Goal: Task Accomplishment & Management: Manage account settings

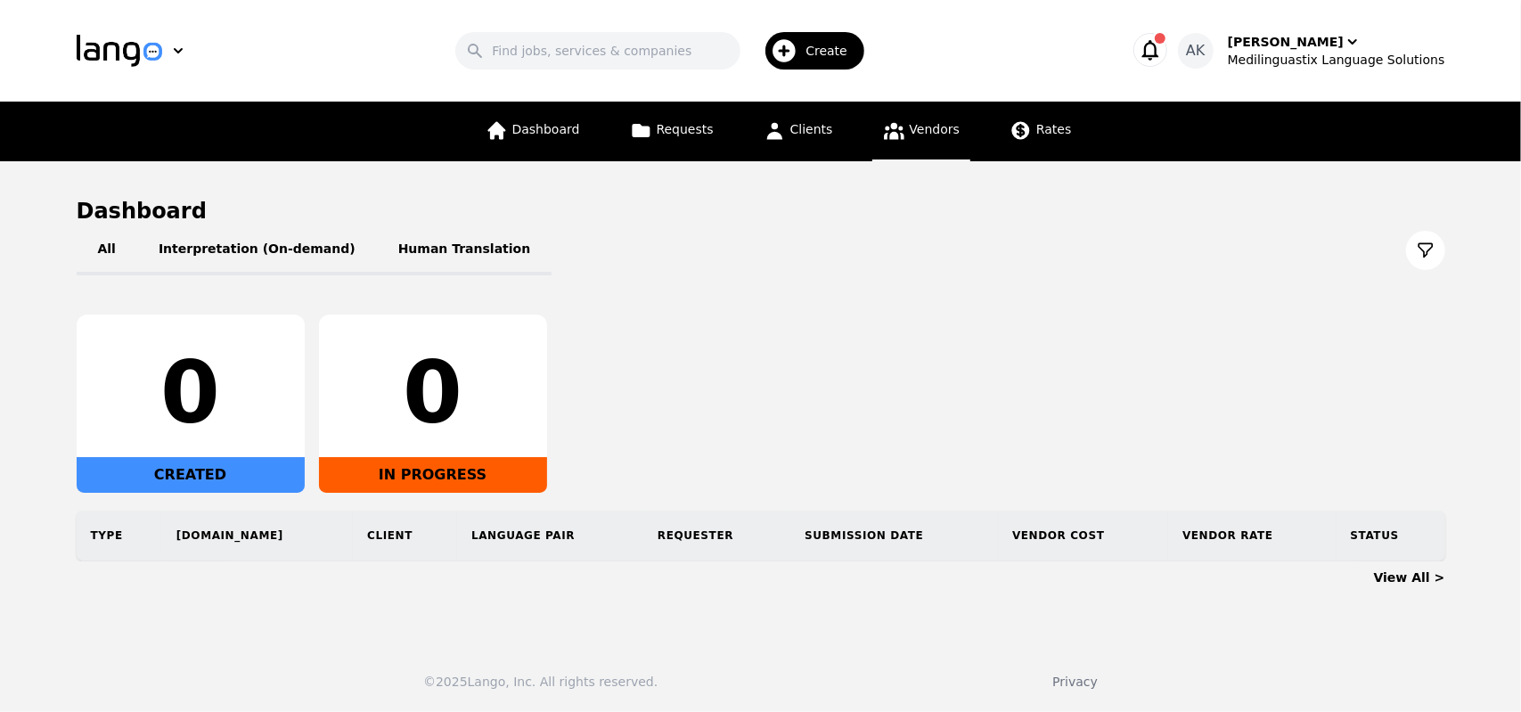
click at [901, 145] on link "Vendors" at bounding box center [921, 132] width 98 height 60
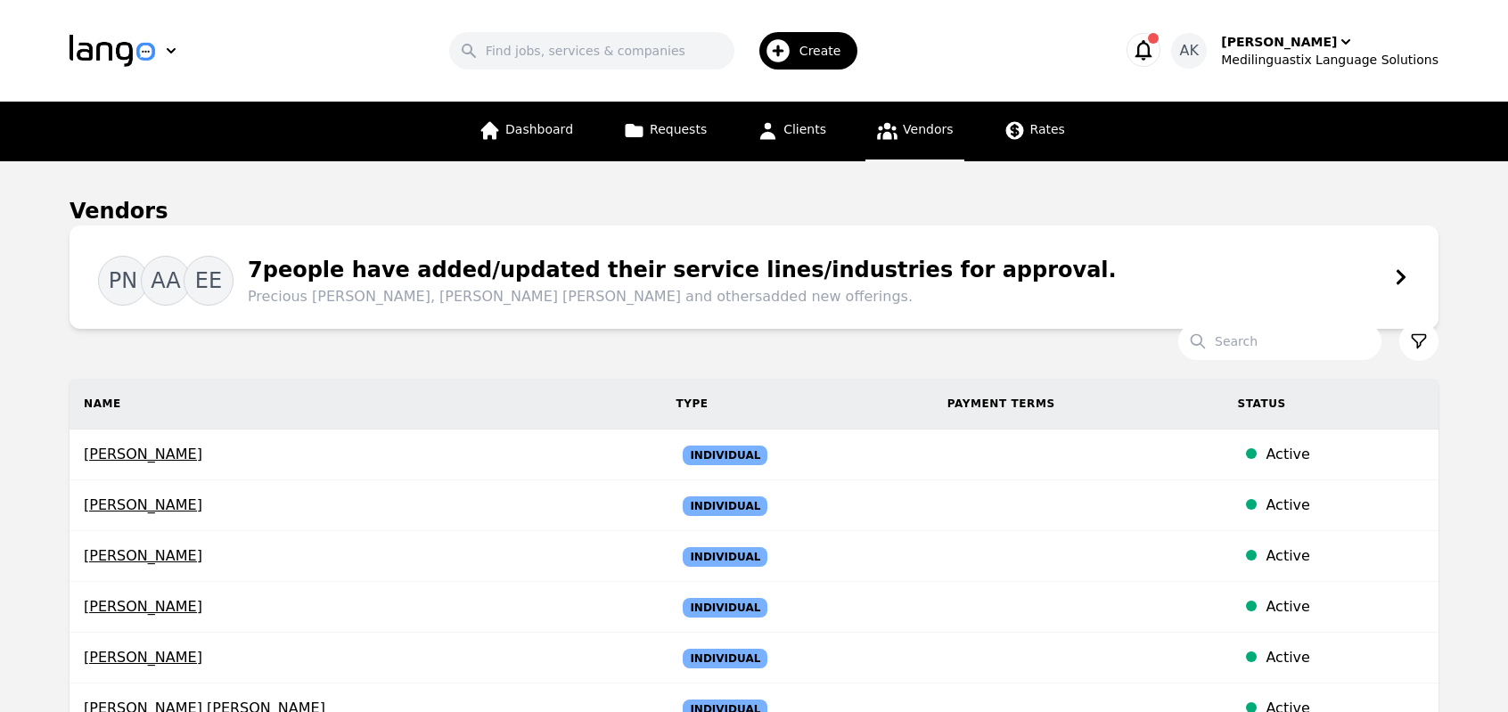
click at [1402, 277] on icon at bounding box center [1400, 276] width 9 height 15
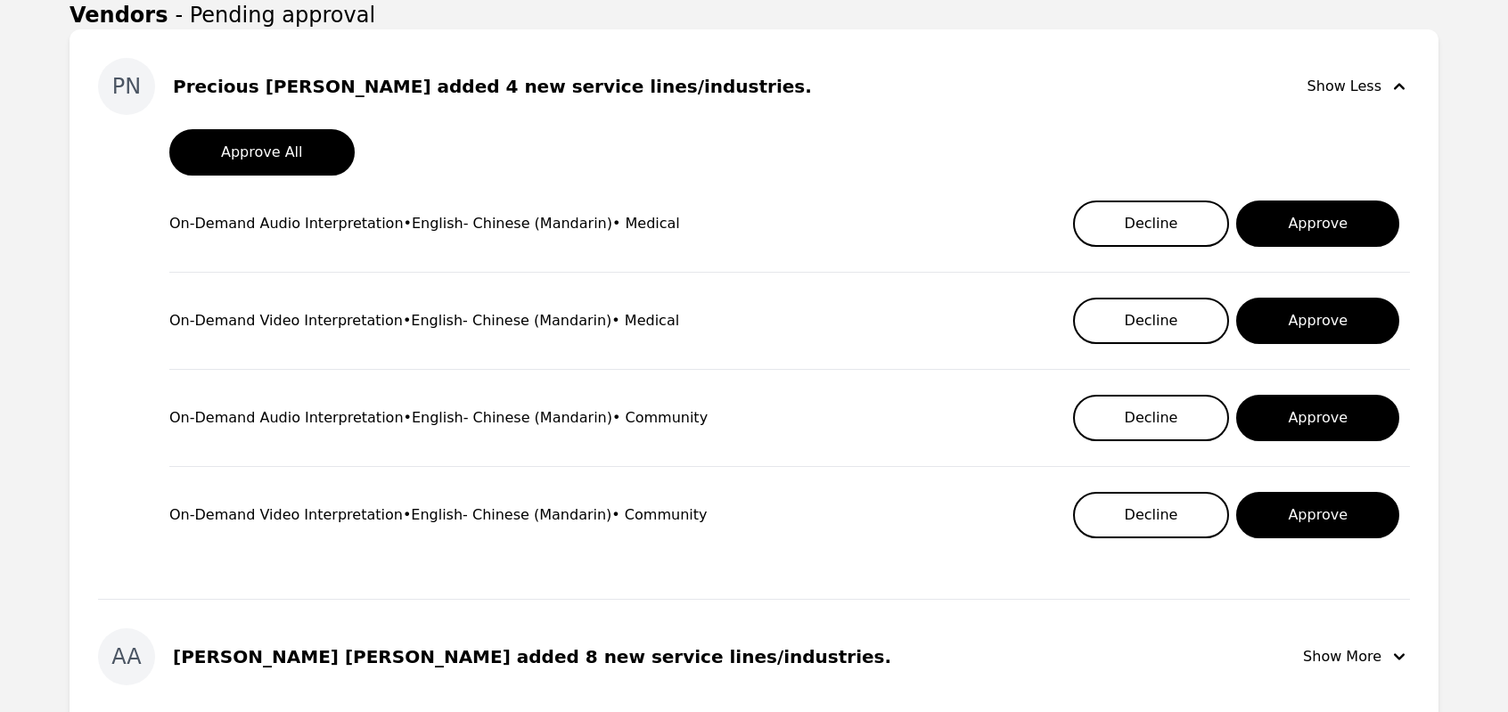
scroll to position [260, 0]
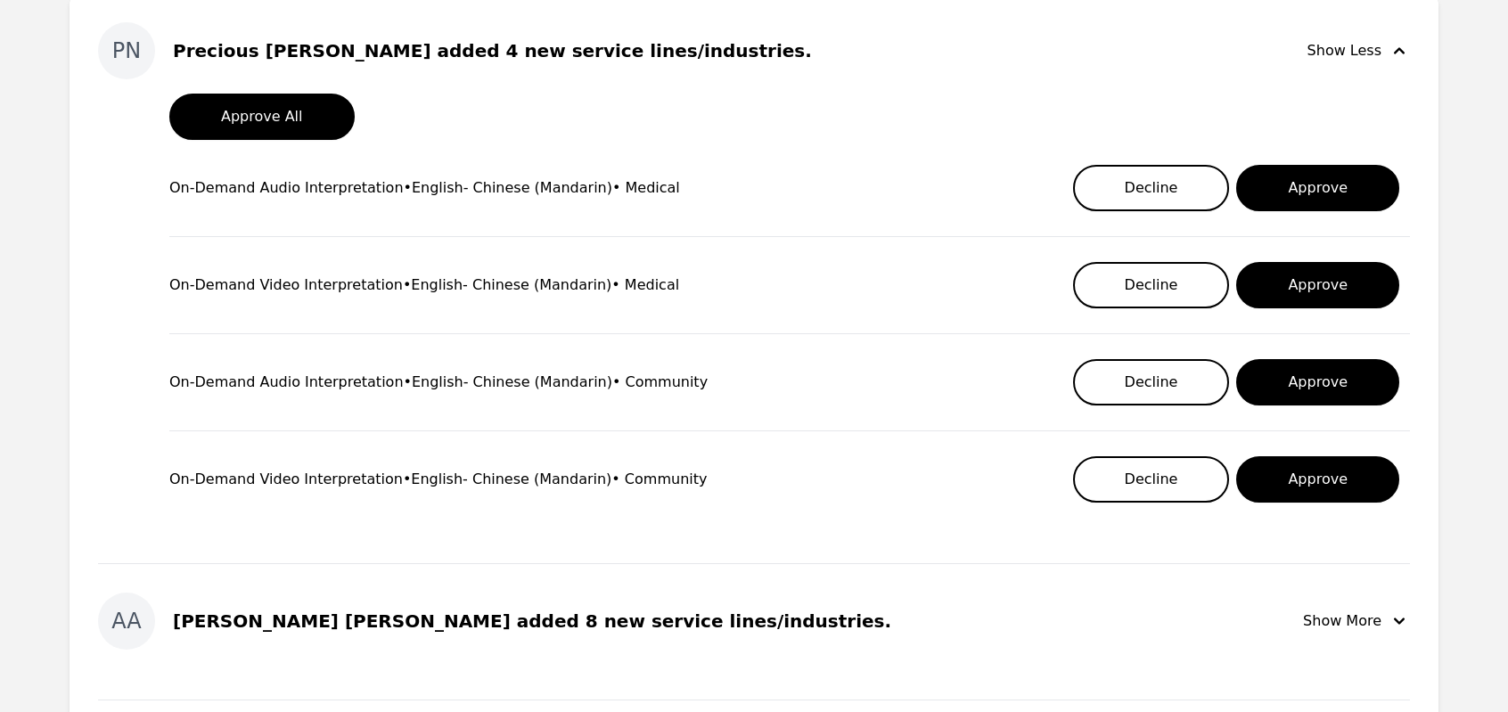
click at [96, 385] on div "PN Precious [PERSON_NAME] added 4 new service lines/industries. Show Less Appro…" at bounding box center [753, 716] width 1369 height 1445
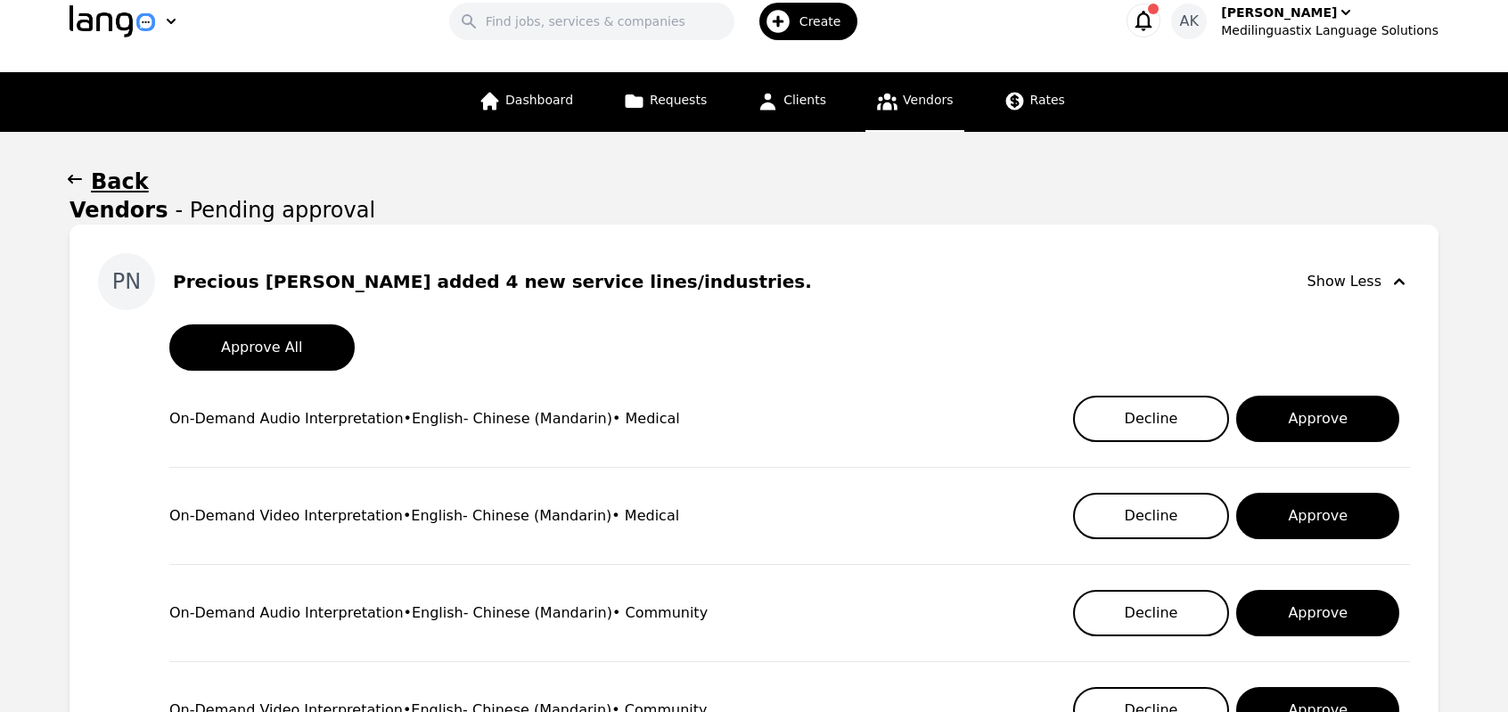
scroll to position [0, 0]
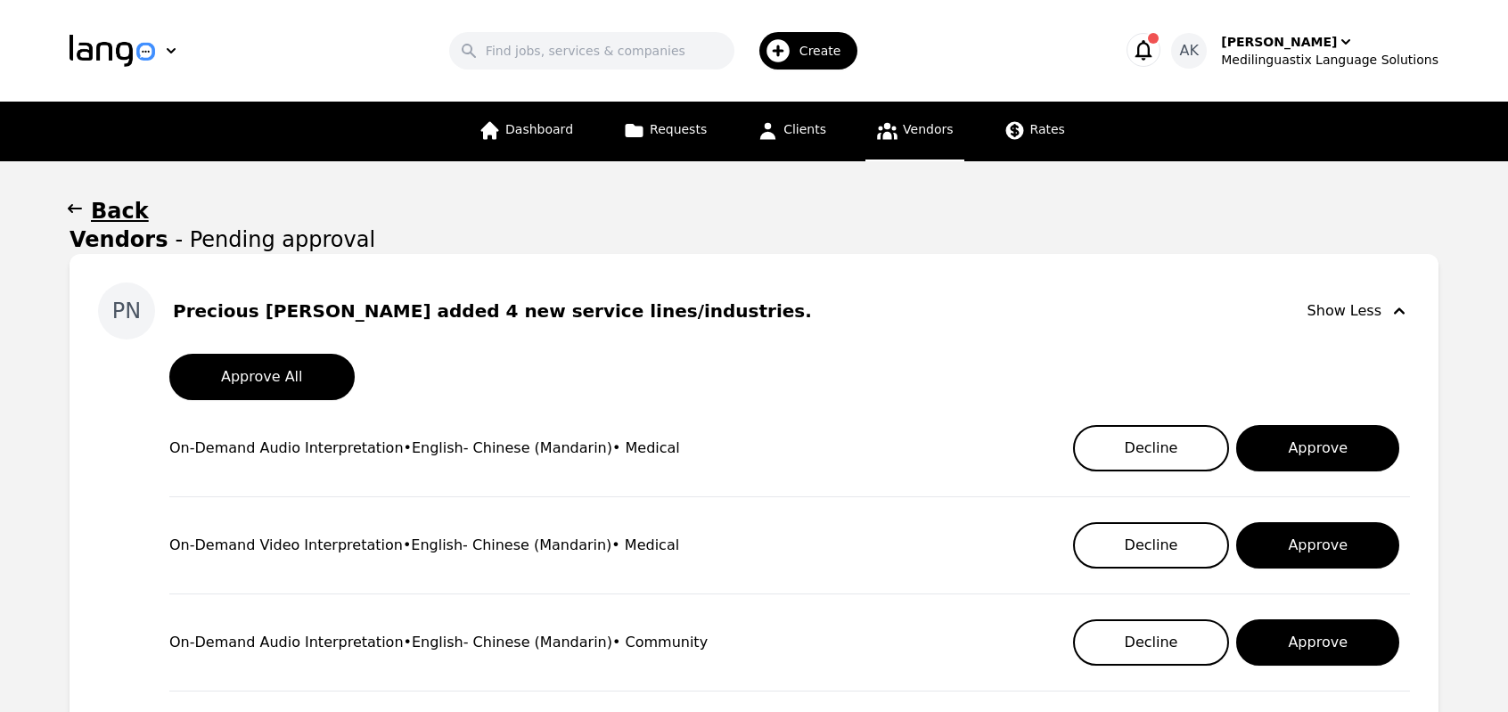
click at [1156, 52] on icon "button" at bounding box center [1143, 49] width 25 height 25
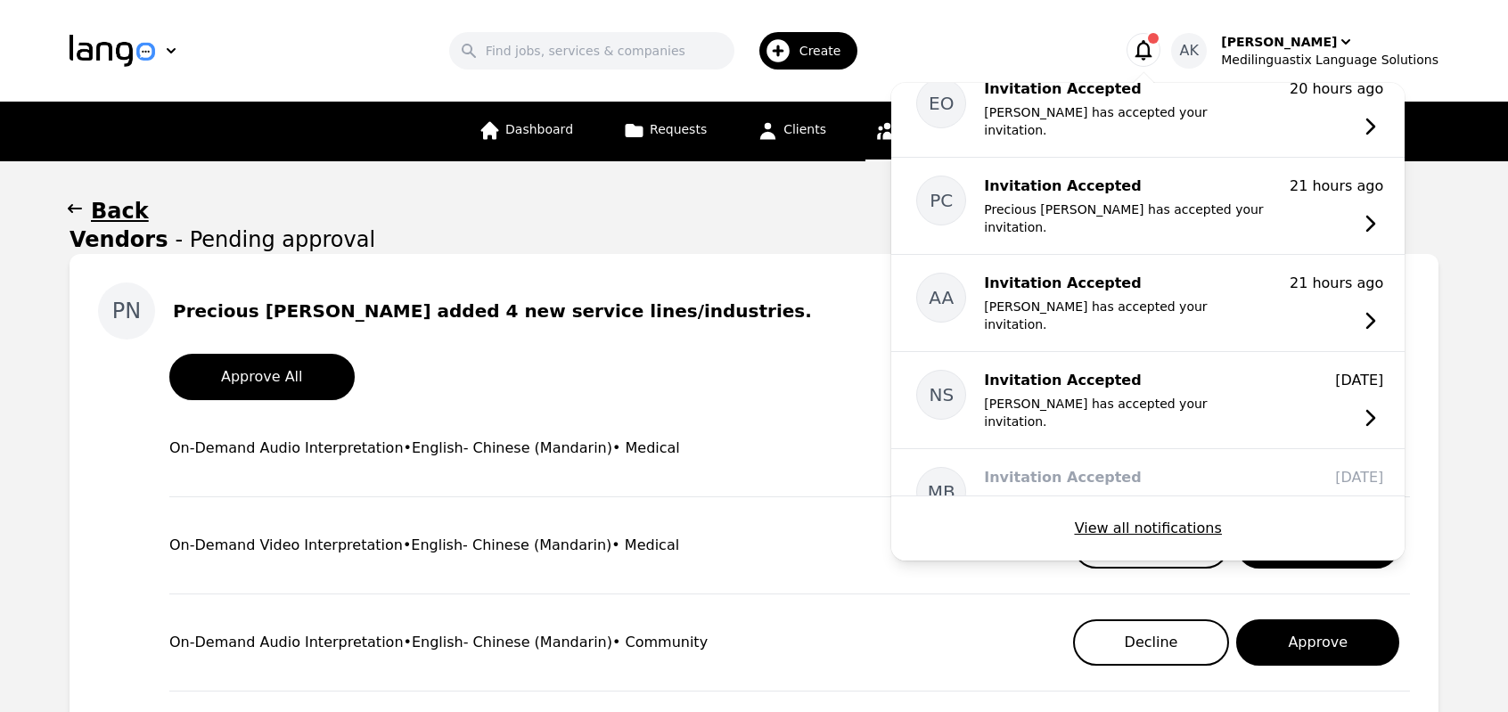
scroll to position [185, 0]
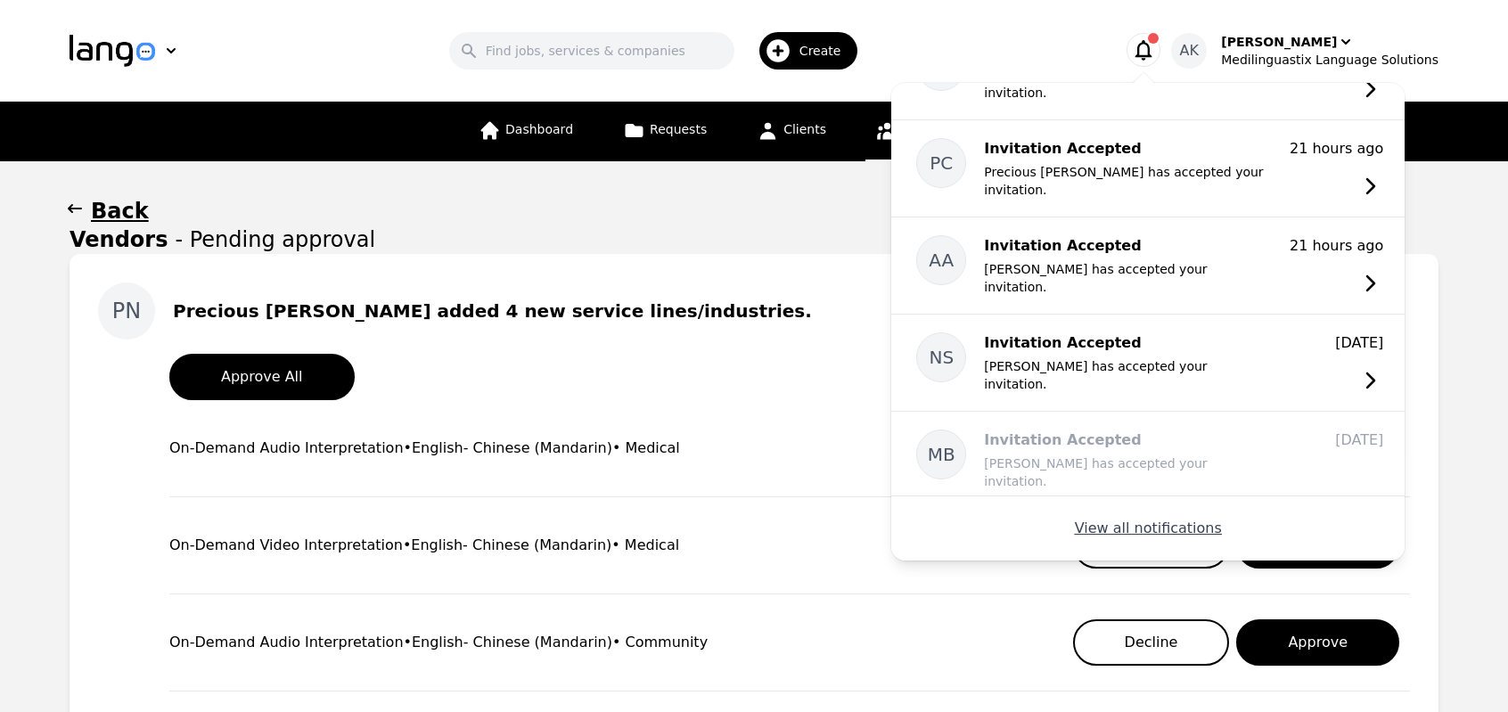
click at [1120, 527] on button "View all notifications" at bounding box center [1148, 528] width 147 height 21
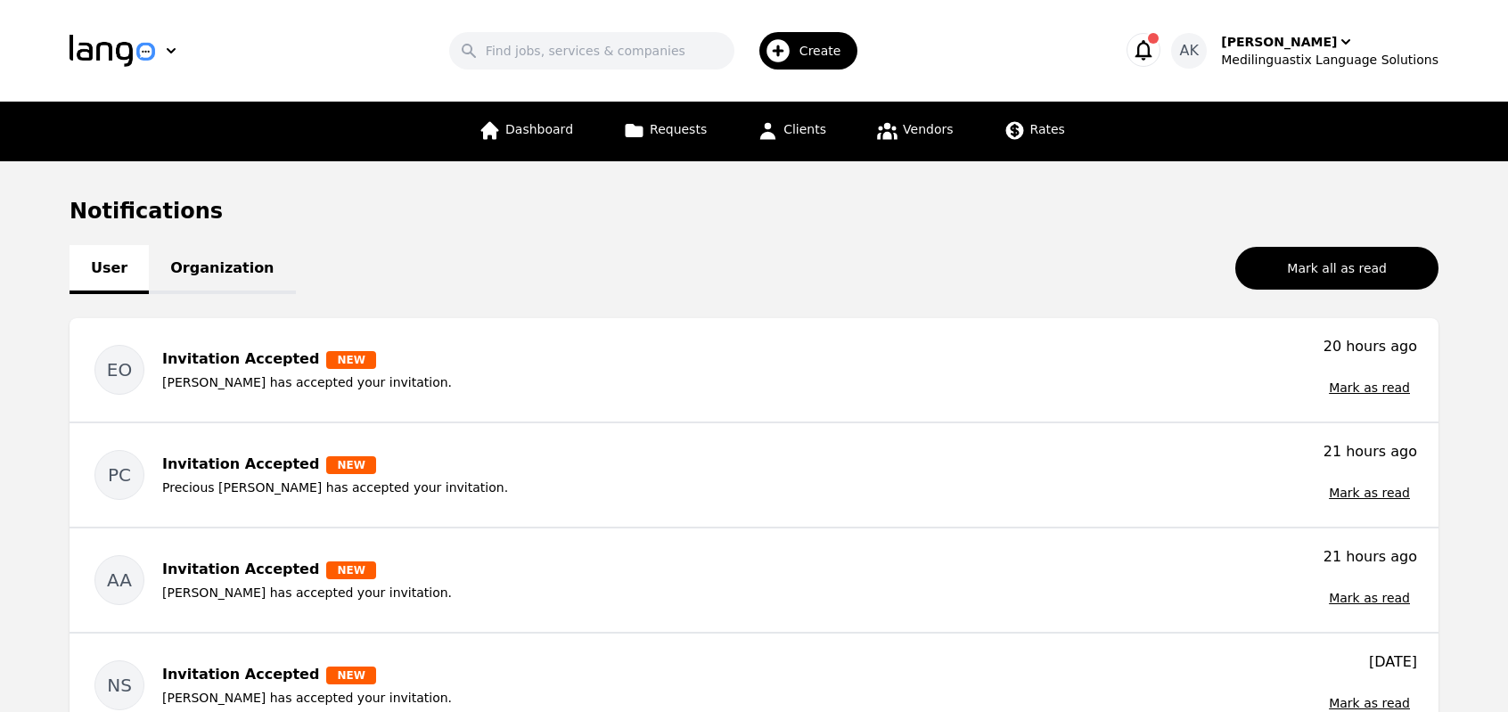
click at [33, 441] on main "Notifications User Organization Mark all as read EO Invitation Accepted NEW [PE…" at bounding box center [754, 554] width 1508 height 787
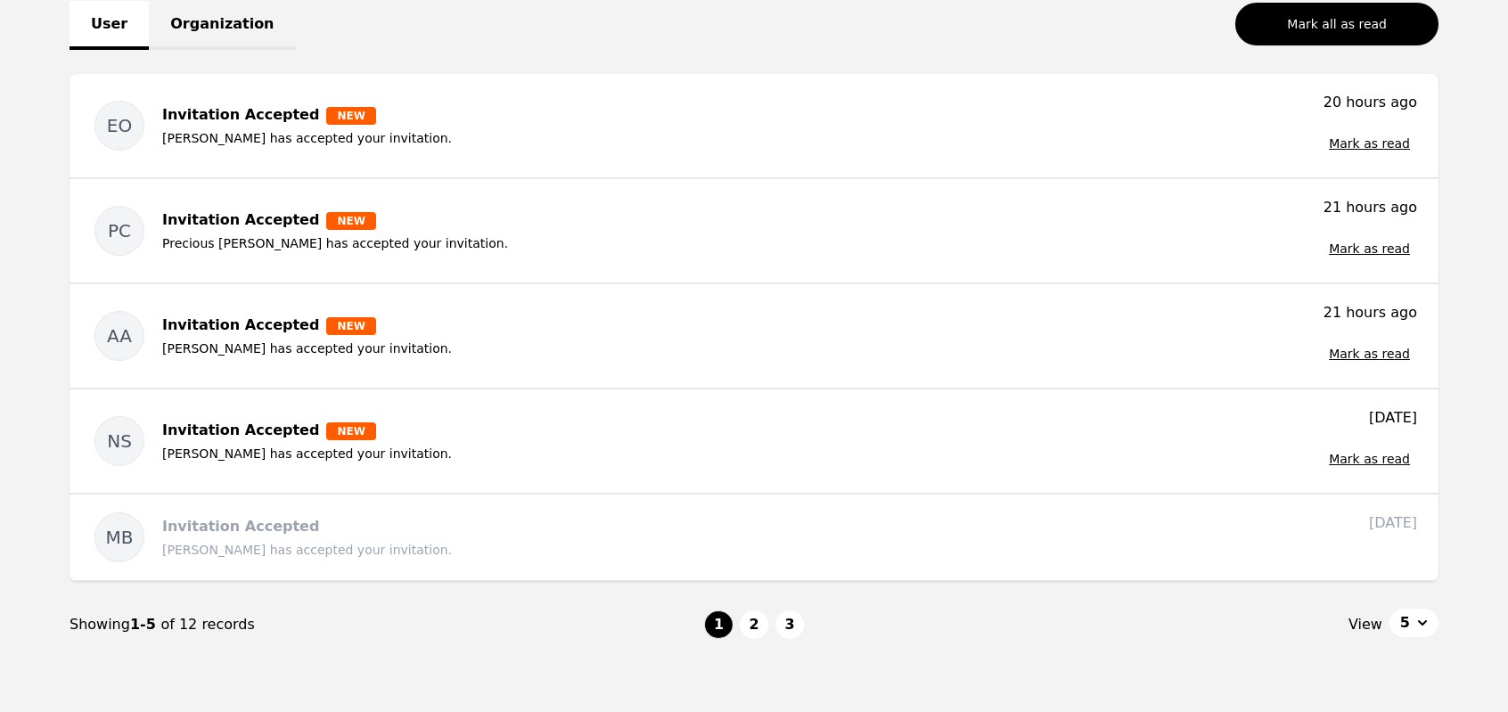
scroll to position [249, 0]
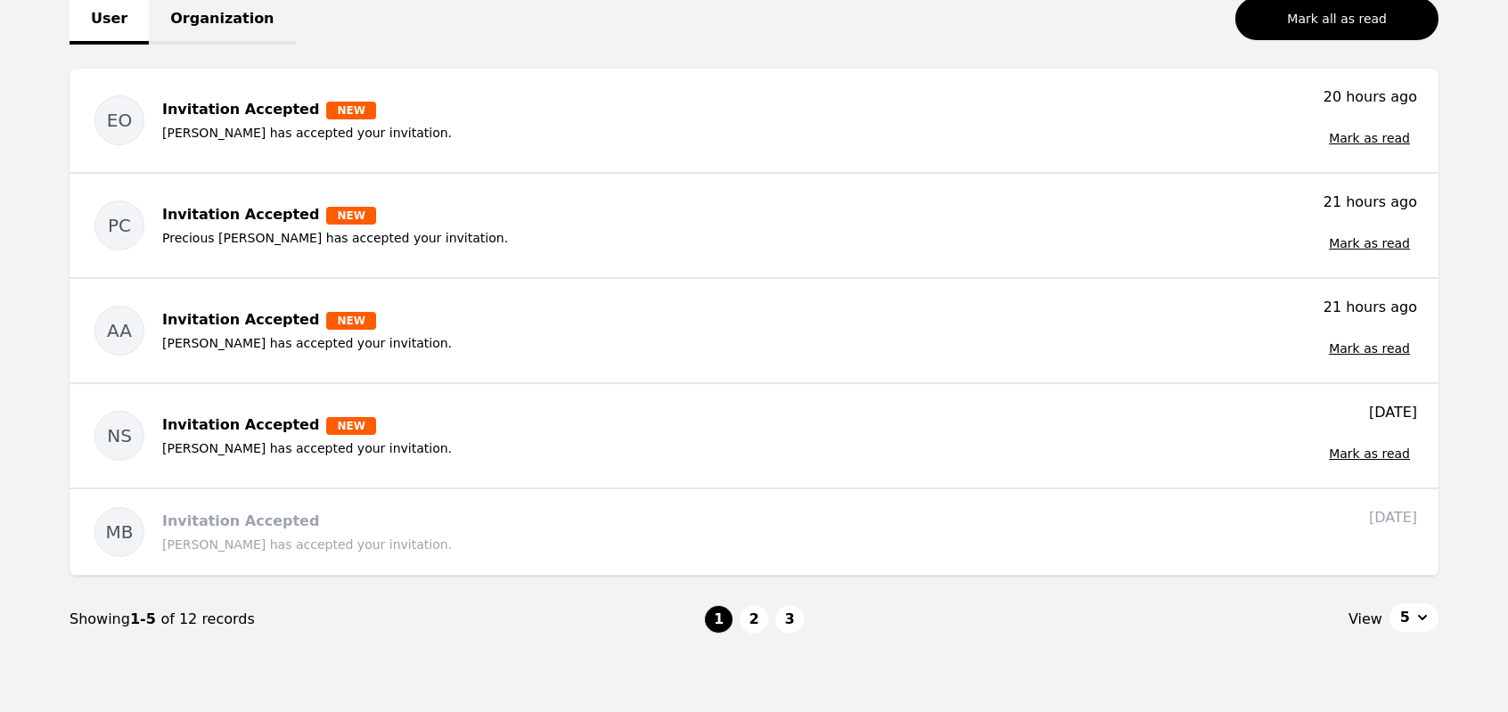
click at [1425, 625] on button "5" at bounding box center [1413, 617] width 49 height 29
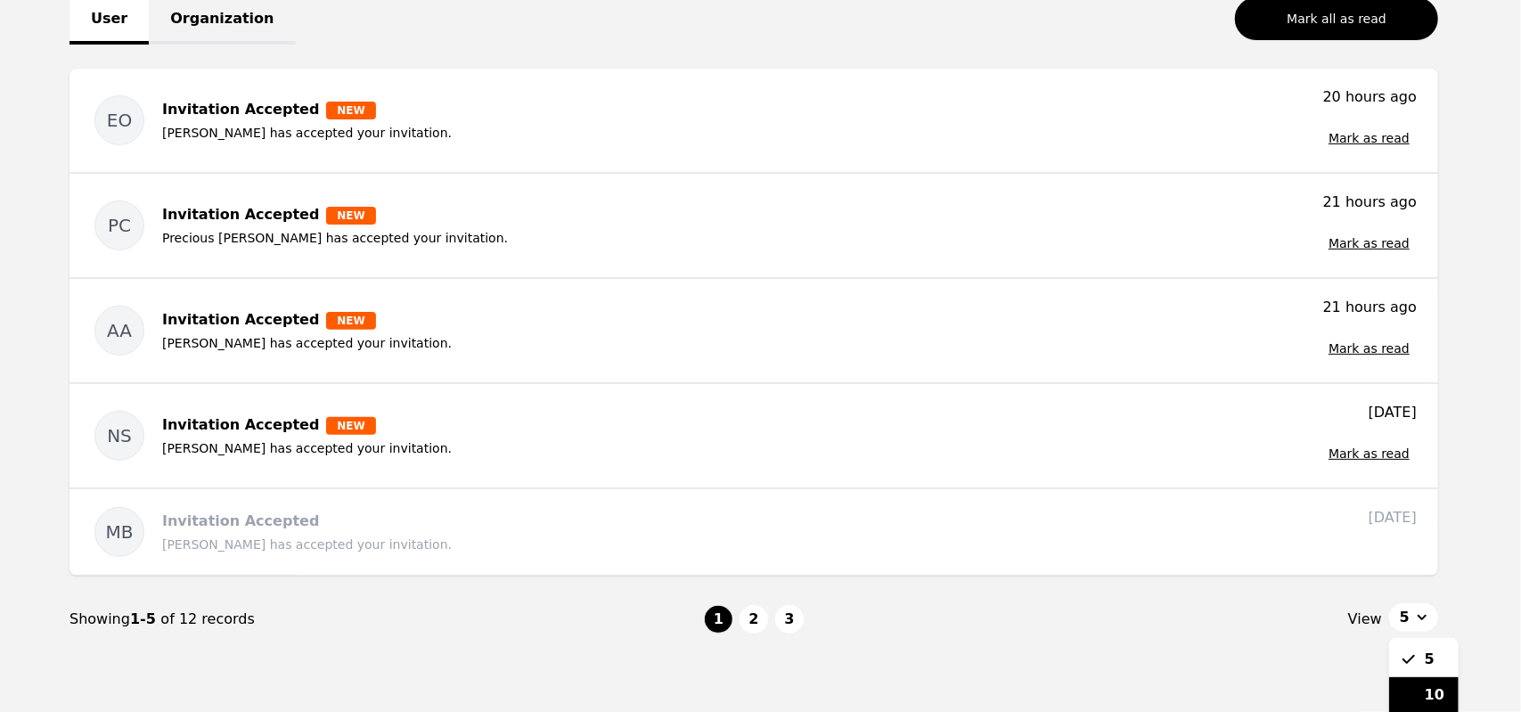
click at [1424, 698] on div "10" at bounding box center [1423, 695] width 69 height 36
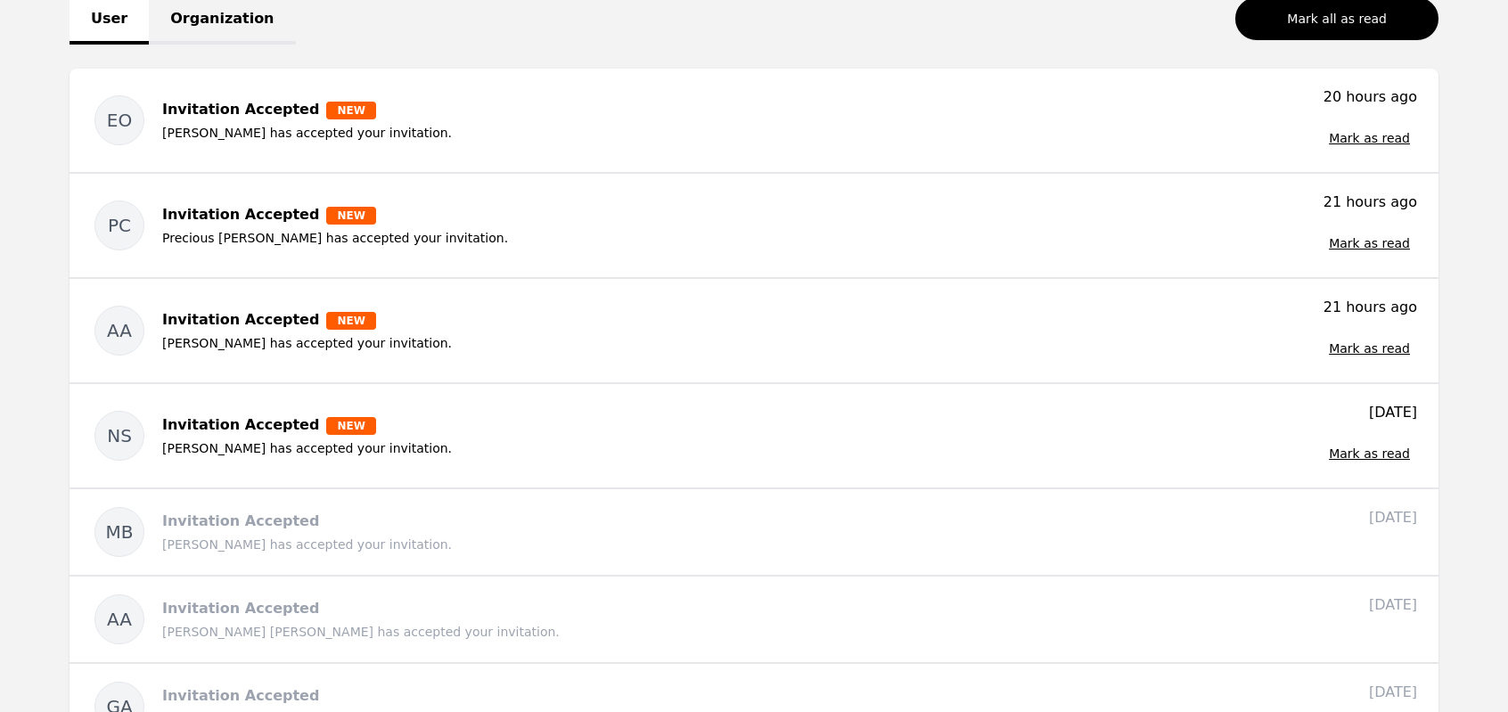
click at [0, 302] on main "Notifications User Organization Mark all as read EO Invitation Accepted NEW [PE…" at bounding box center [754, 523] width 1508 height 1223
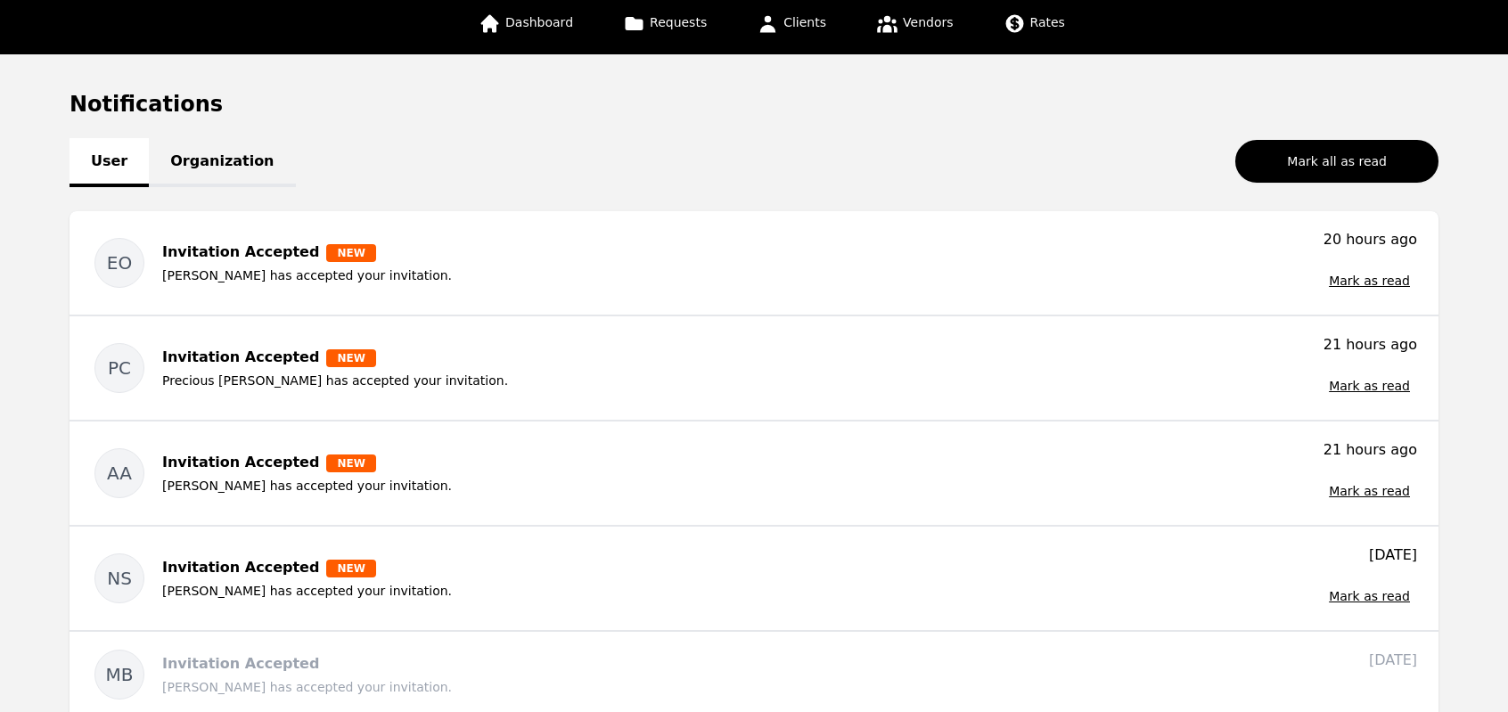
scroll to position [0, 0]
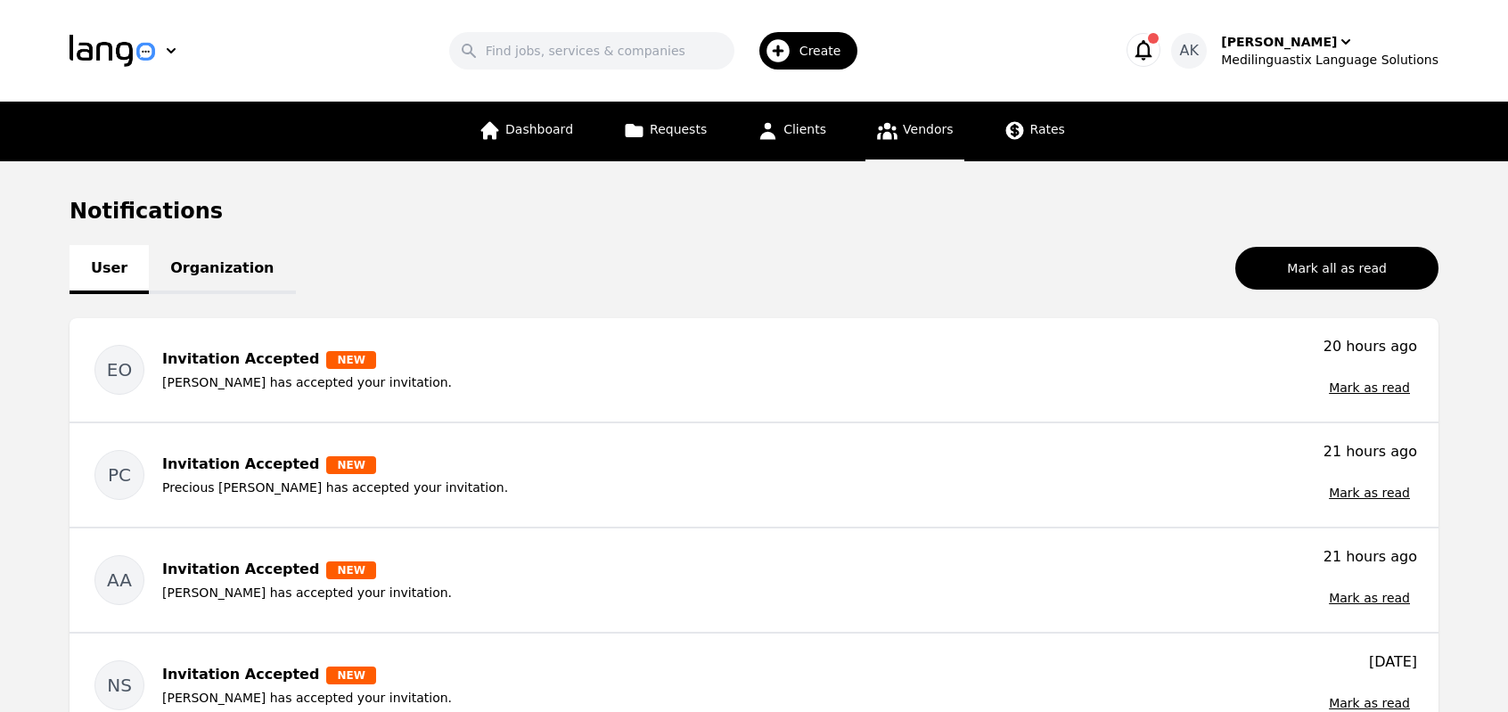
click at [919, 134] on span "Vendors" at bounding box center [928, 129] width 50 height 14
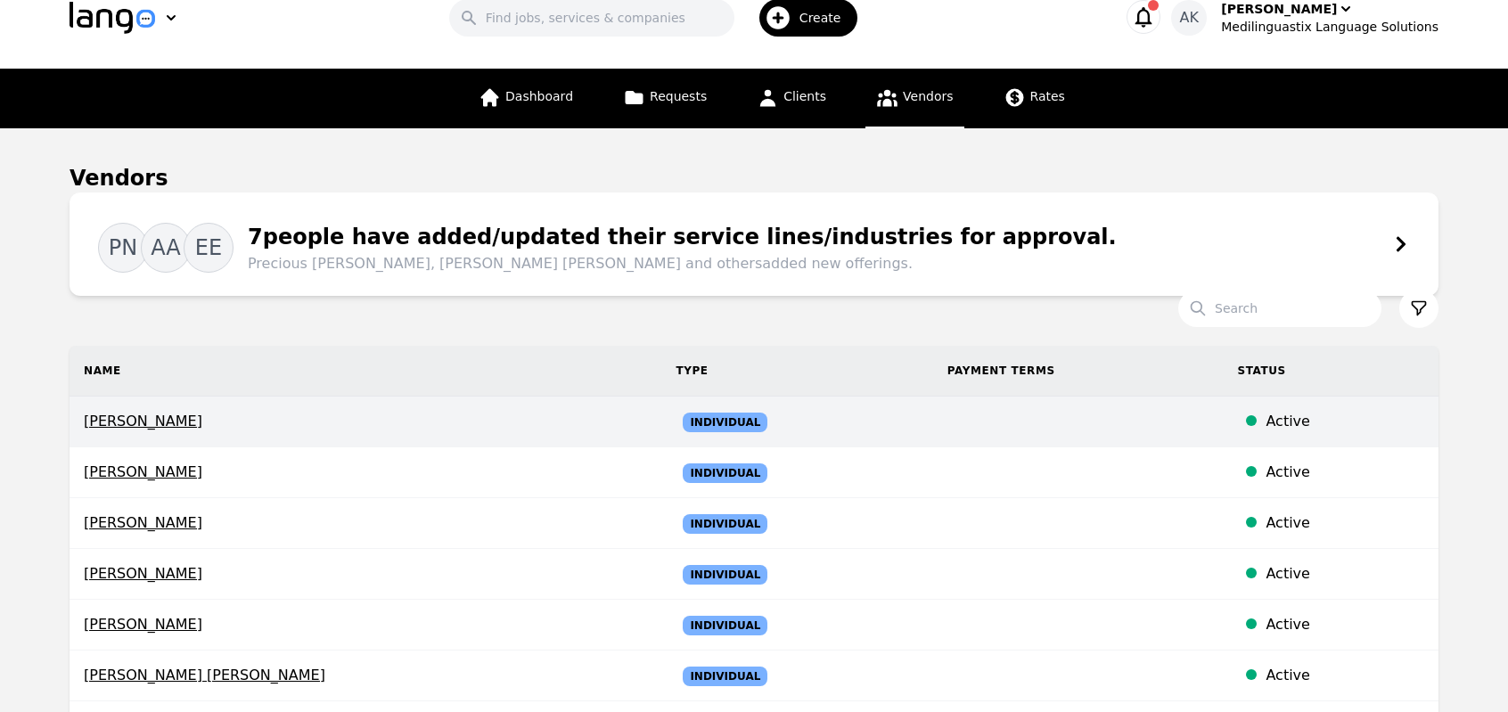
scroll to position [36, 0]
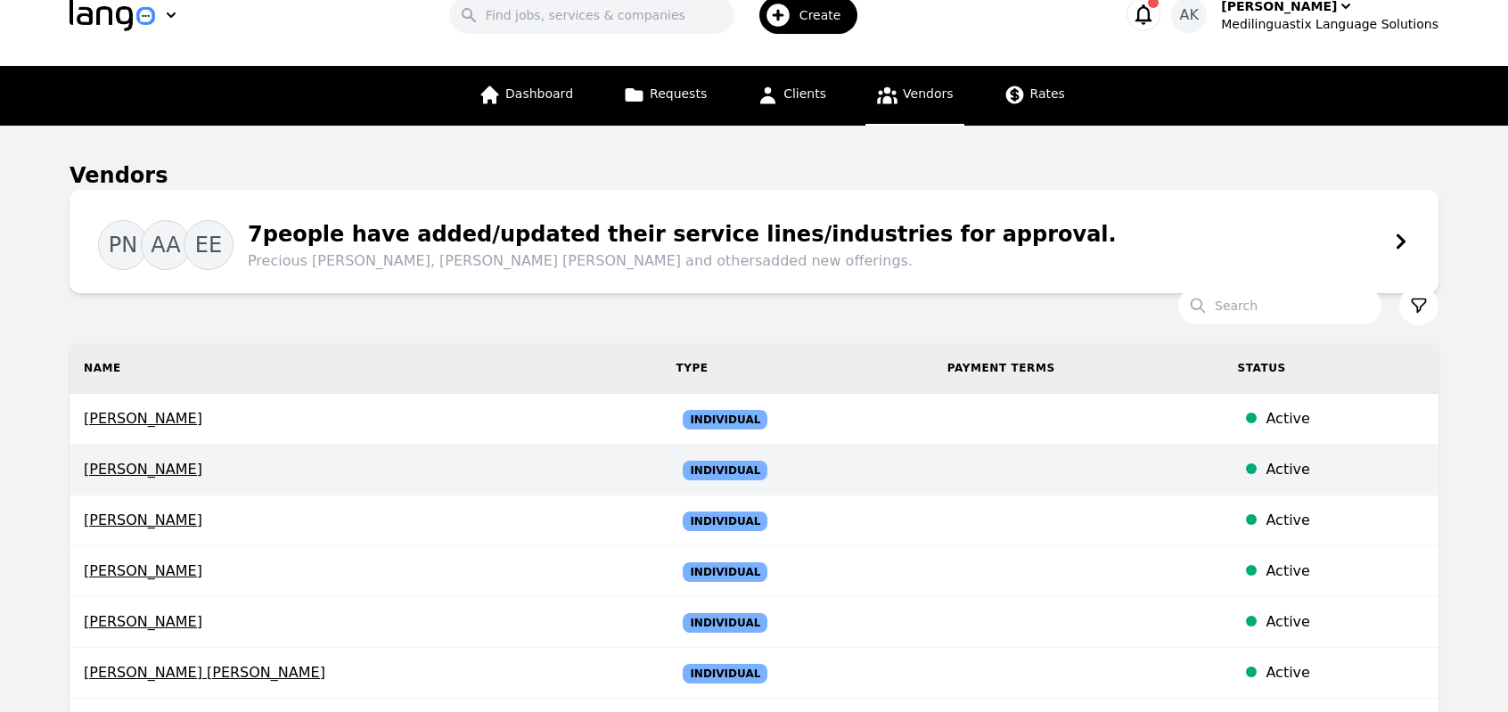
click at [205, 473] on span "[PERSON_NAME]" at bounding box center [365, 469] width 563 height 21
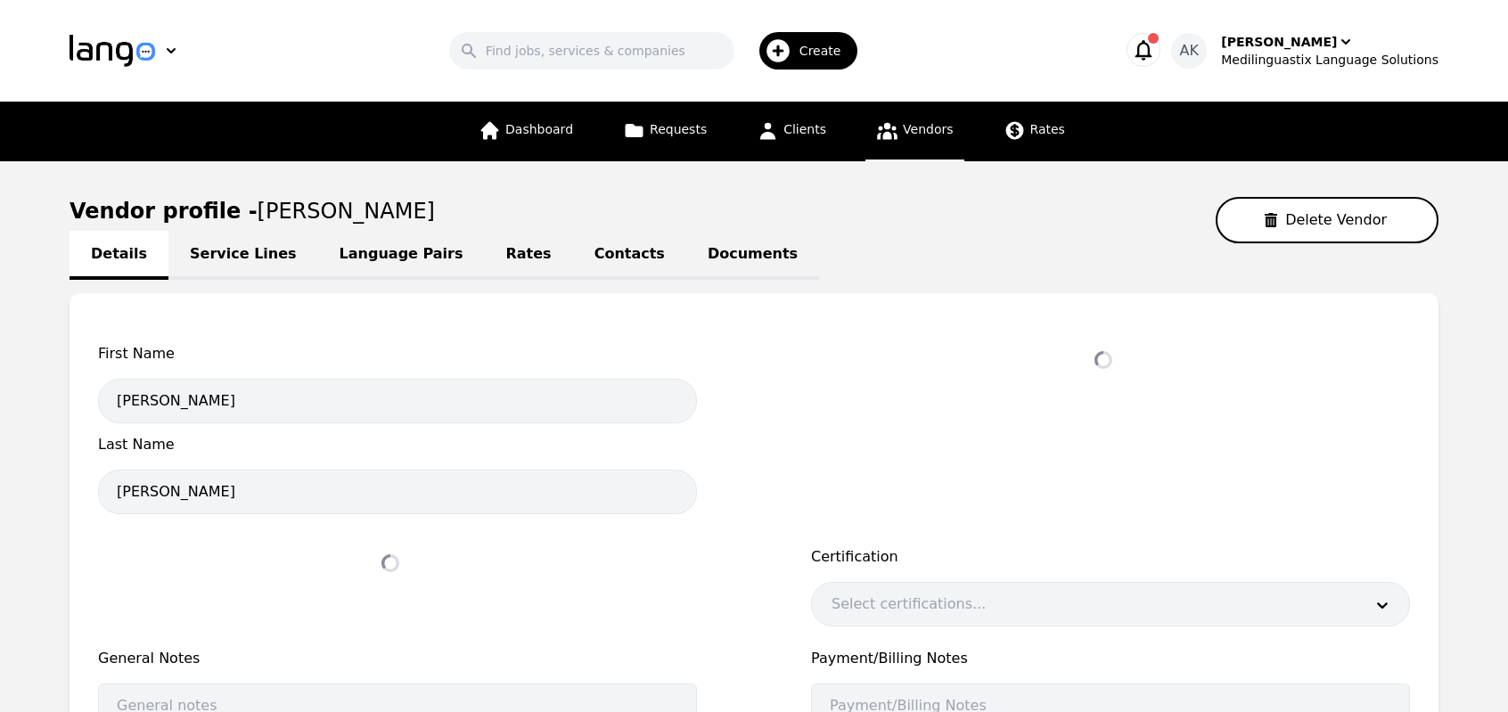
select select "active"
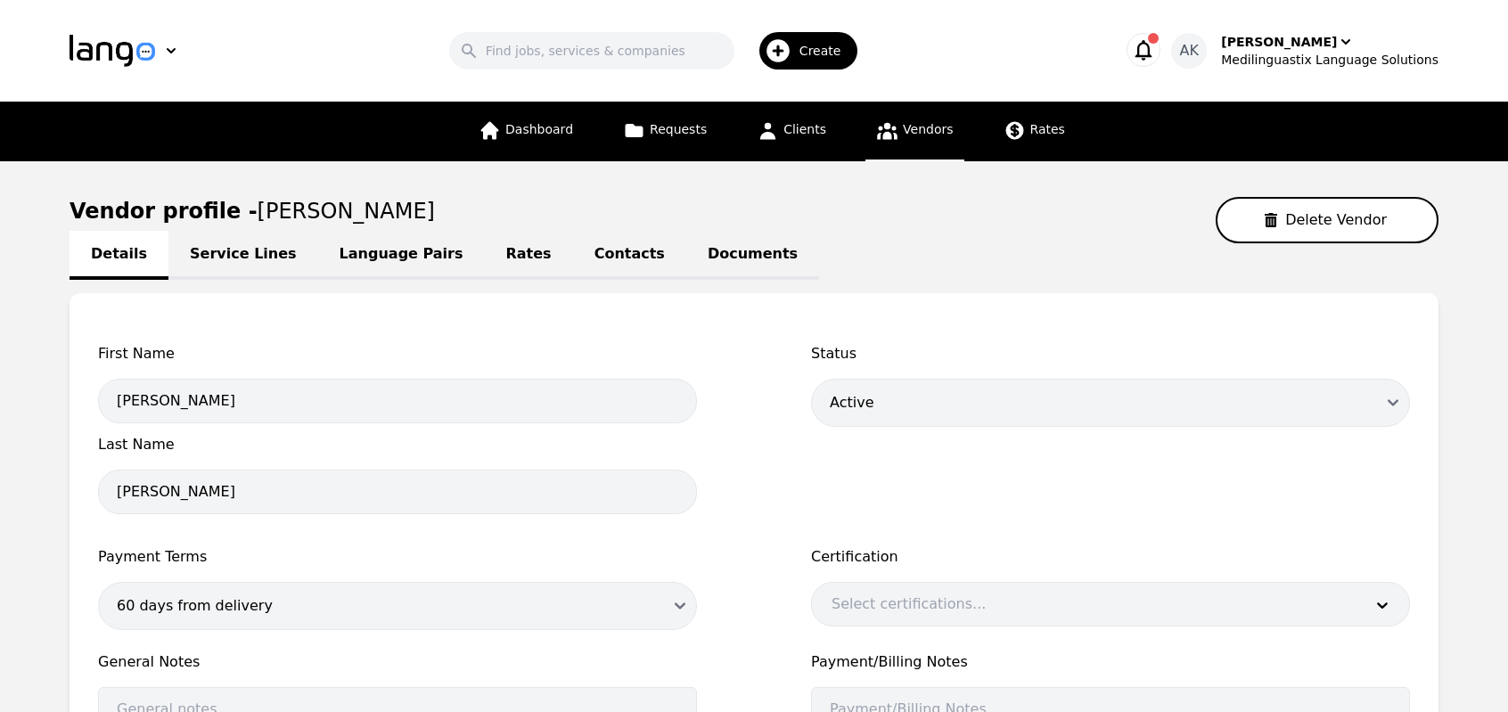
click at [363, 254] on link "Language Pairs" at bounding box center [401, 255] width 167 height 49
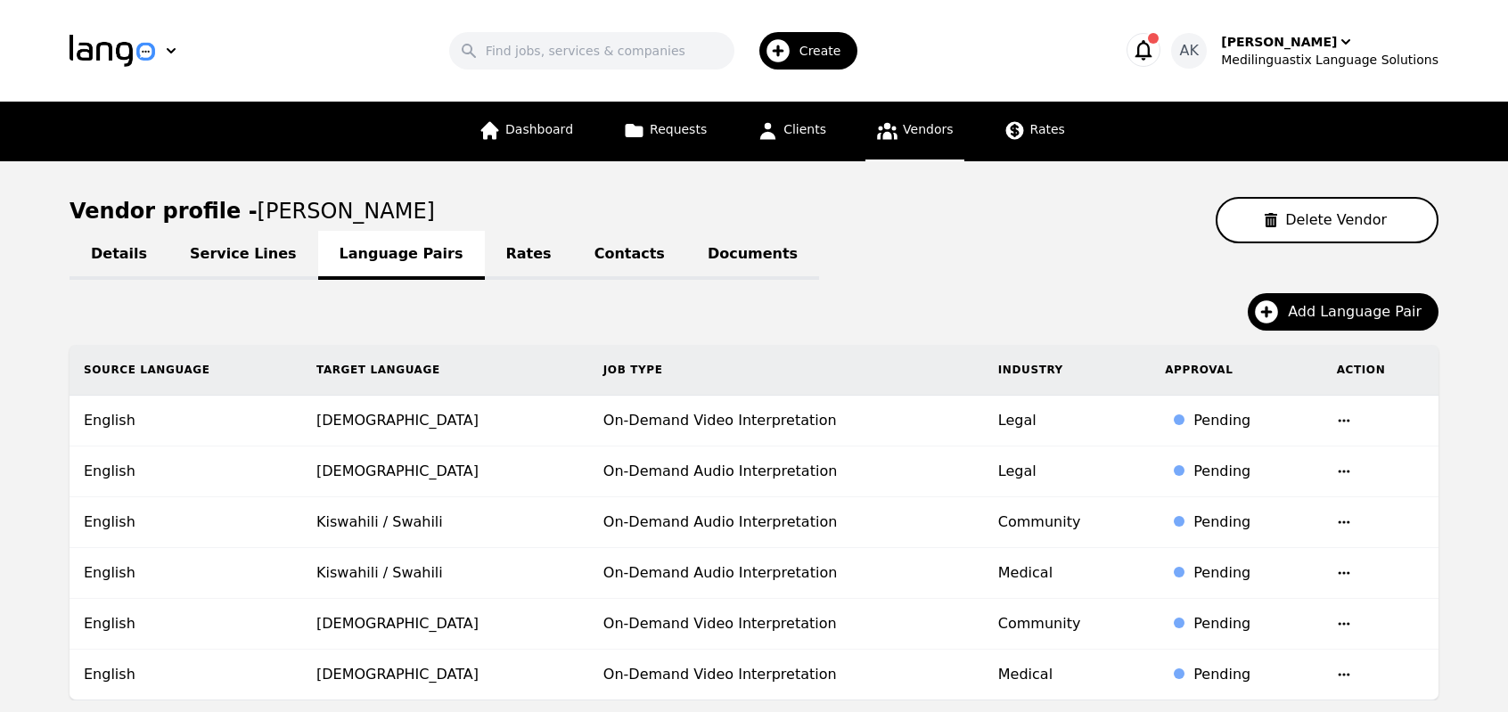
click at [0, 376] on main "Vendor profile - [PERSON_NAME] Vendor Details Service Lines Language Pairs Rate…" at bounding box center [754, 492] width 1508 height 662
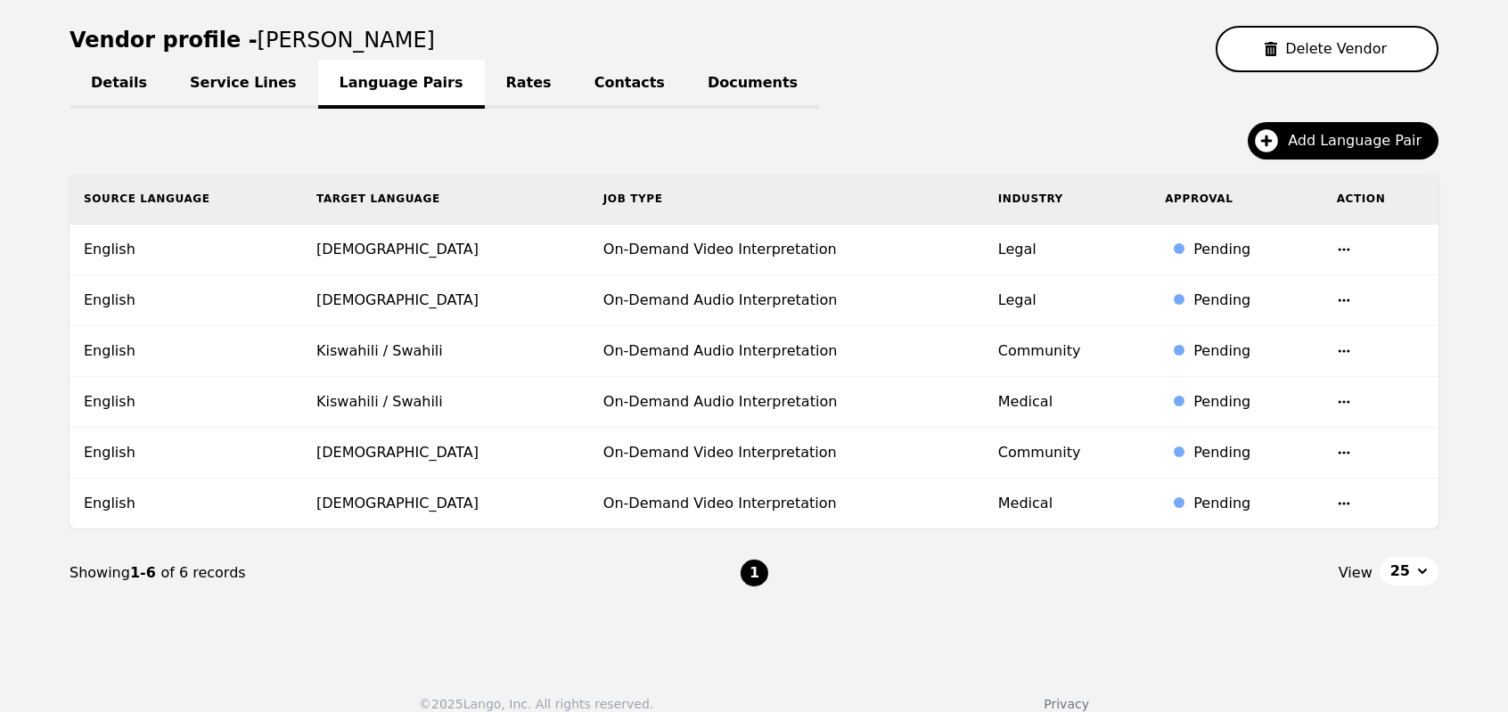
scroll to position [178, 0]
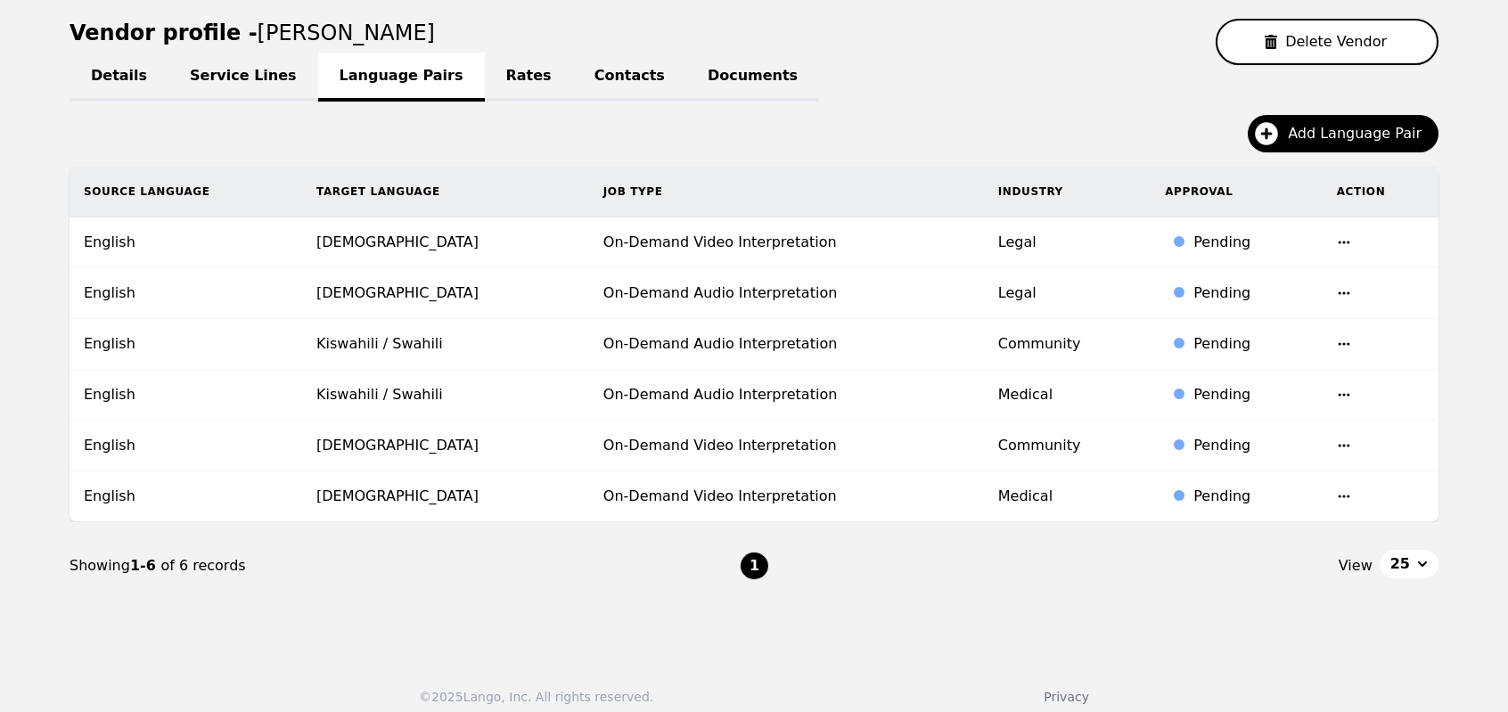
click at [1336, 243] on icon "button" at bounding box center [1343, 242] width 14 height 14
click at [1287, 250] on button "Update" at bounding box center [1290, 256] width 74 height 32
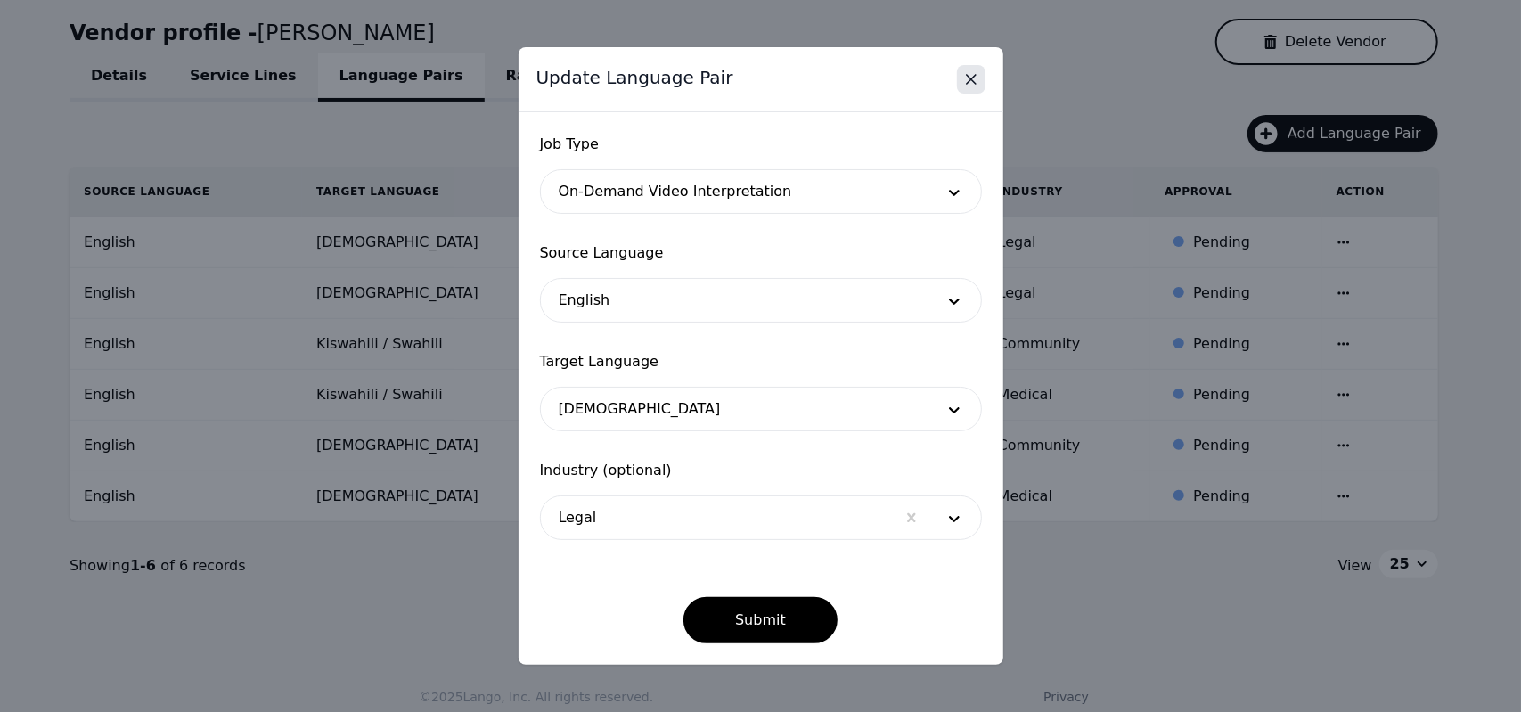
click at [959, 78] on button "Close" at bounding box center [971, 79] width 29 height 29
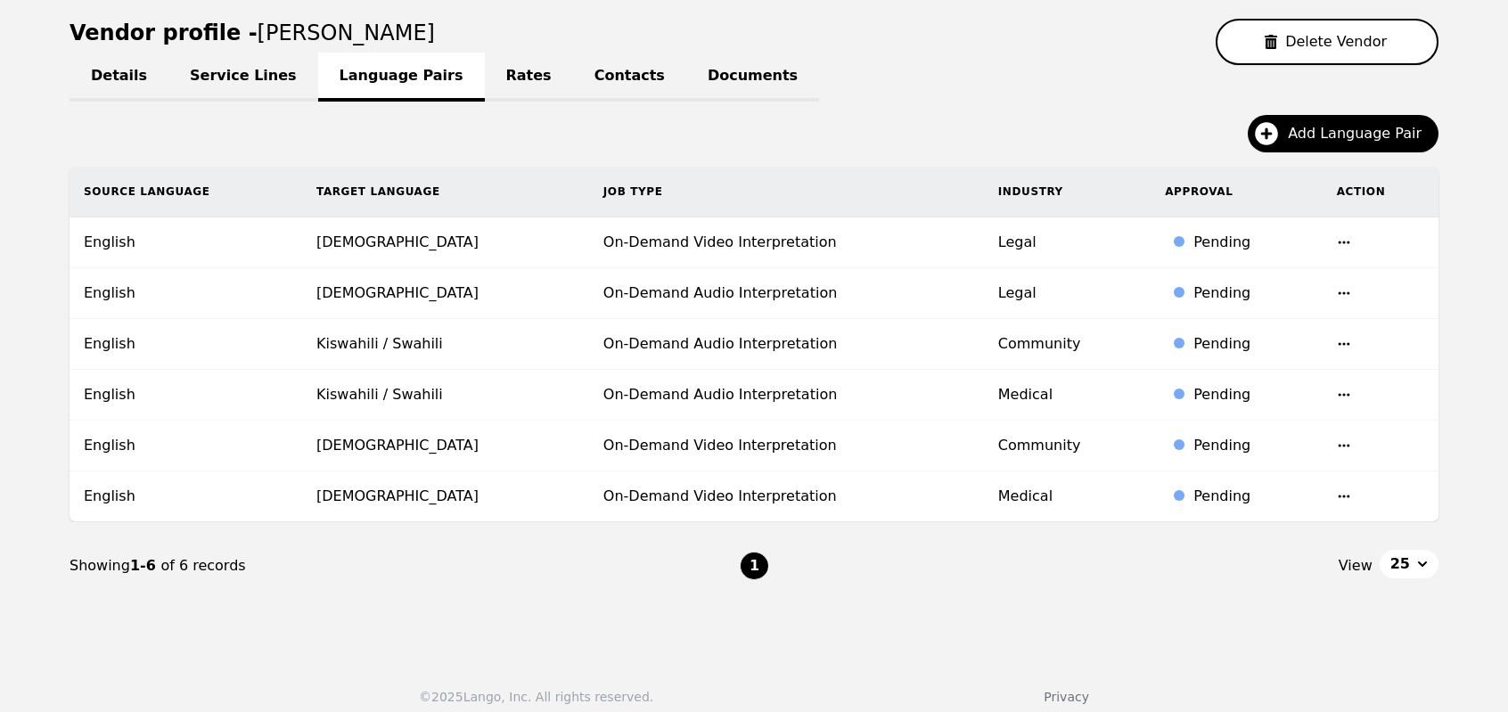
click at [1336, 235] on icon "button" at bounding box center [1343, 242] width 14 height 14
click at [1281, 249] on button "Update" at bounding box center [1290, 256] width 74 height 32
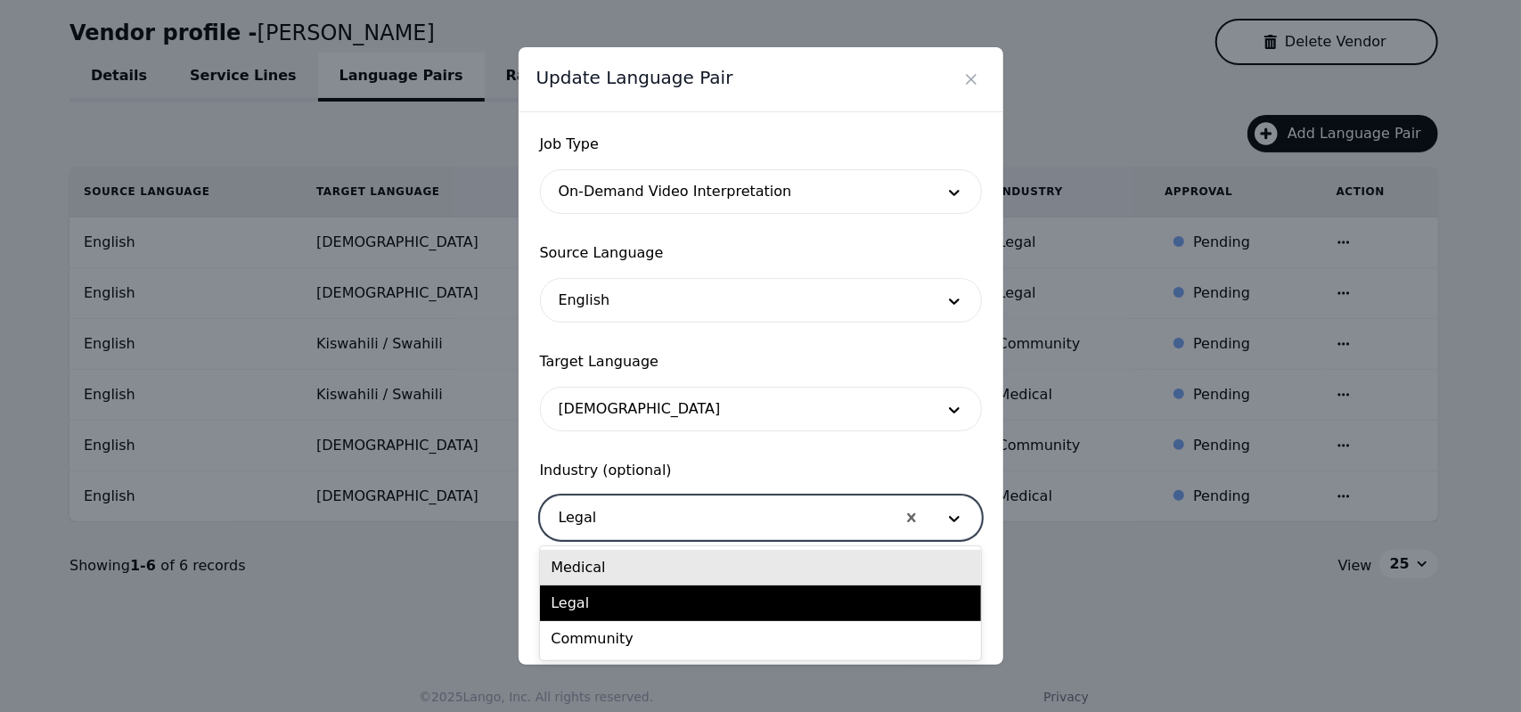
click at [802, 516] on div at bounding box center [718, 517] width 355 height 43
click at [633, 568] on div "Medical" at bounding box center [760, 568] width 441 height 36
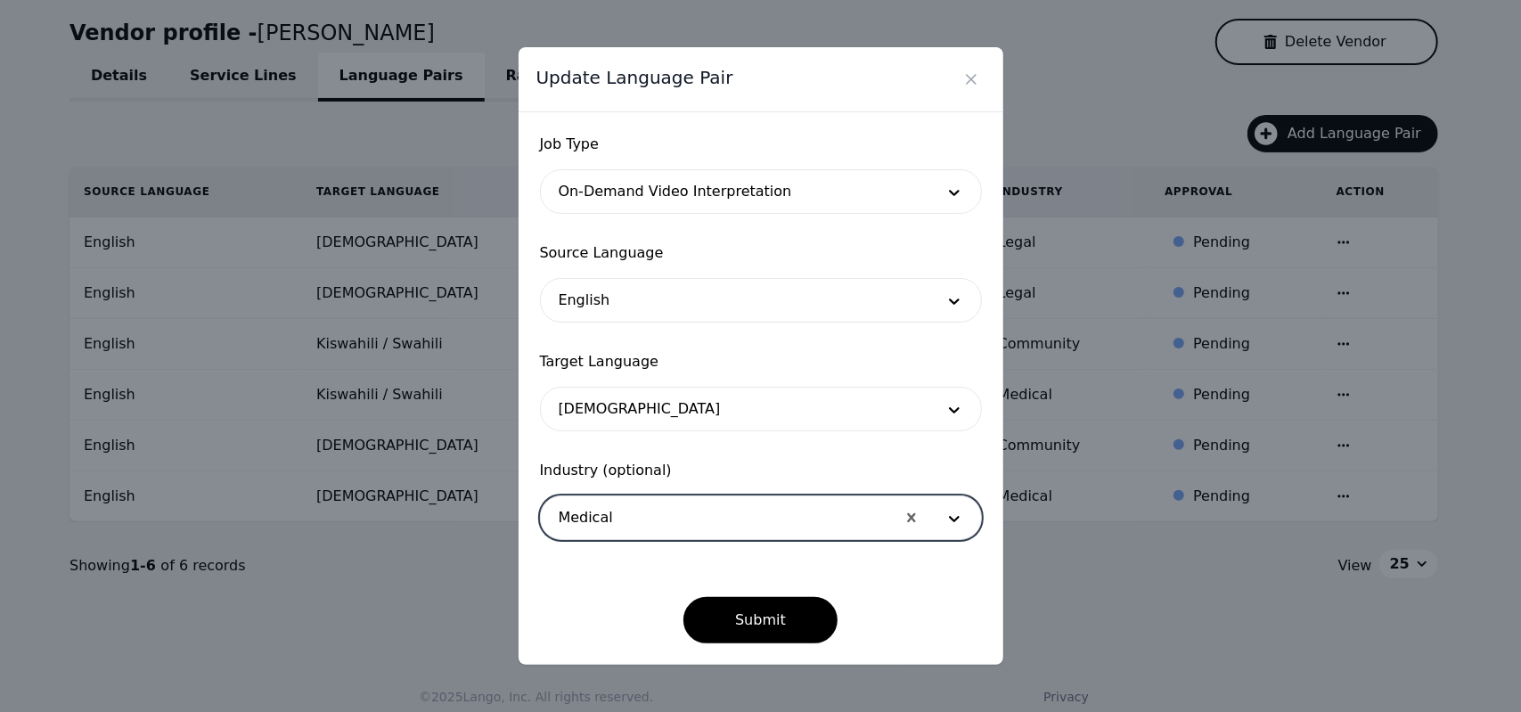
click at [743, 193] on div at bounding box center [734, 191] width 387 height 43
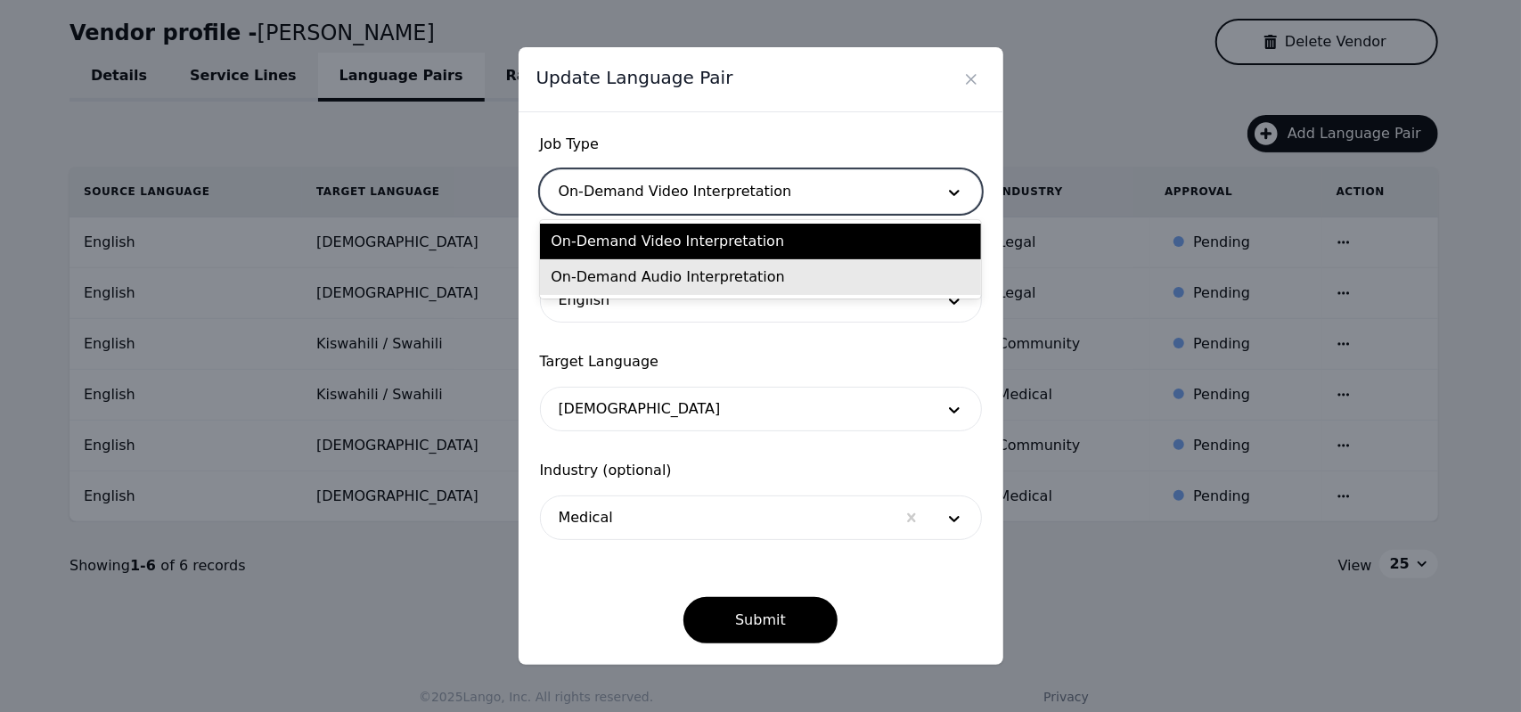
click at [727, 274] on div "On-Demand Audio Interpretation" at bounding box center [760, 277] width 441 height 36
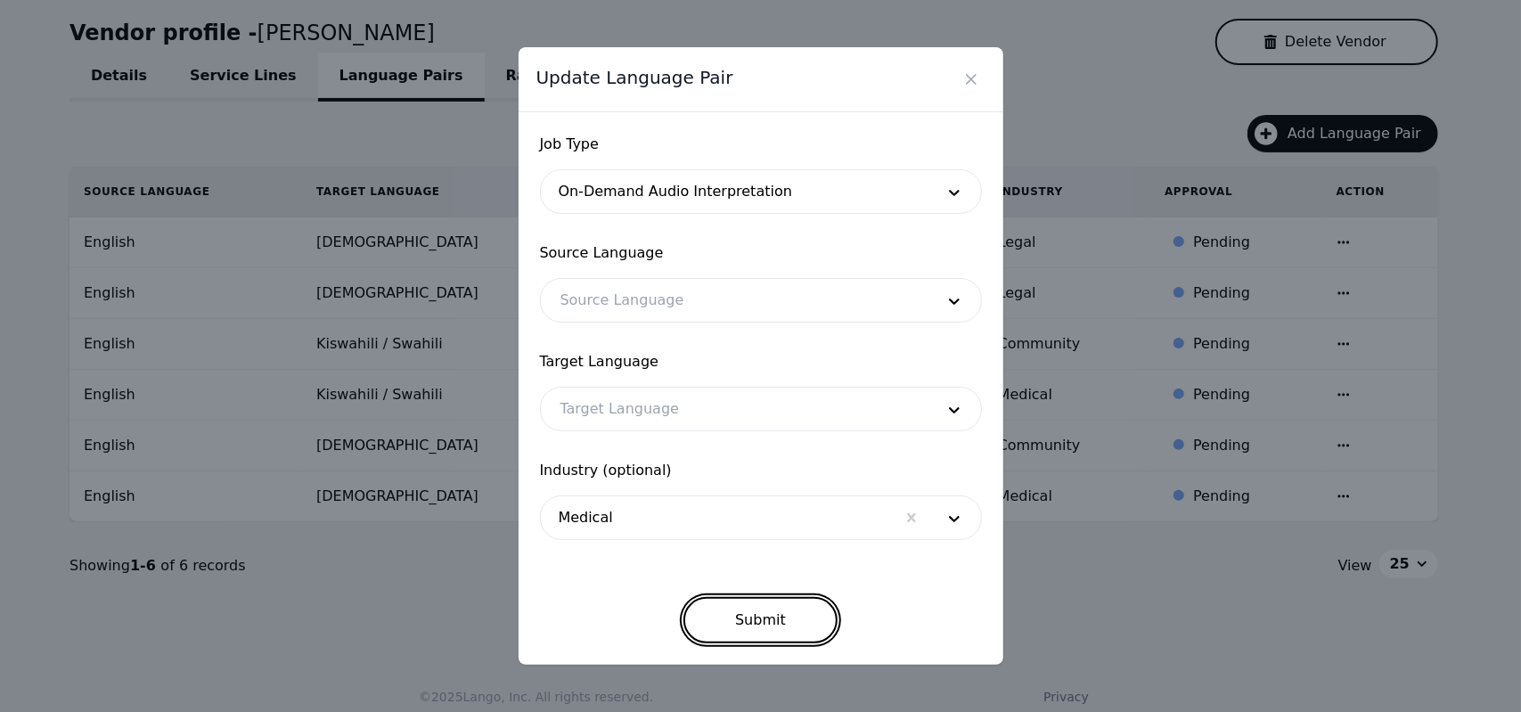
click at [755, 619] on button "Submit" at bounding box center [760, 620] width 154 height 46
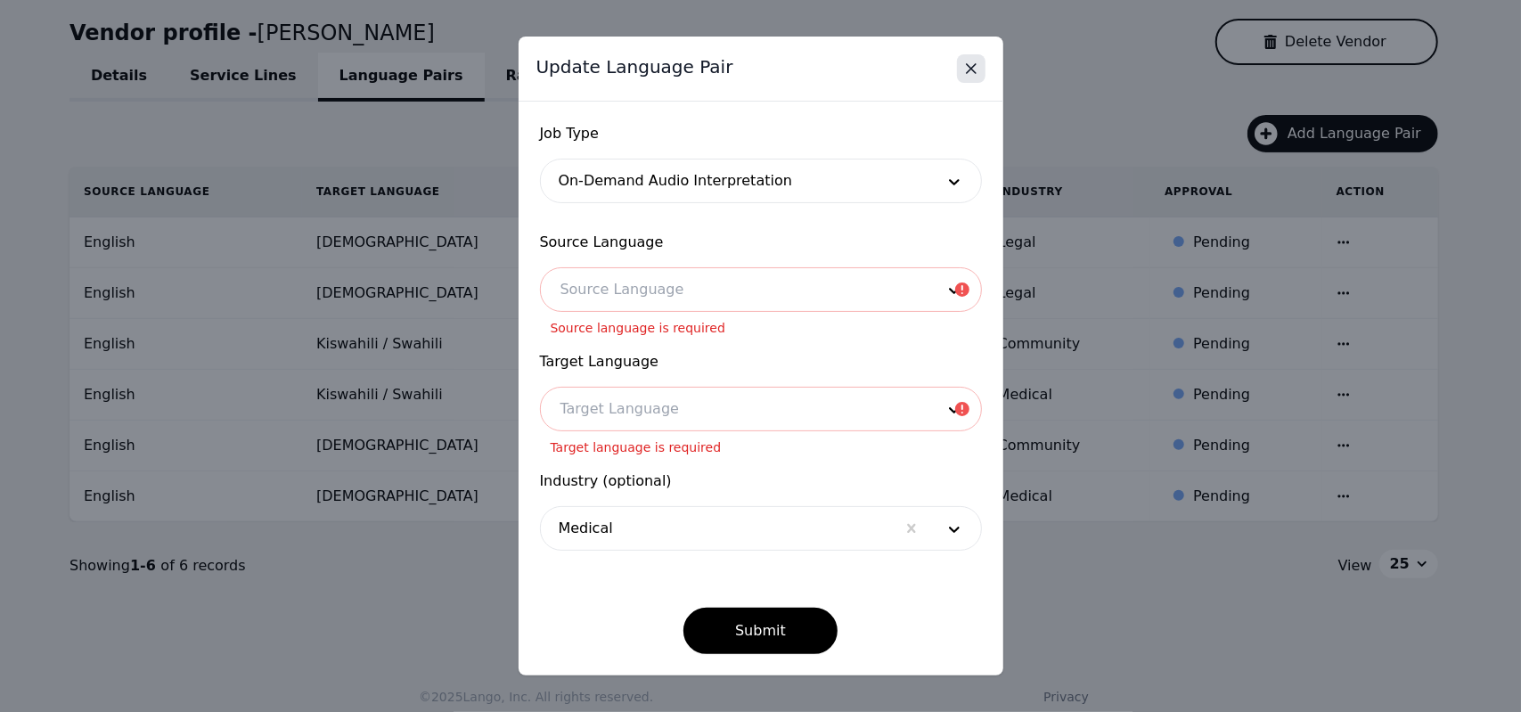
click at [968, 67] on icon "Close" at bounding box center [971, 69] width 18 height 18
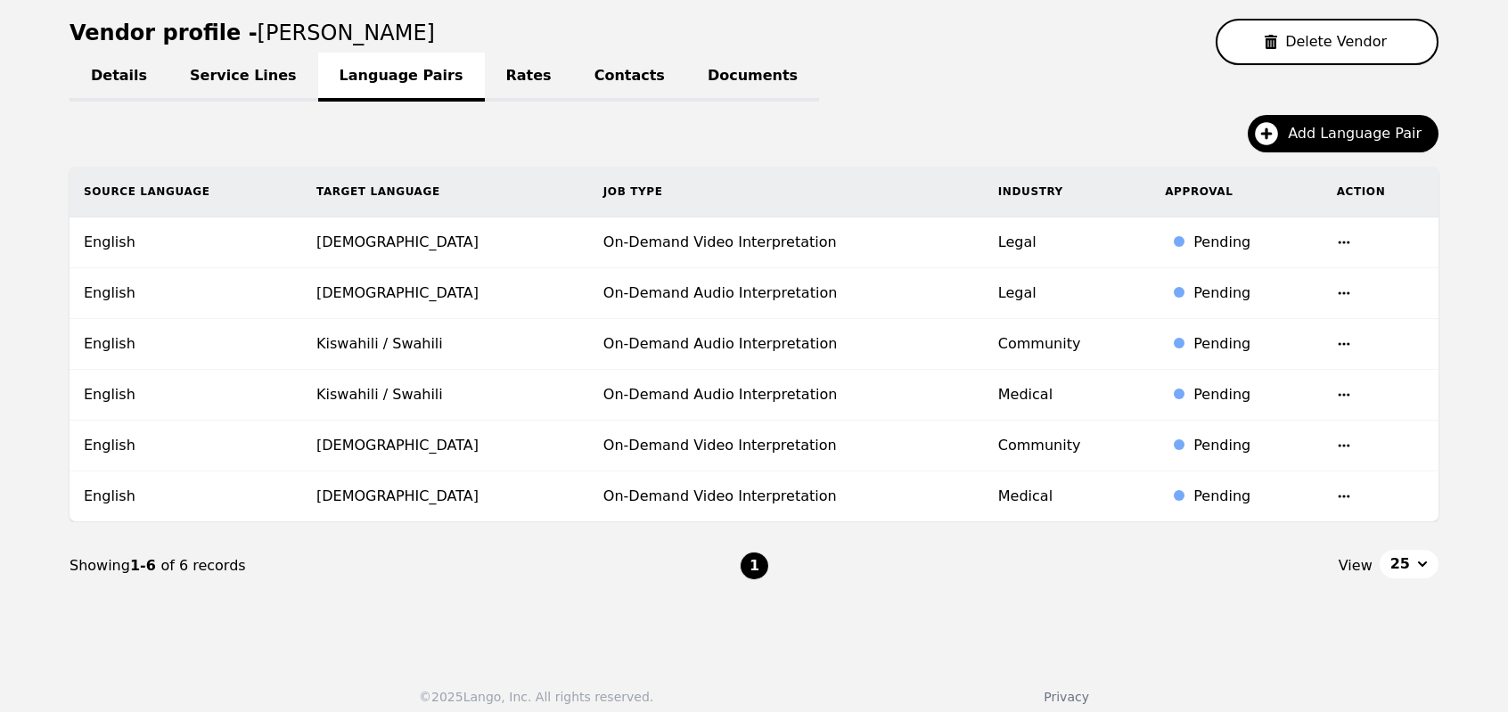
click at [214, 87] on link "Service Lines" at bounding box center [243, 77] width 150 height 49
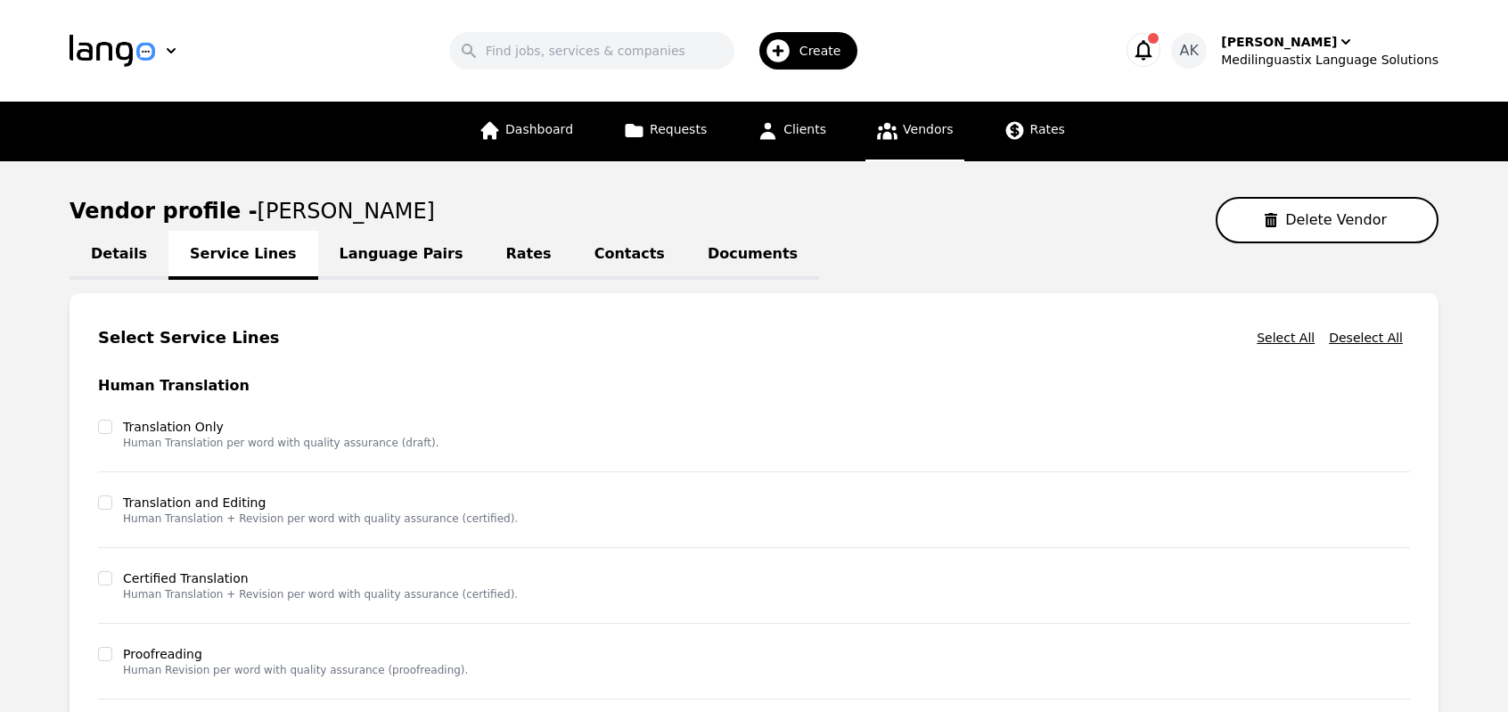
click at [380, 258] on link "Language Pairs" at bounding box center [401, 255] width 167 height 49
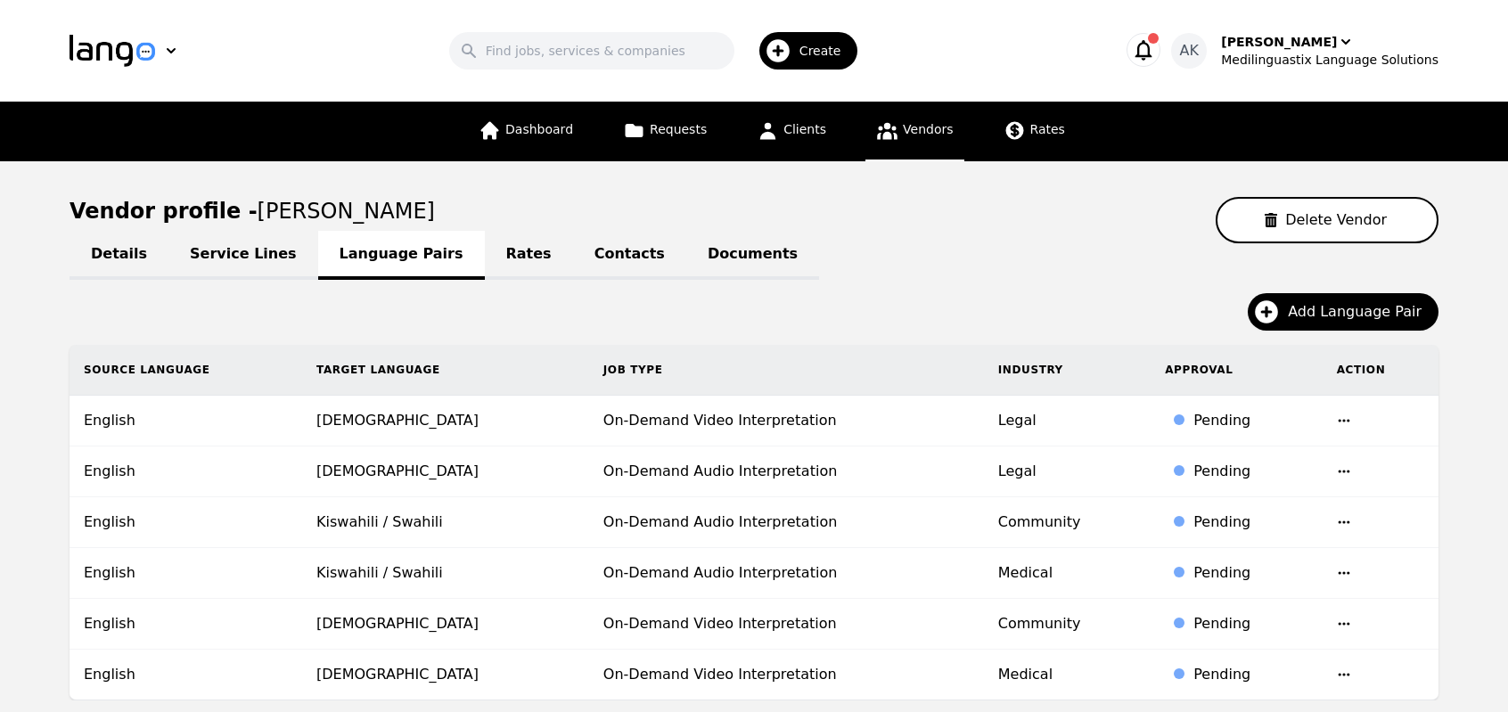
click at [43, 473] on div "Source Language Target Language Job Type Industry Approval Action English Somal…" at bounding box center [754, 523] width 1426 height 356
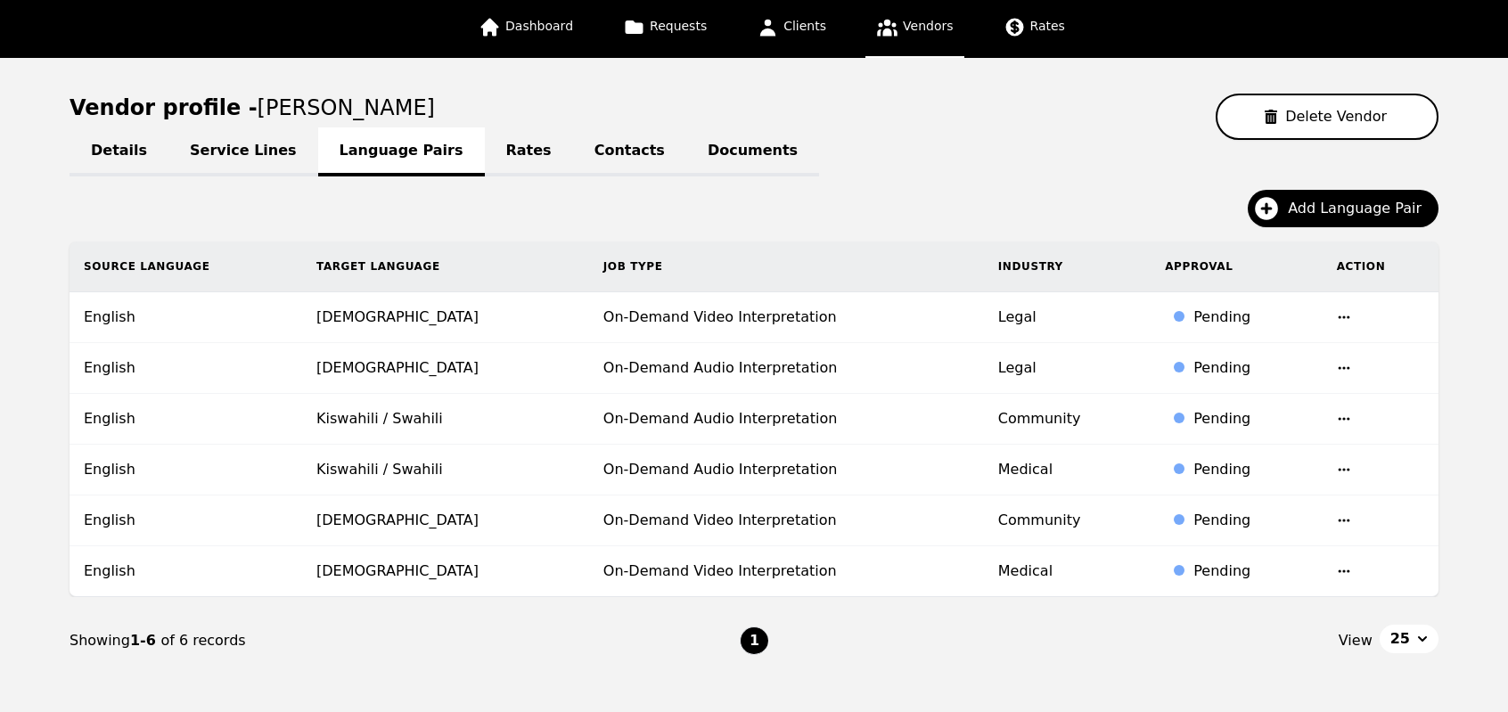
scroll to position [107, 0]
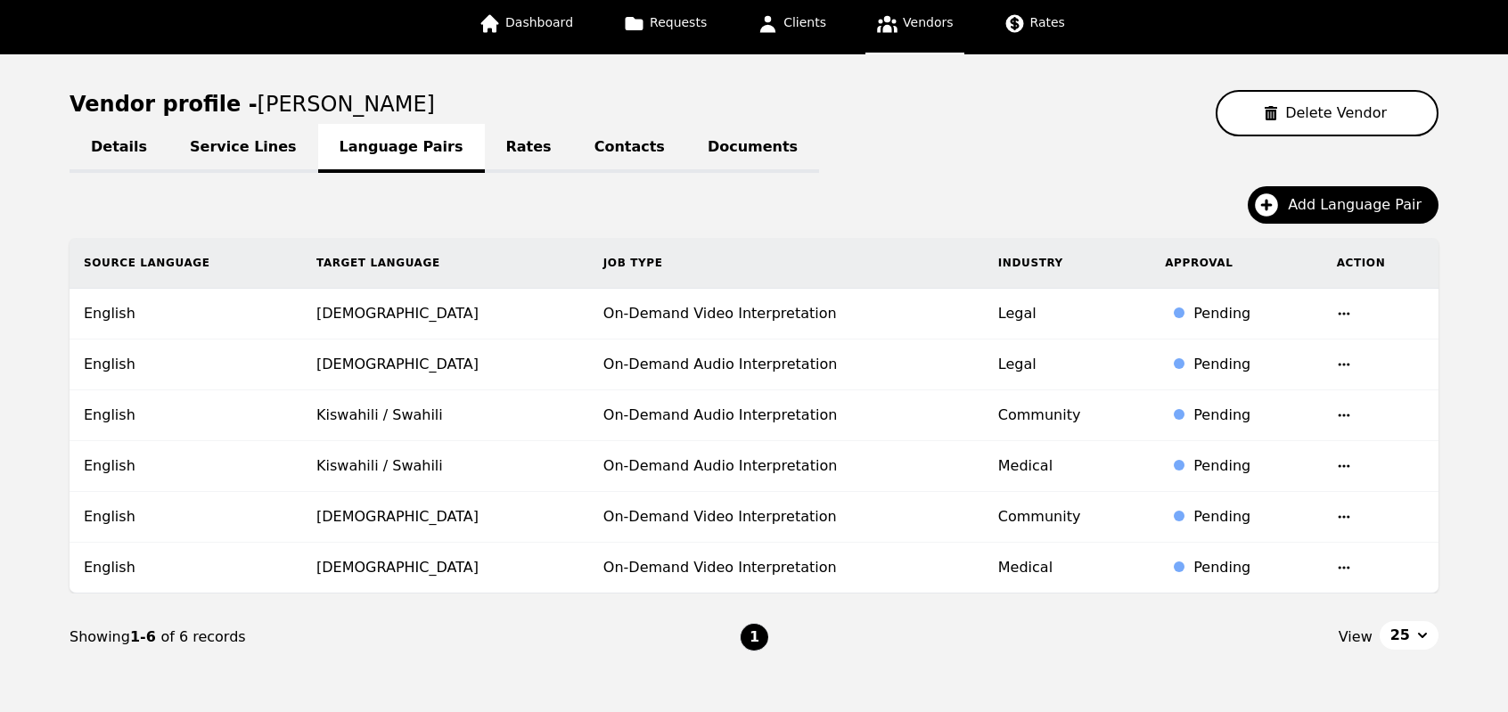
click at [1337, 313] on icon "button" at bounding box center [1343, 314] width 14 height 14
click at [1283, 325] on button "Update" at bounding box center [1290, 327] width 74 height 32
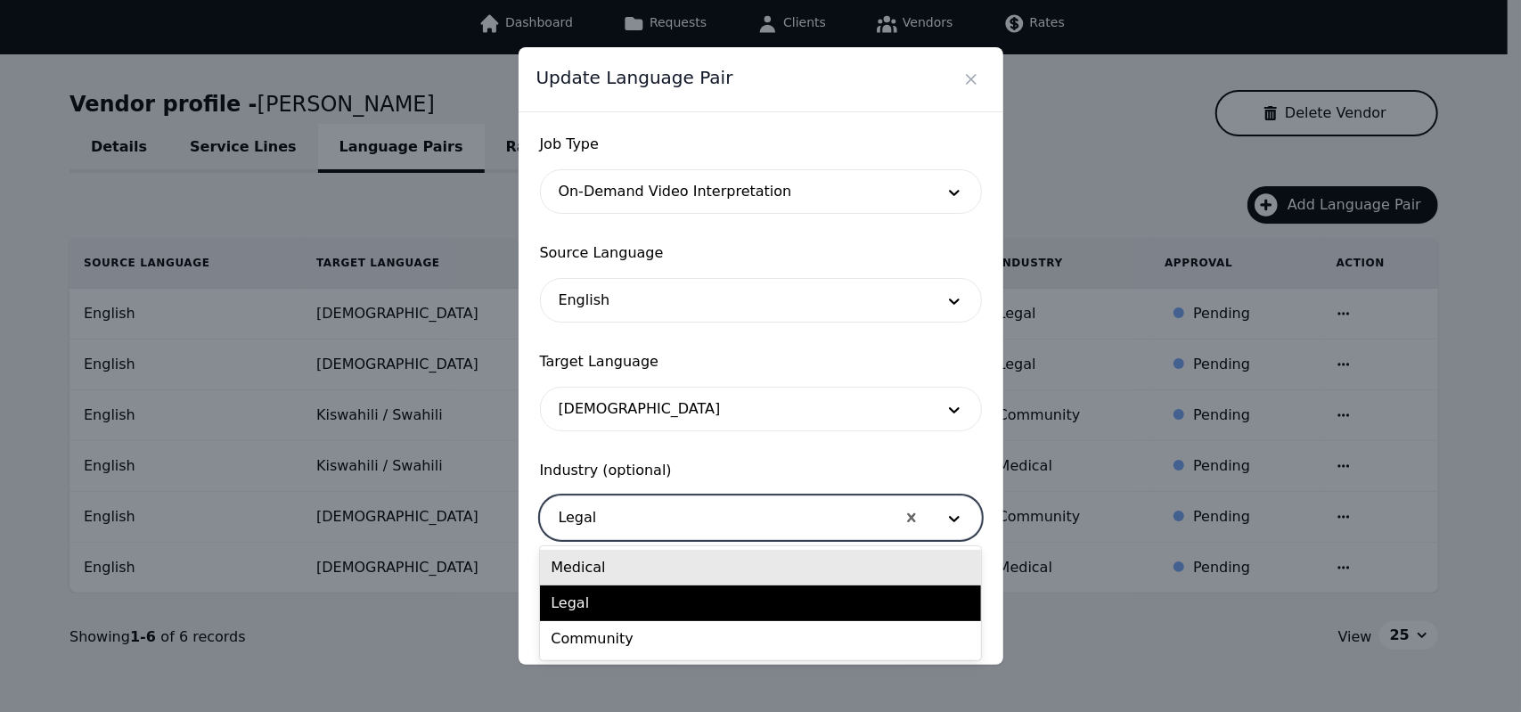
click at [671, 521] on div at bounding box center [718, 517] width 355 height 43
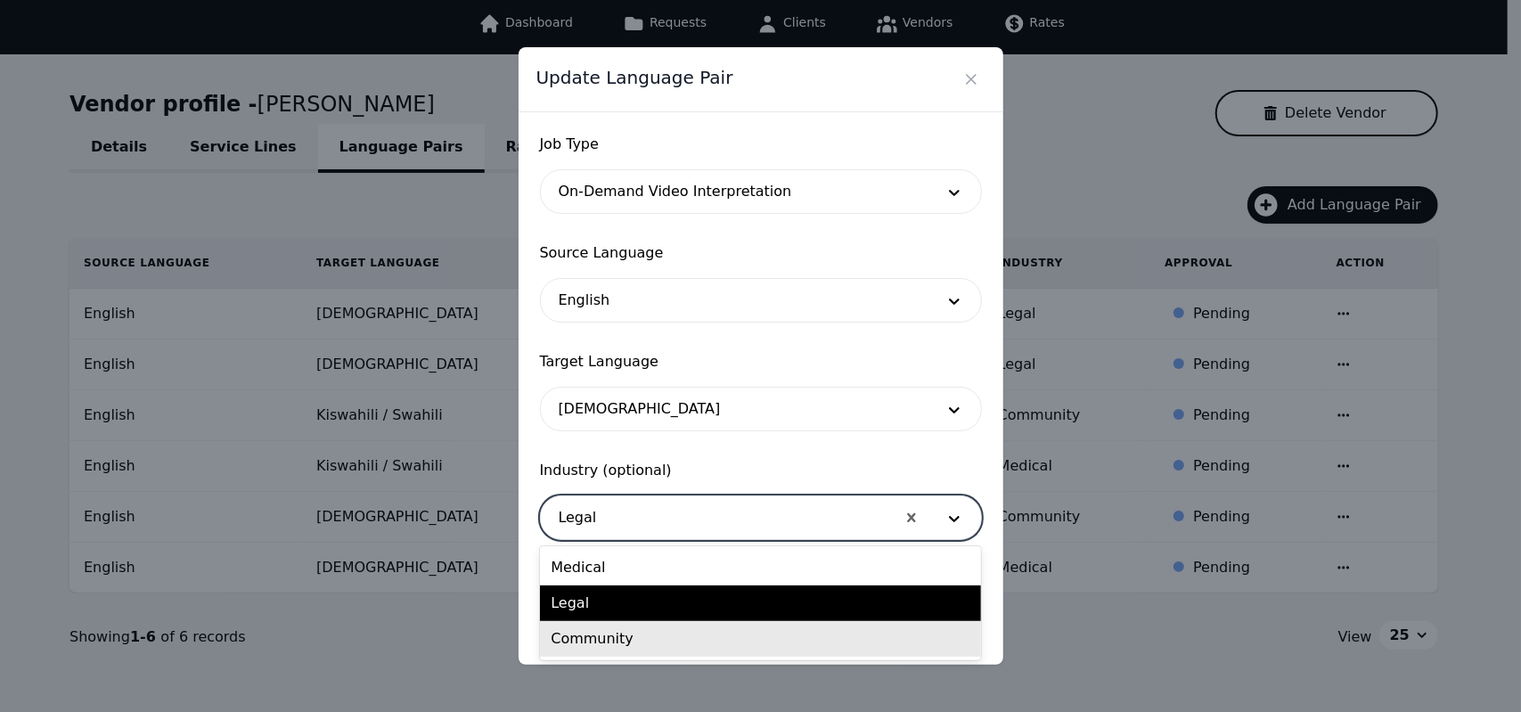
click at [608, 637] on div "Community" at bounding box center [760, 639] width 441 height 36
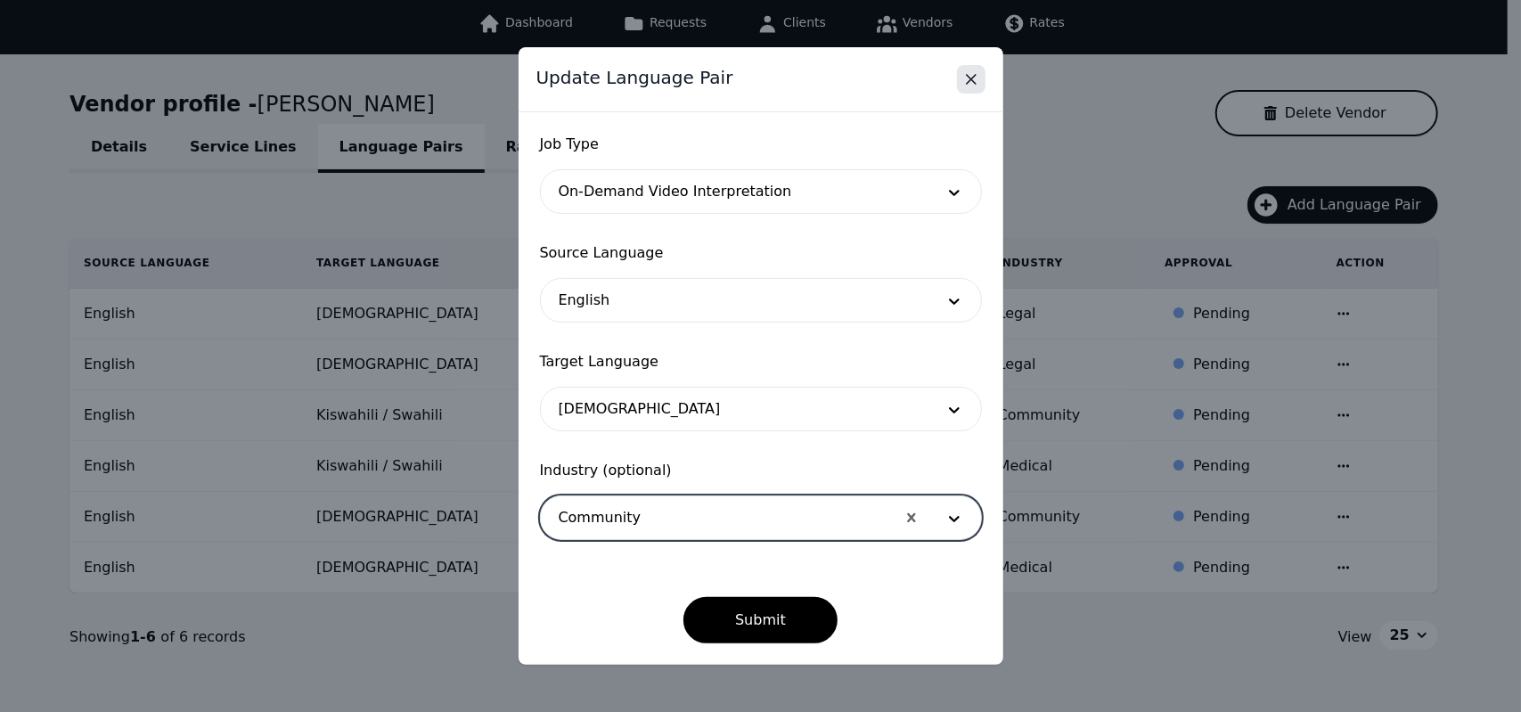
click at [974, 85] on icon "Close" at bounding box center [971, 79] width 18 height 18
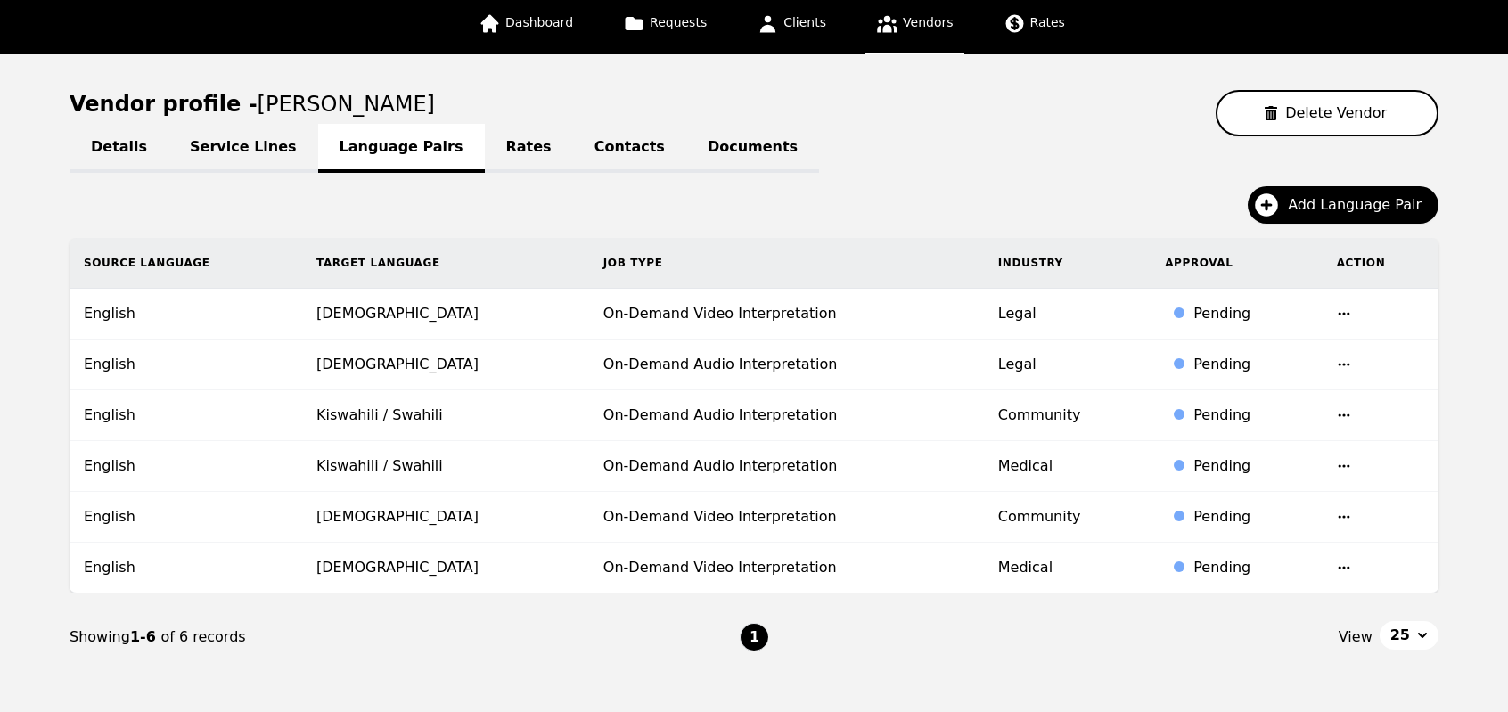
click at [1345, 361] on td at bounding box center [1380, 364] width 116 height 51
click at [1336, 366] on icon "button" at bounding box center [1343, 364] width 14 height 14
click at [1336, 364] on icon "button" at bounding box center [1343, 364] width 14 height 14
click at [894, 24] on link "Vendors" at bounding box center [914, 25] width 98 height 60
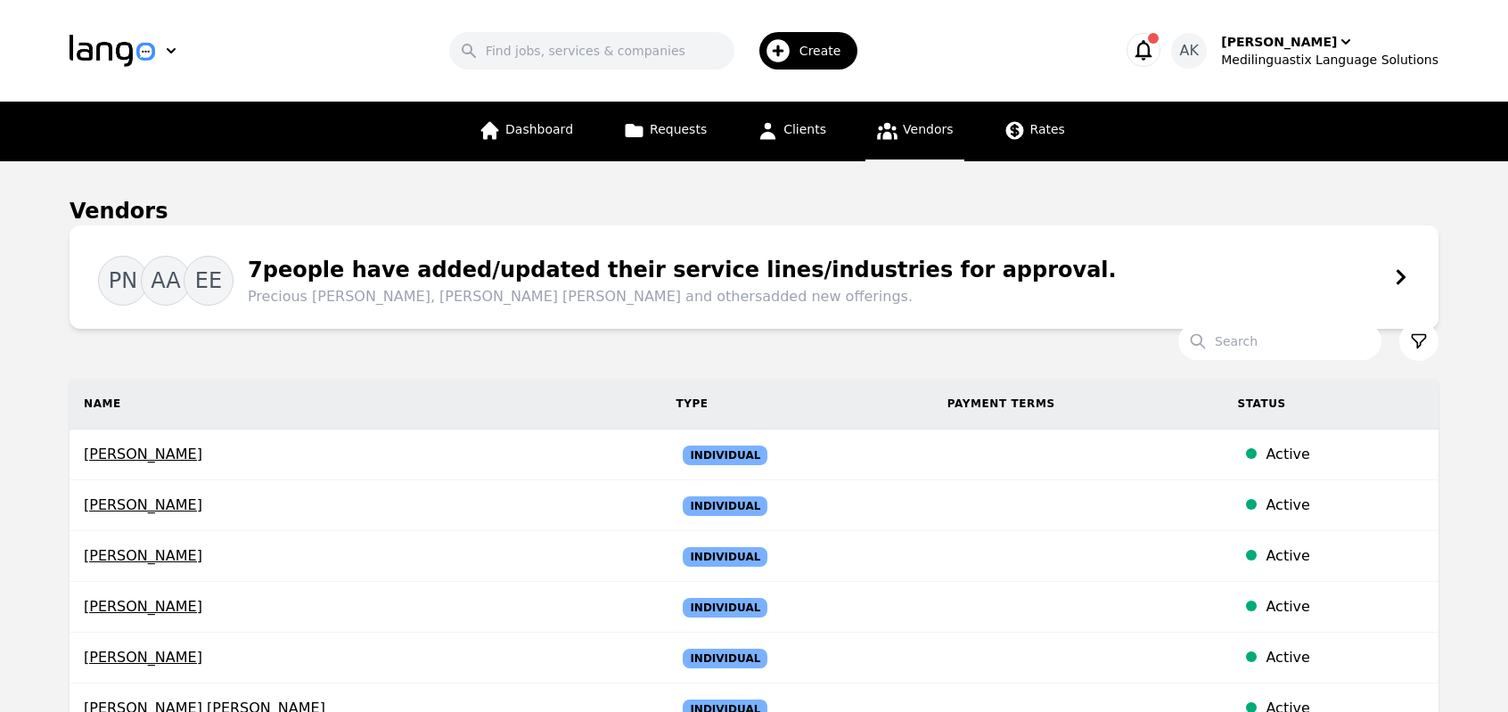
click at [1390, 278] on div "PN AA EE 7 people have added/updated their service lines/industries for approva…" at bounding box center [754, 277] width 1312 height 61
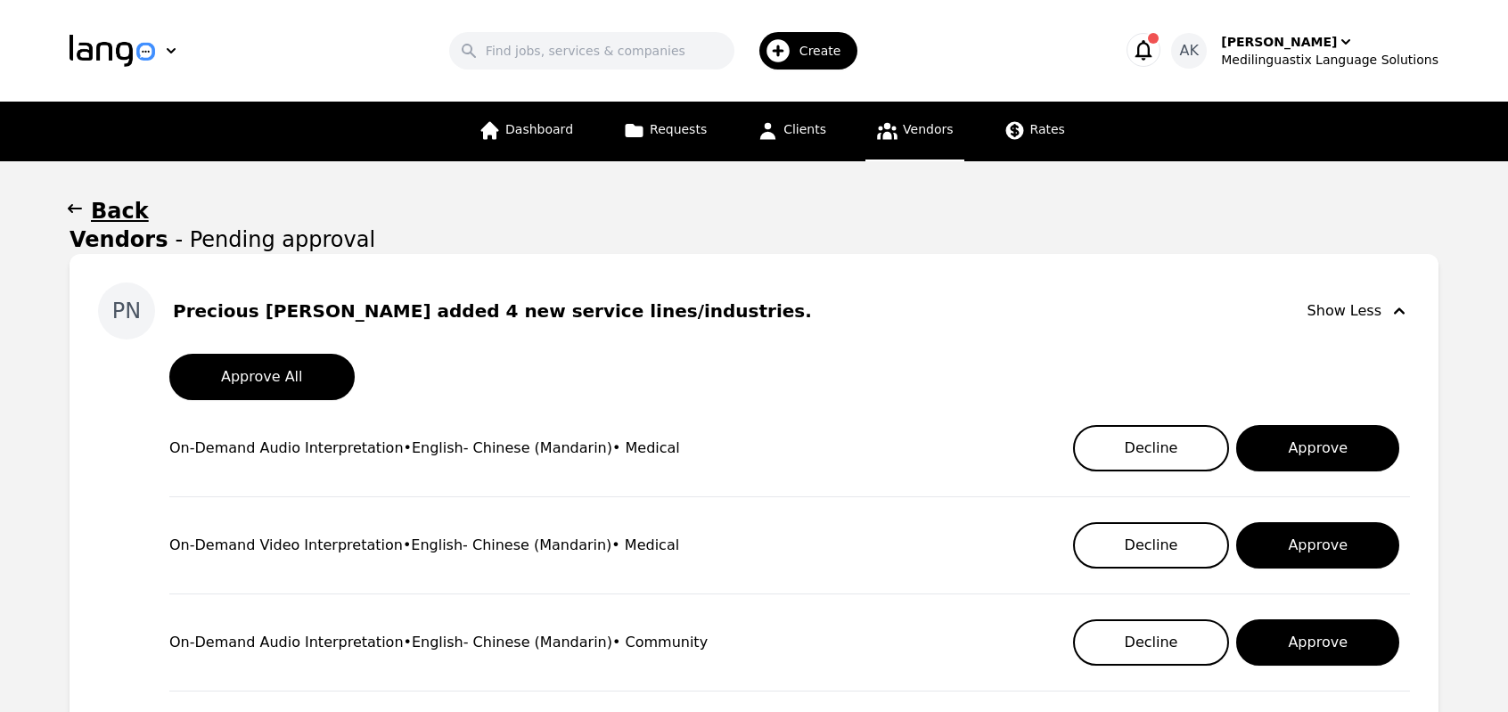
click at [713, 478] on div "On-Demand Audio Interpretation • English - Chinese (Mandarin) • Medical Decline…" at bounding box center [789, 448] width 1240 height 68
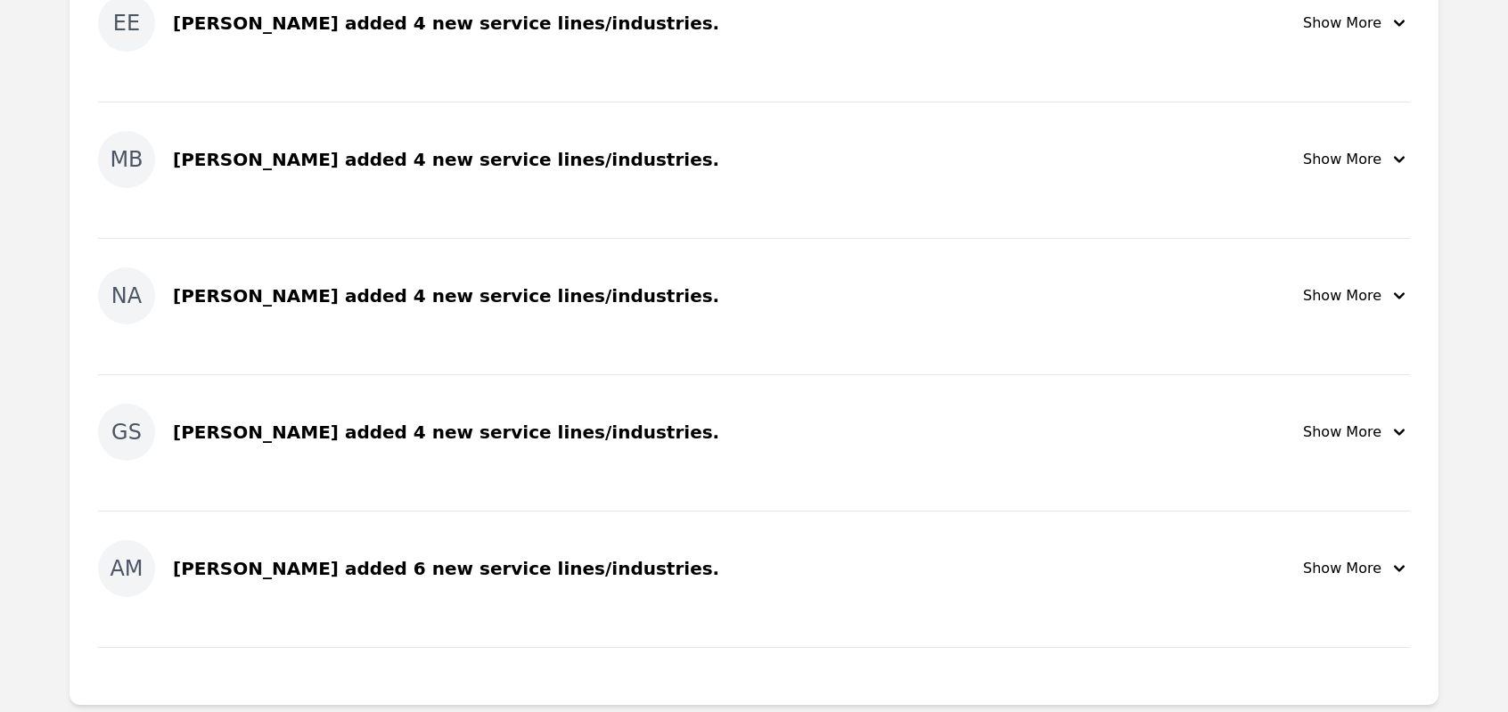
scroll to position [998, 0]
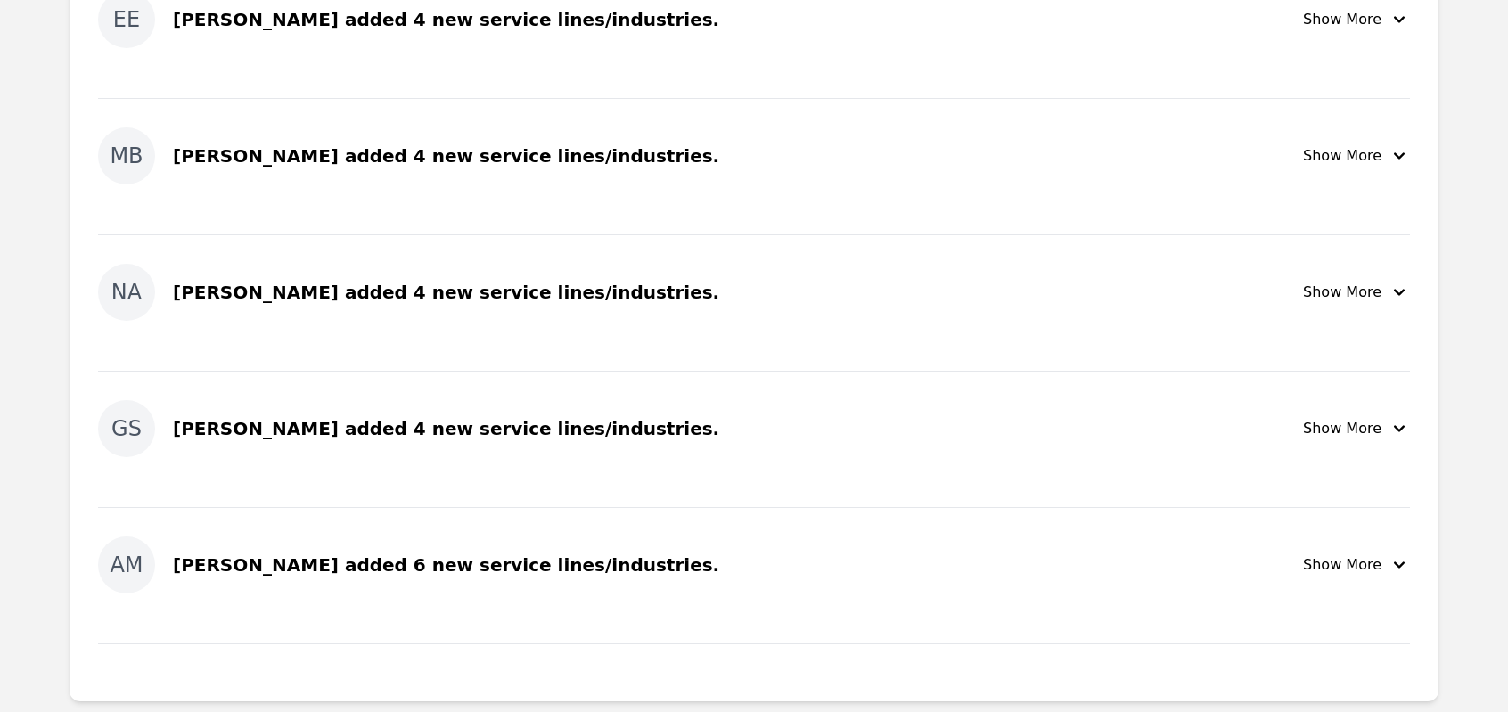
click at [1333, 567] on div "Show More" at bounding box center [1356, 564] width 107 height 21
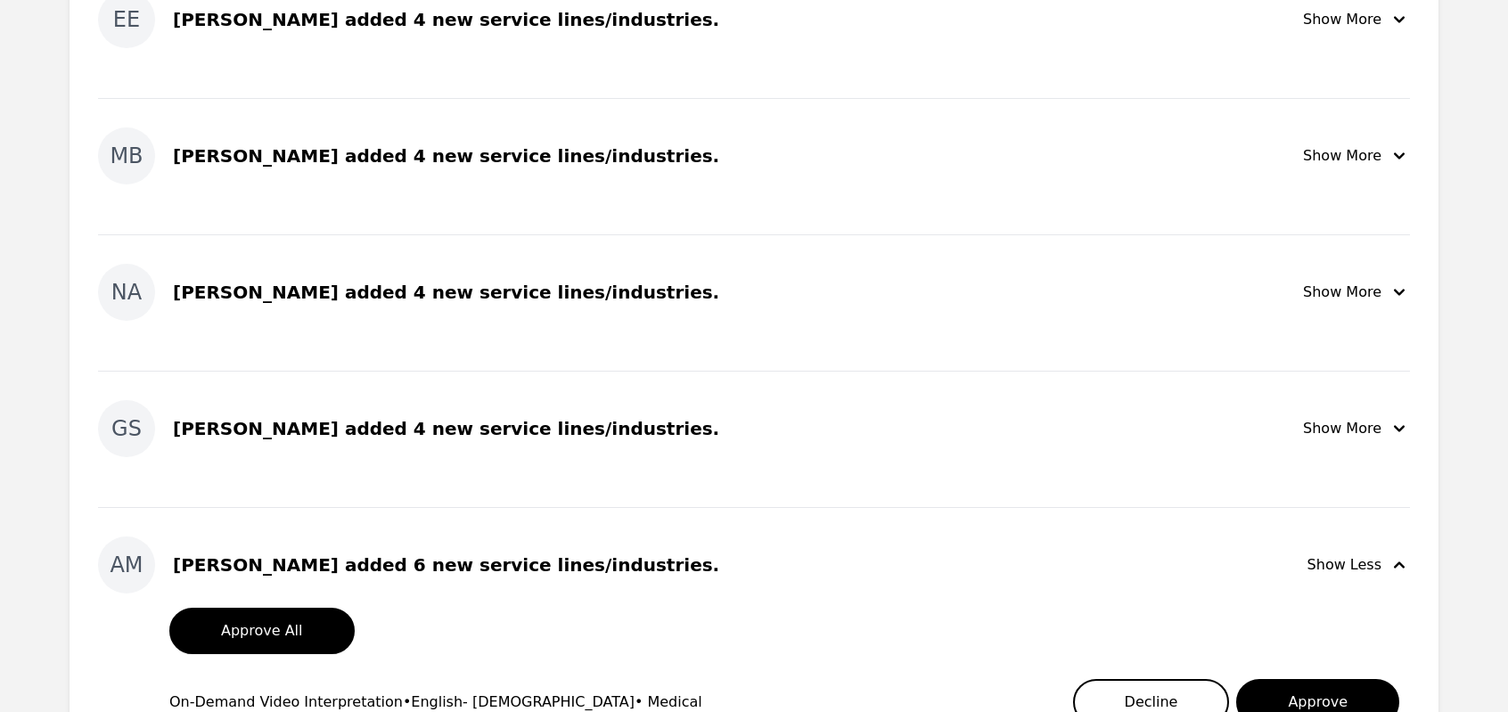
click at [835, 587] on div "AM [PERSON_NAME] added 6 new service lines/industries. Show Less" at bounding box center [754, 564] width 1312 height 57
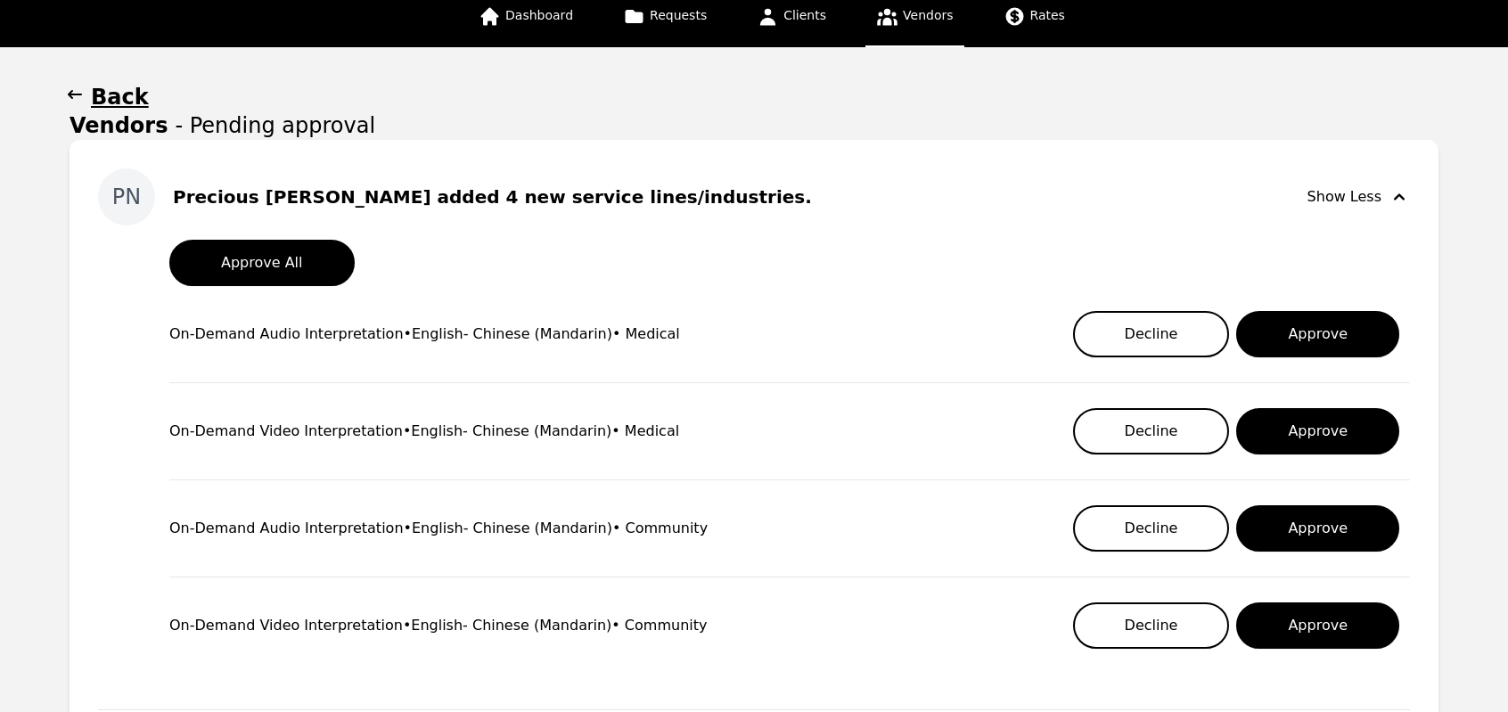
scroll to position [71, 0]
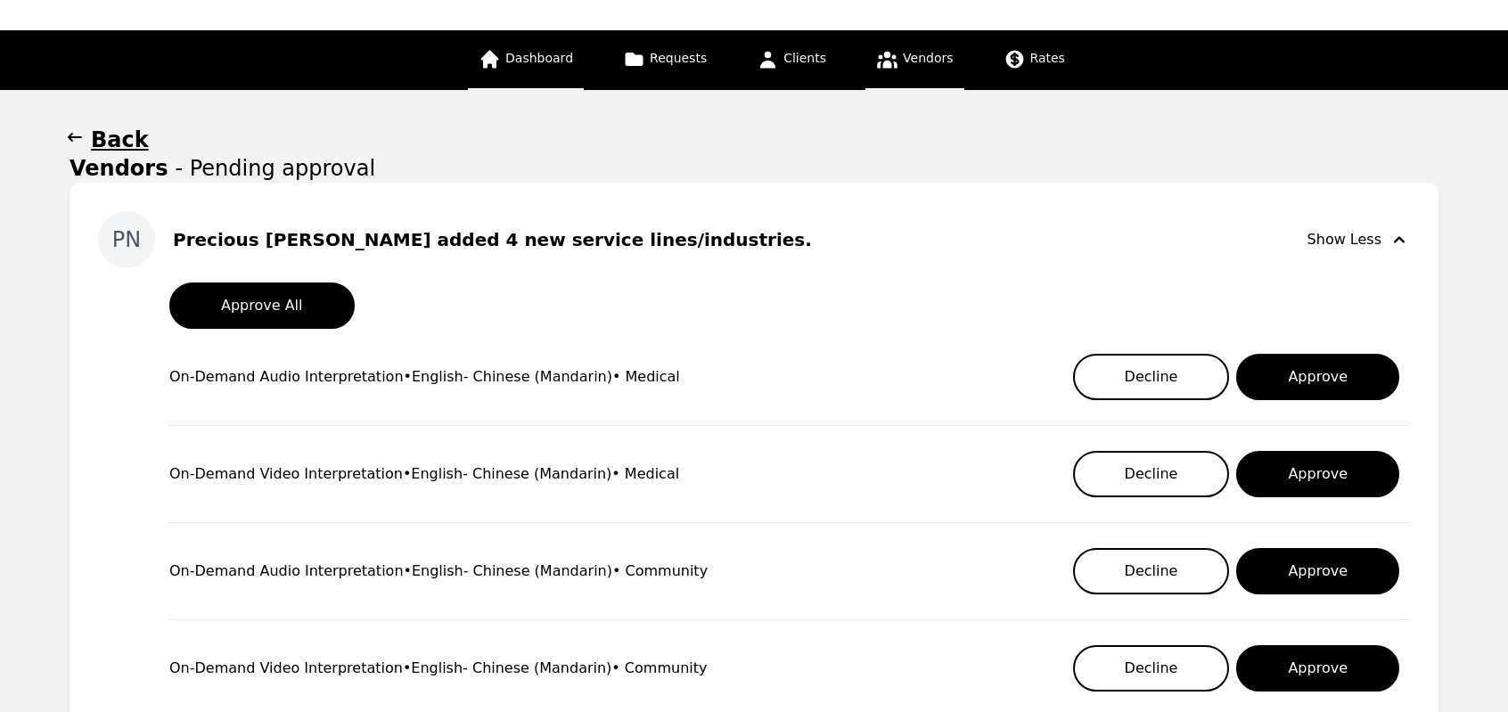
click at [518, 65] on span "Dashboard" at bounding box center [539, 58] width 68 height 14
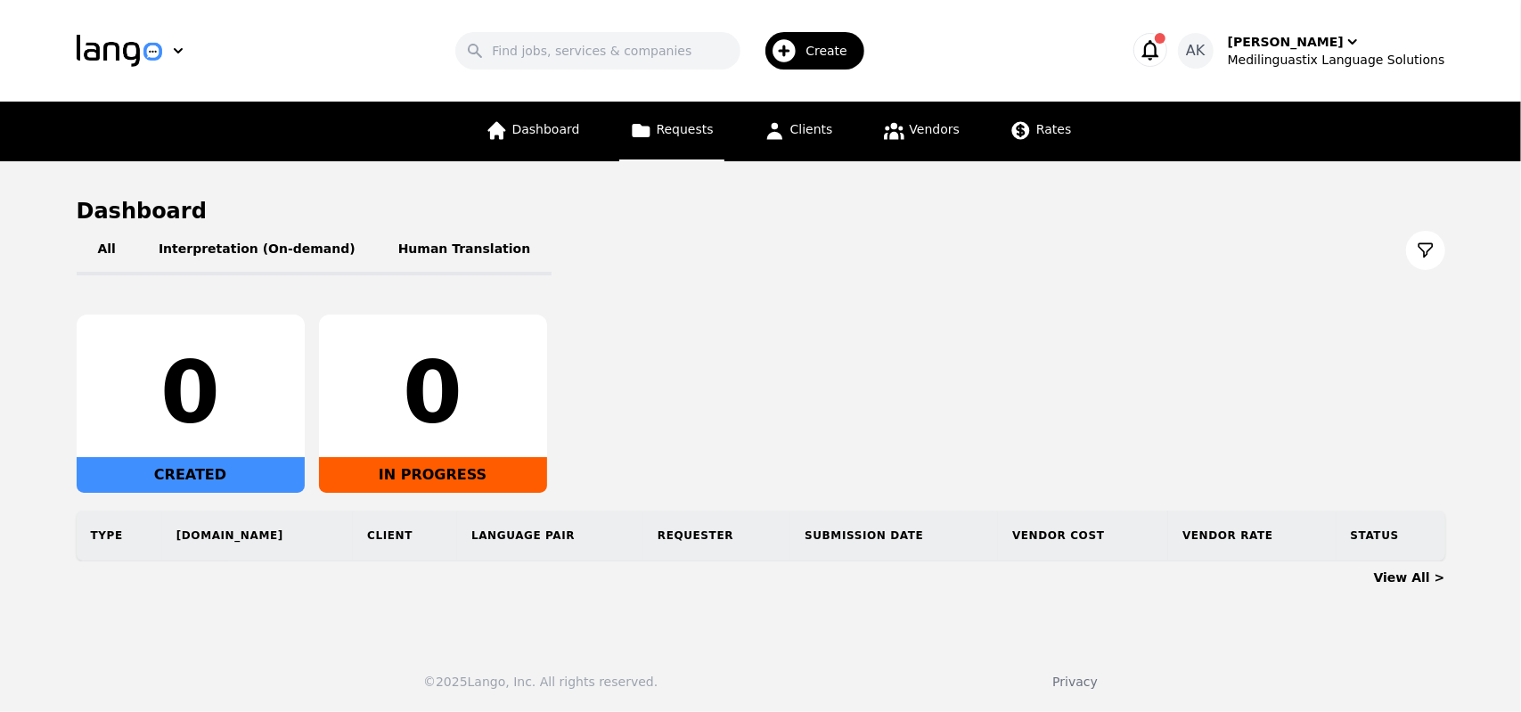
click at [677, 130] on span "Requests" at bounding box center [685, 129] width 57 height 14
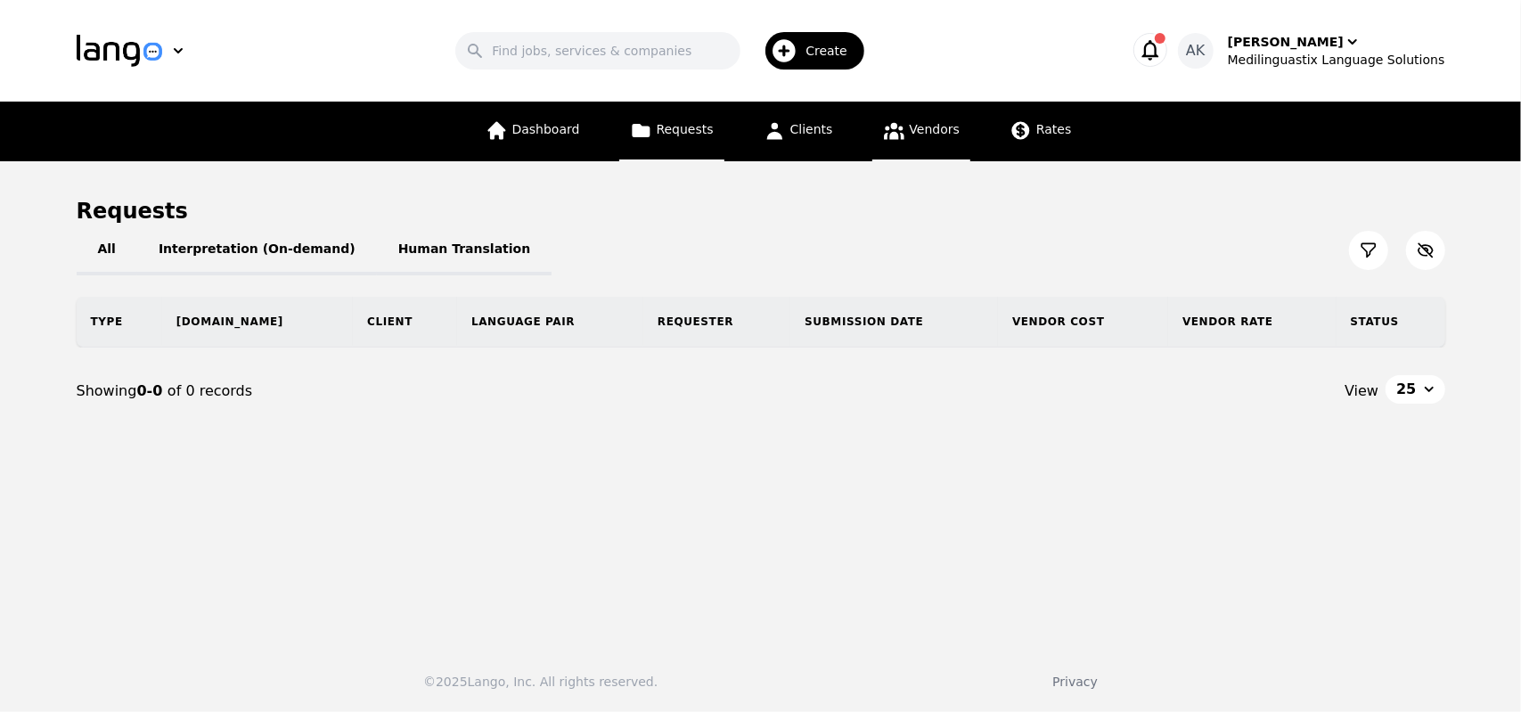
click at [924, 140] on link "Vendors" at bounding box center [921, 132] width 98 height 60
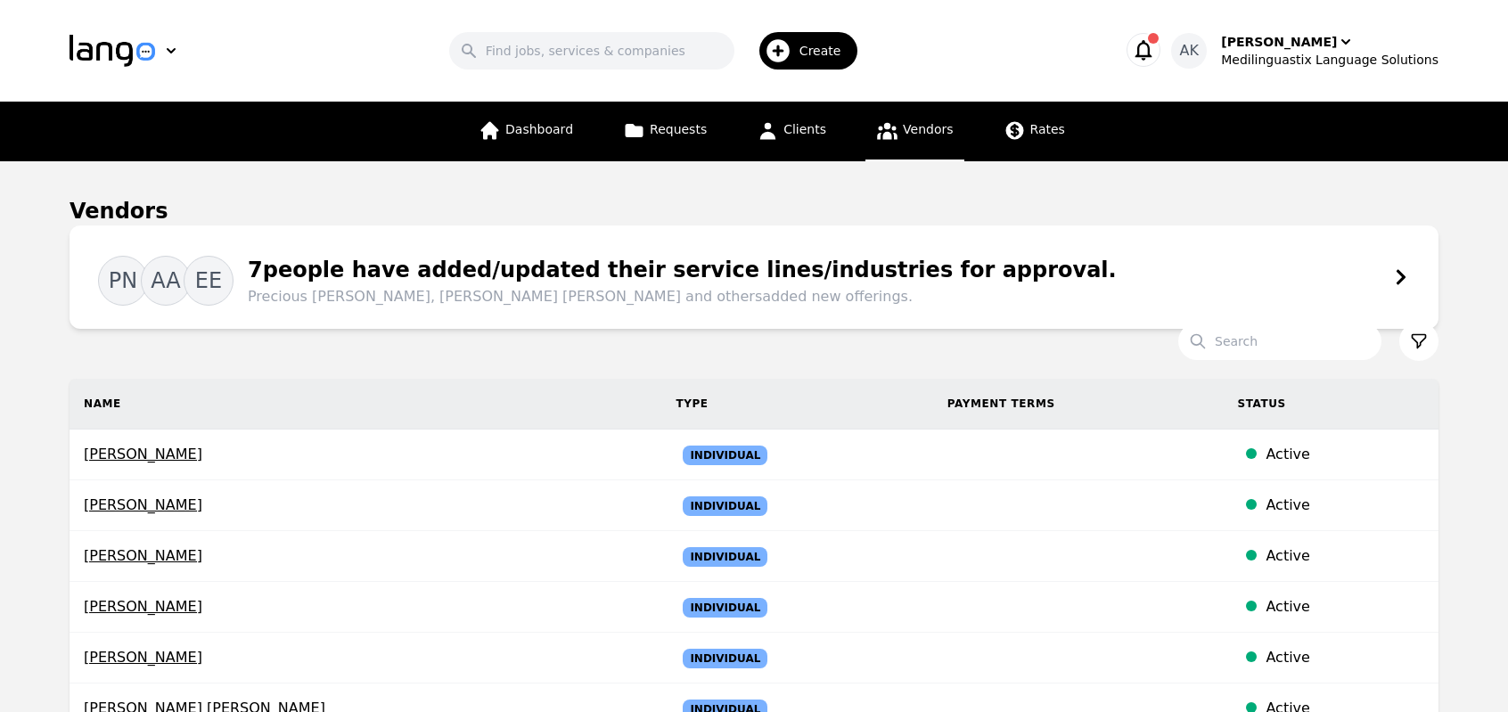
click at [613, 284] on div "7 people have added/updated their service lines/industries for approval. Precio…" at bounding box center [674, 280] width 883 height 53
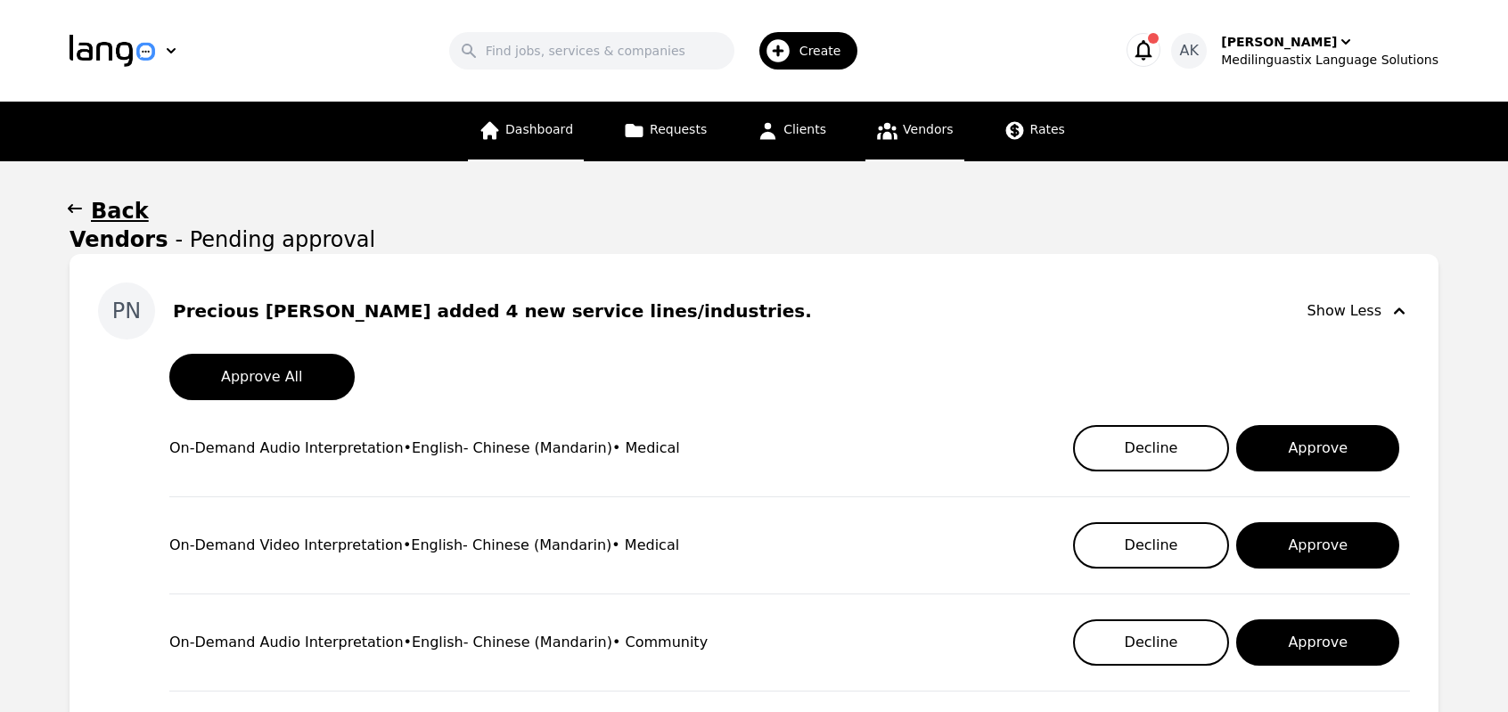
click at [527, 127] on span "Dashboard" at bounding box center [539, 129] width 68 height 14
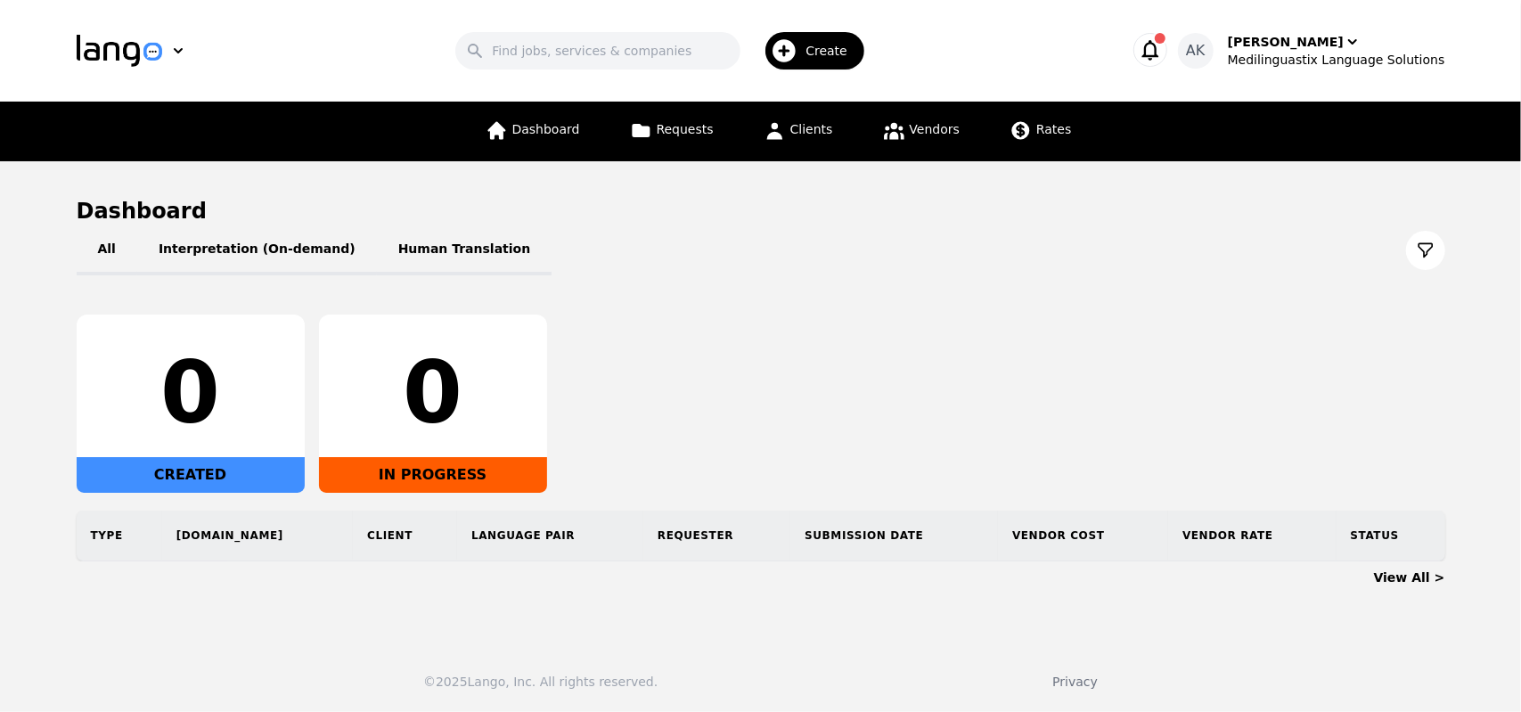
click at [1158, 51] on icon "button" at bounding box center [1149, 50] width 17 height 20
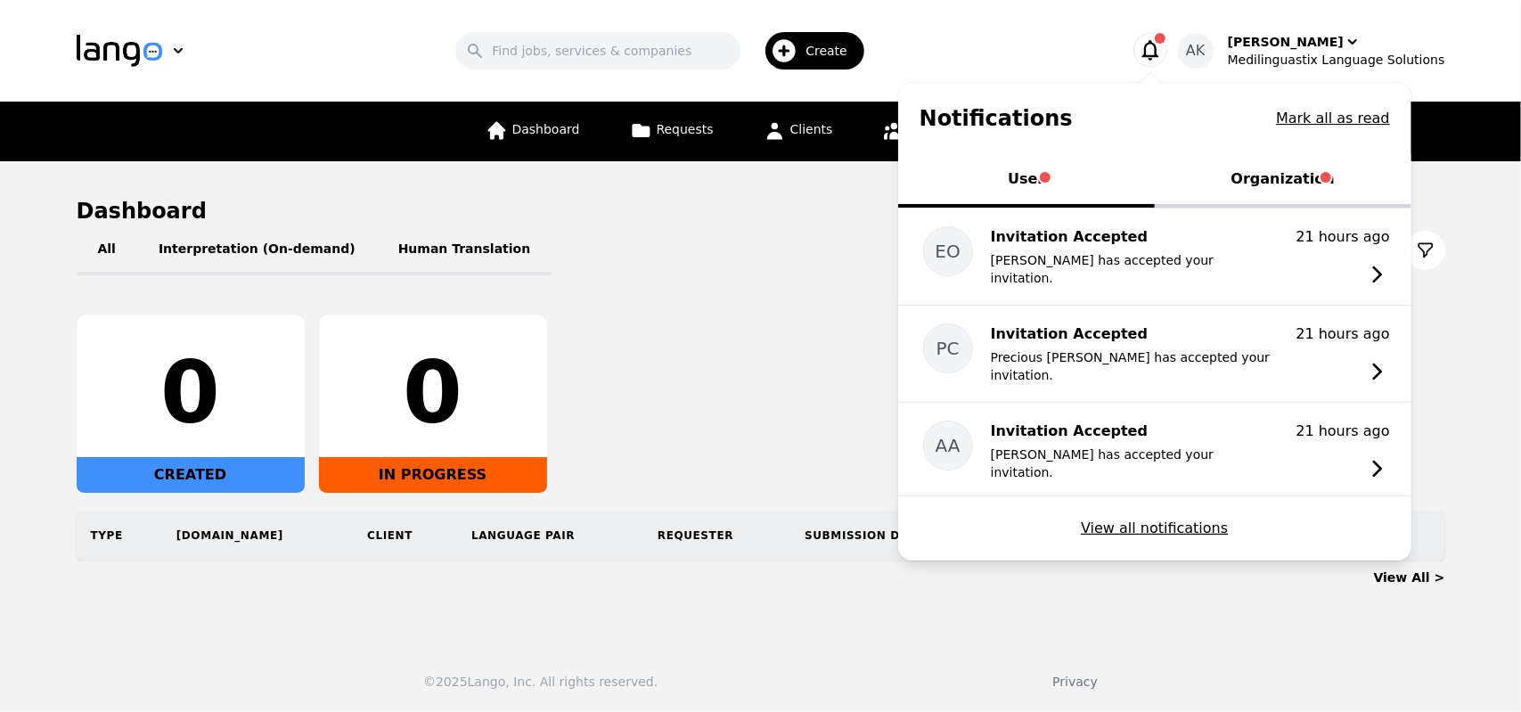
click at [1267, 172] on button "Organization" at bounding box center [1283, 180] width 257 height 53
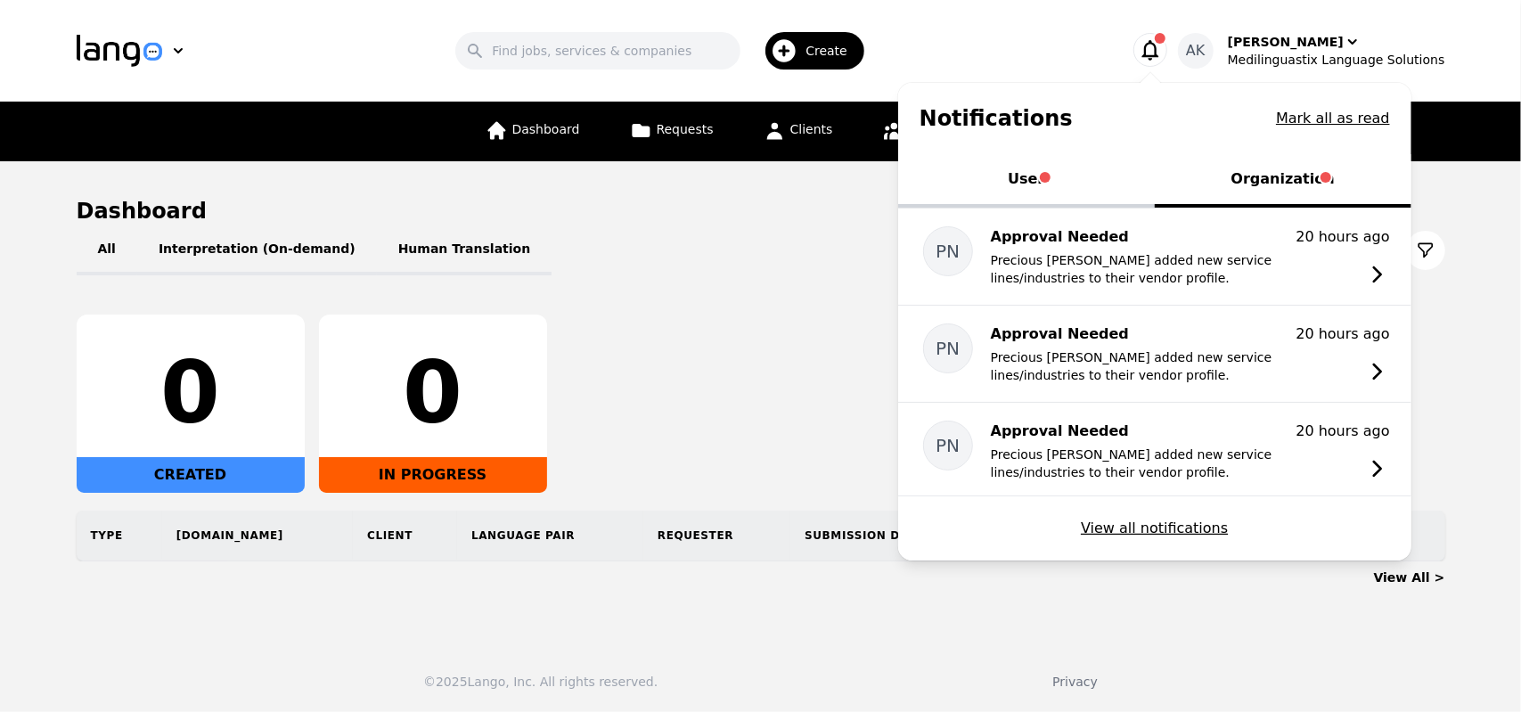
click at [1042, 190] on button "User" at bounding box center [1026, 180] width 257 height 53
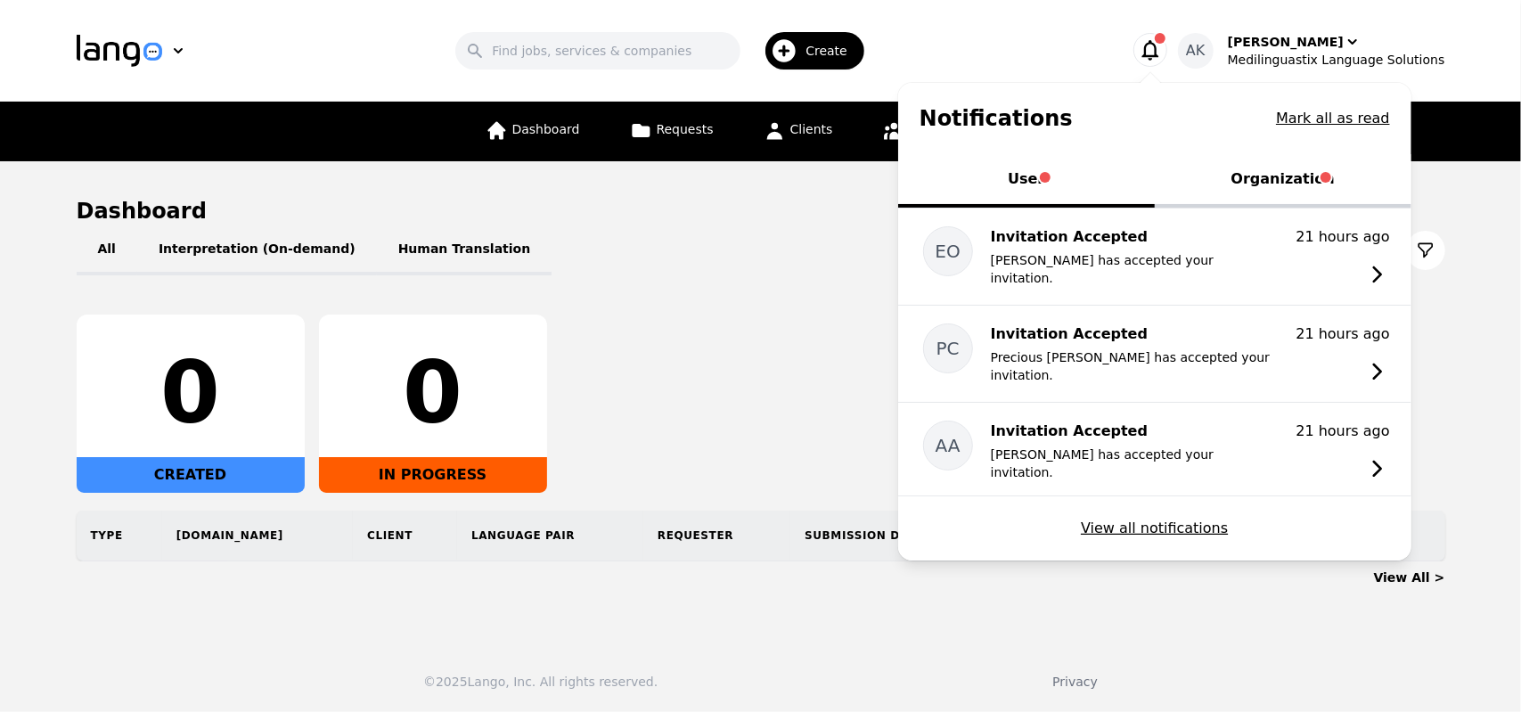
click at [825, 250] on div "All Interpretation (On-demand) Human Translation" at bounding box center [761, 250] width 1369 height 50
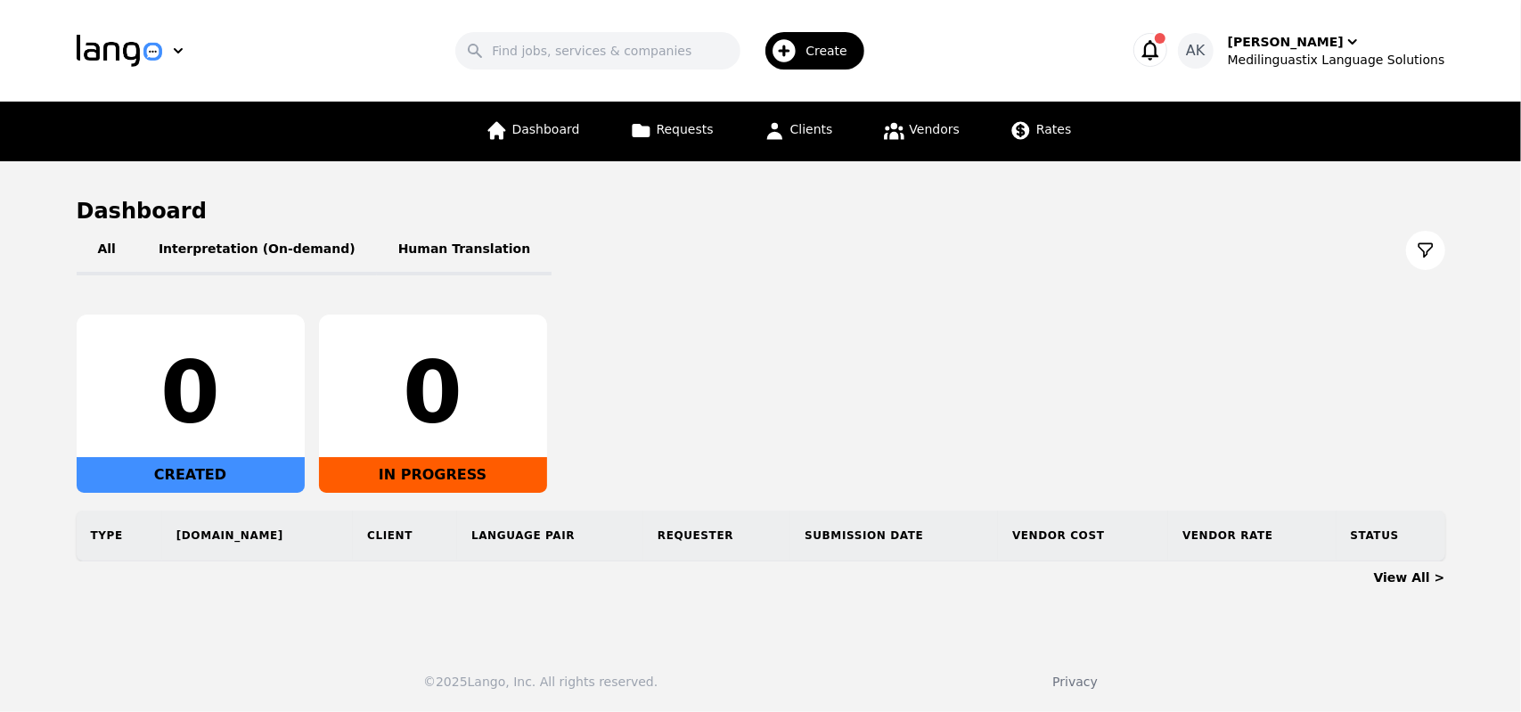
click at [408, 61] on div "Search Create" at bounding box center [665, 51] width 864 height 52
click at [650, 147] on link "Requests" at bounding box center [671, 132] width 105 height 60
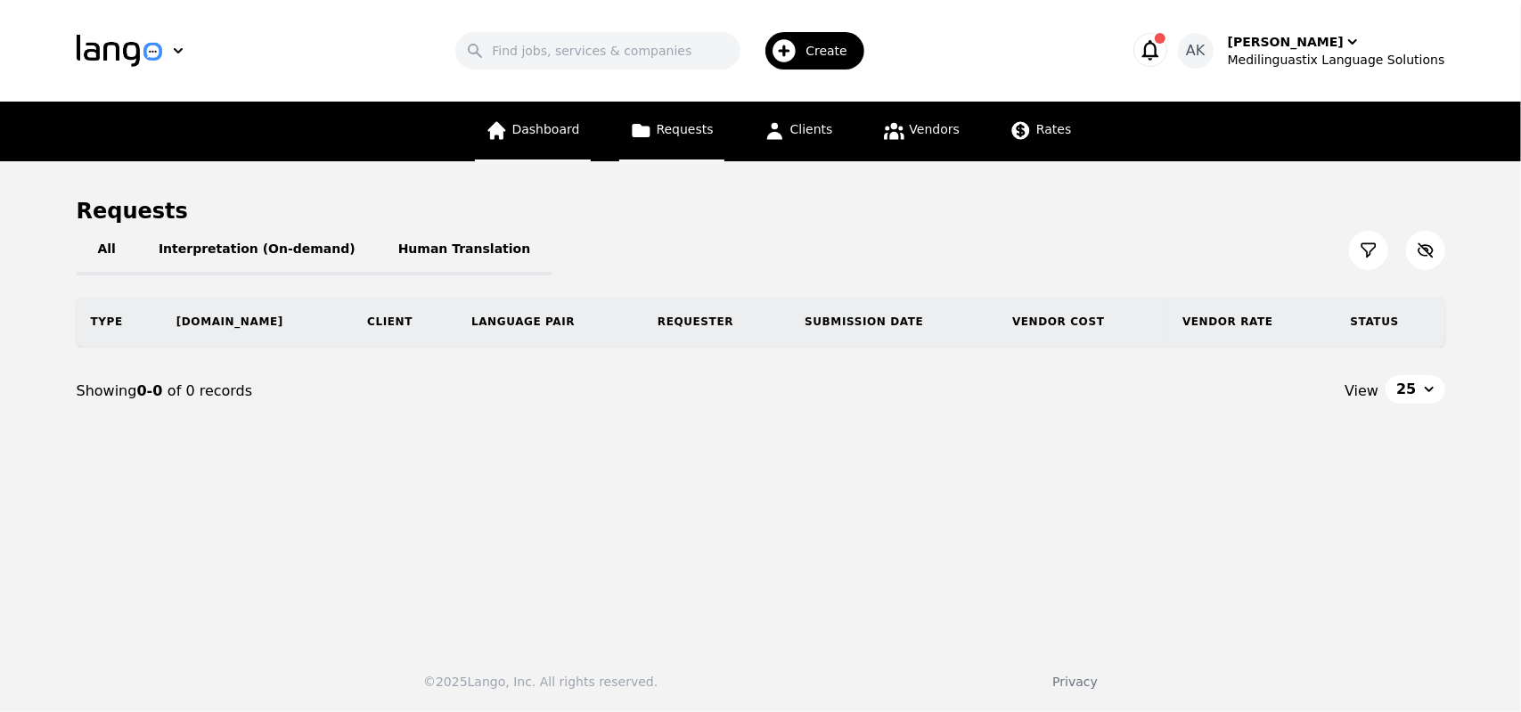
click at [526, 128] on span "Dashboard" at bounding box center [546, 129] width 68 height 14
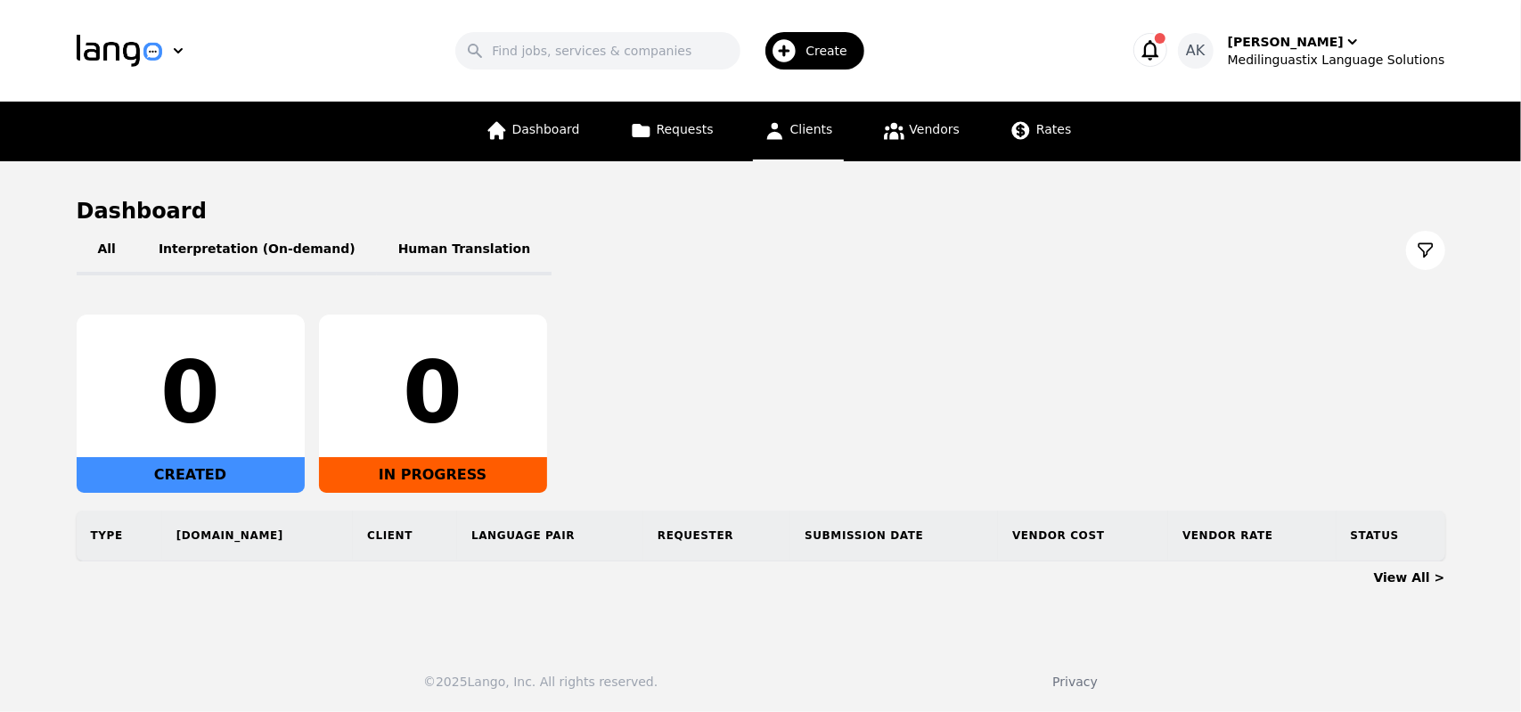
click at [793, 140] on link "Clients" at bounding box center [798, 132] width 91 height 60
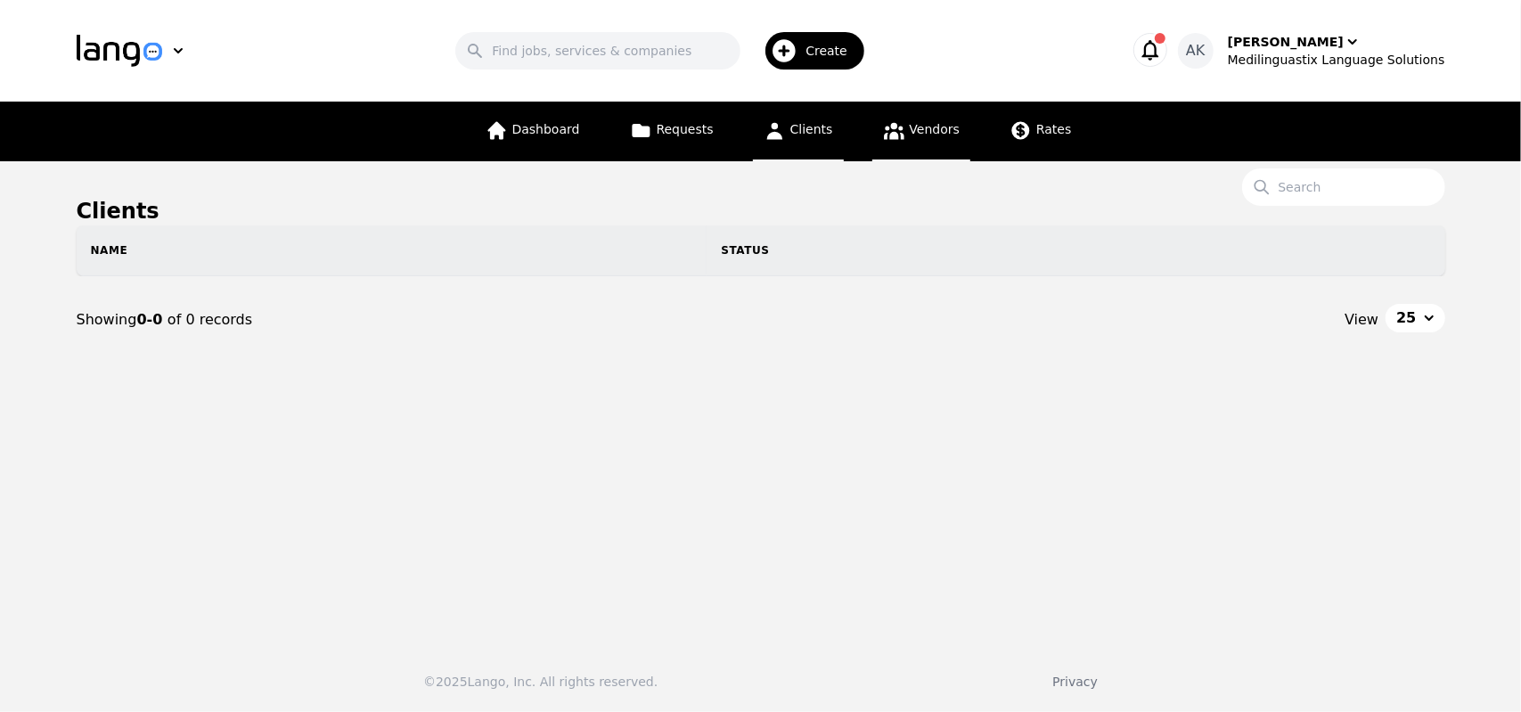
click at [907, 145] on link "Vendors" at bounding box center [921, 132] width 98 height 60
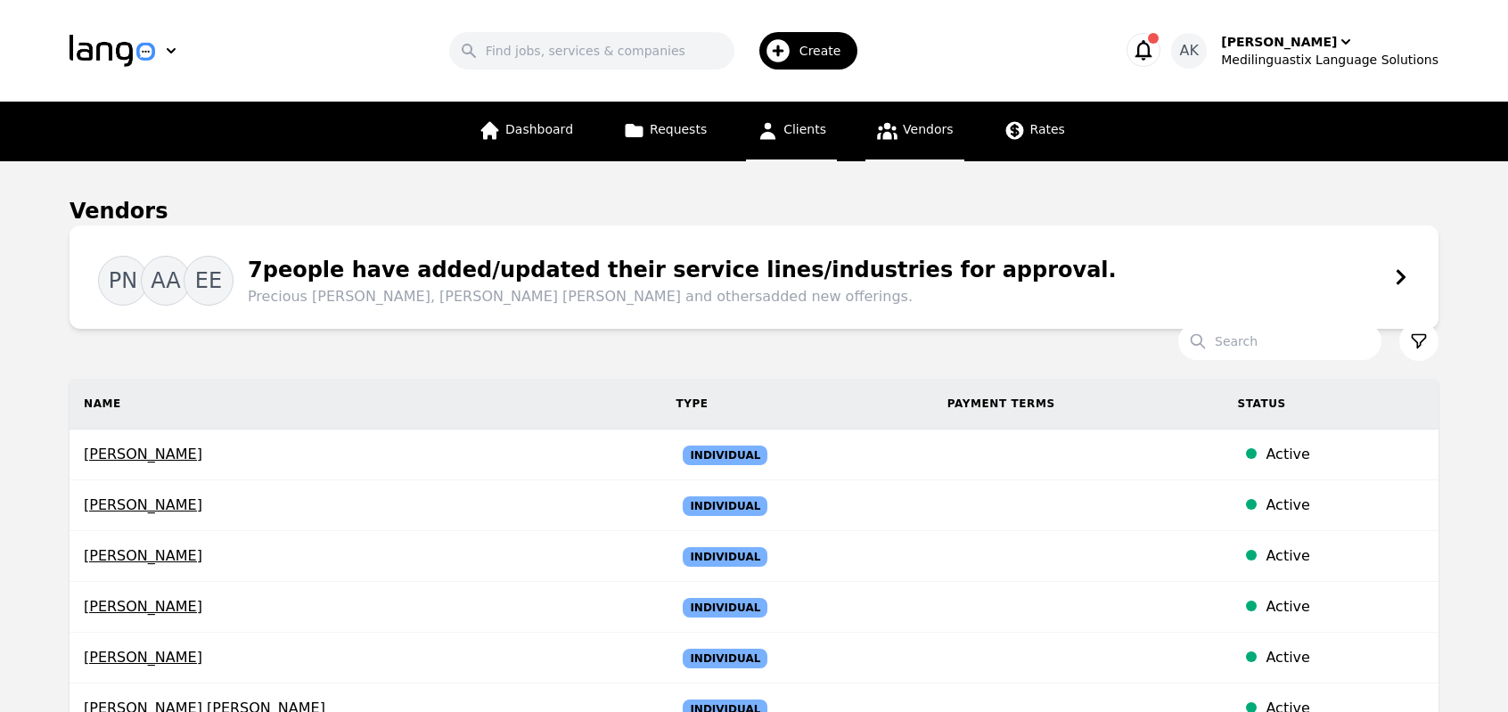
click at [800, 136] on span "Clients" at bounding box center [804, 129] width 43 height 14
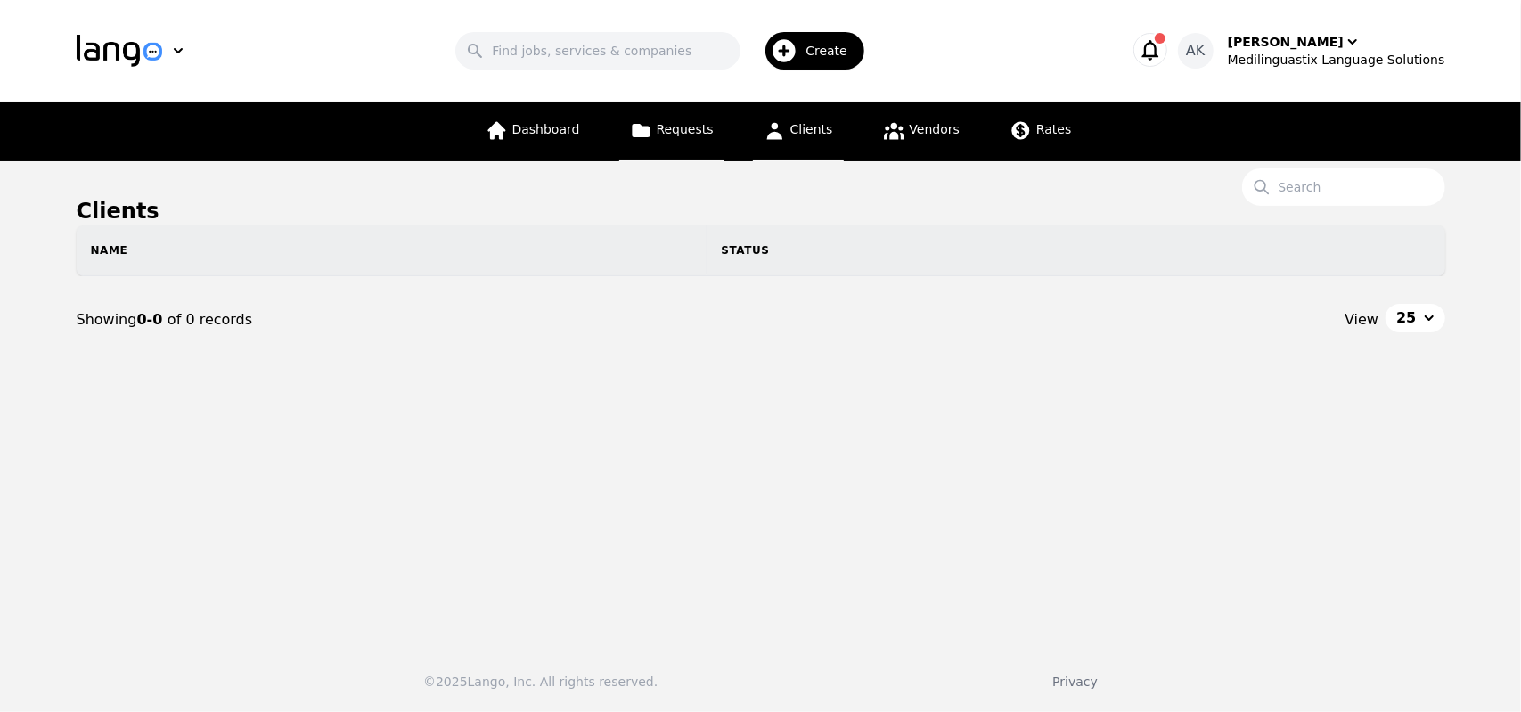
click at [687, 135] on span "Requests" at bounding box center [685, 129] width 57 height 14
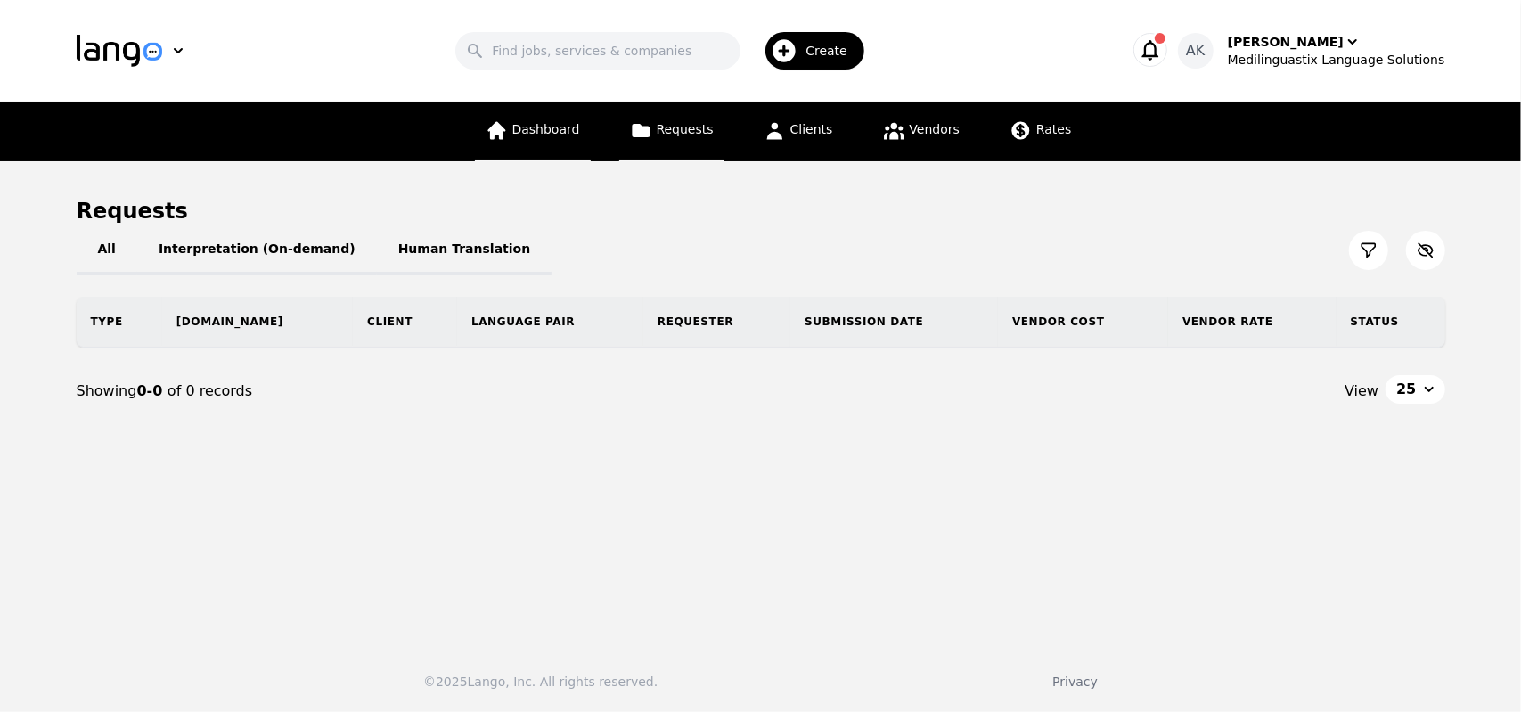
click at [550, 133] on span "Dashboard" at bounding box center [546, 129] width 68 height 14
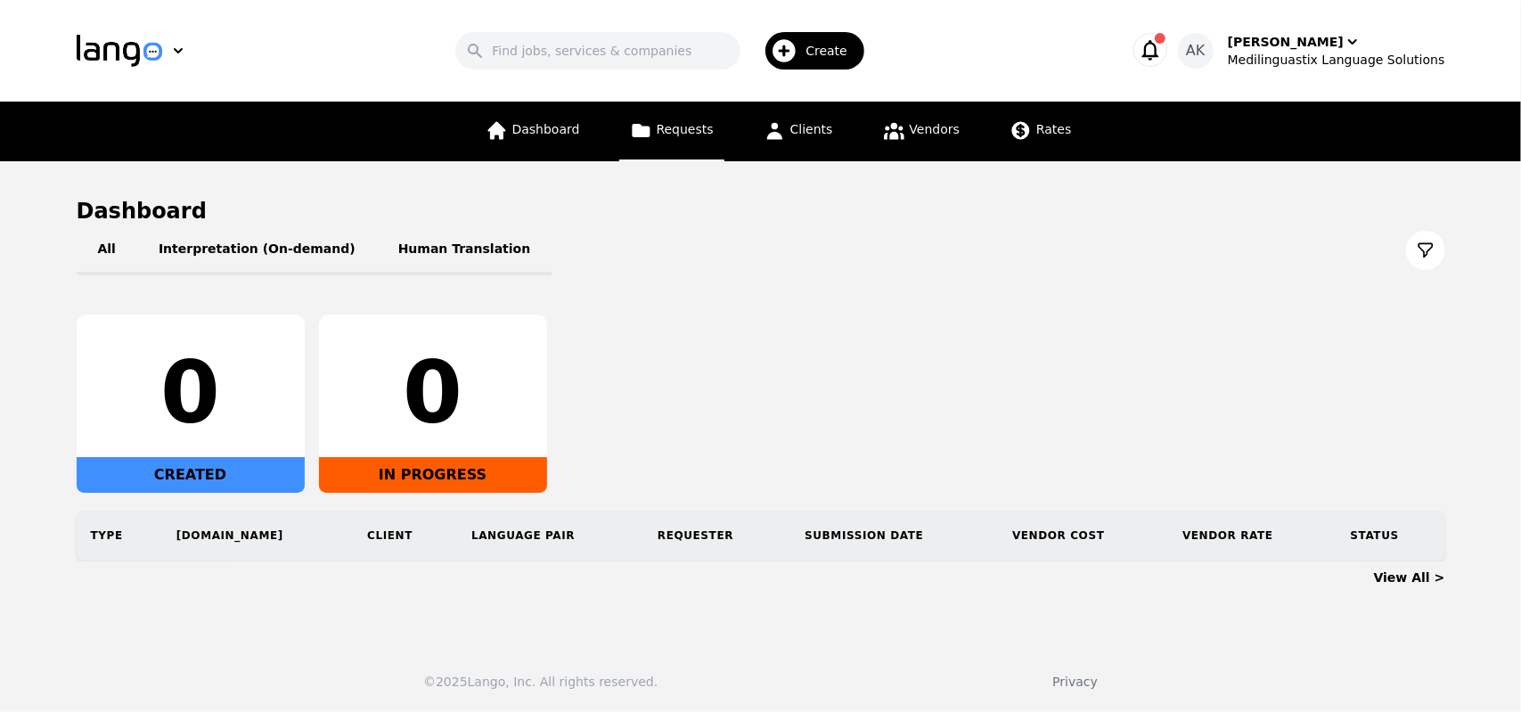
click at [699, 141] on link "Requests" at bounding box center [671, 132] width 105 height 60
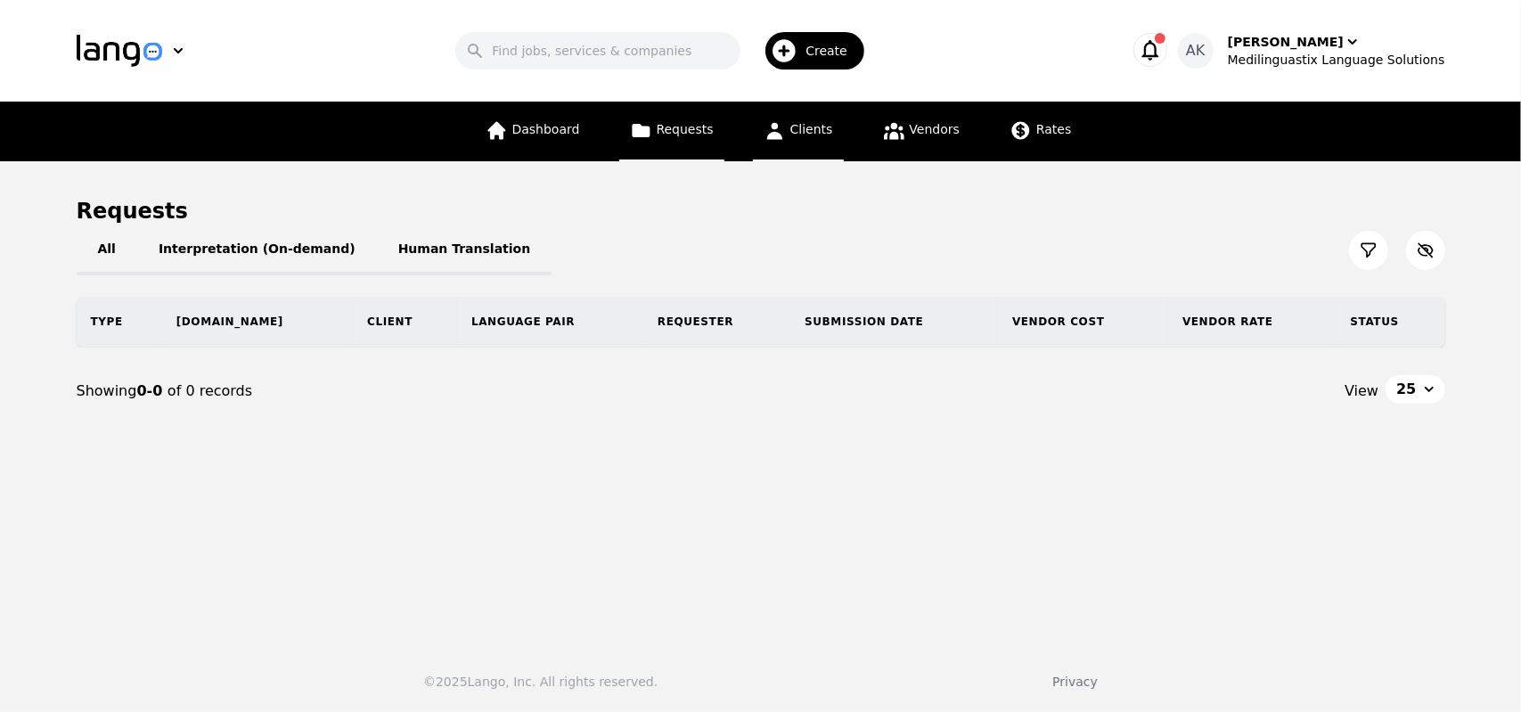
click at [811, 145] on link "Clients" at bounding box center [798, 132] width 91 height 60
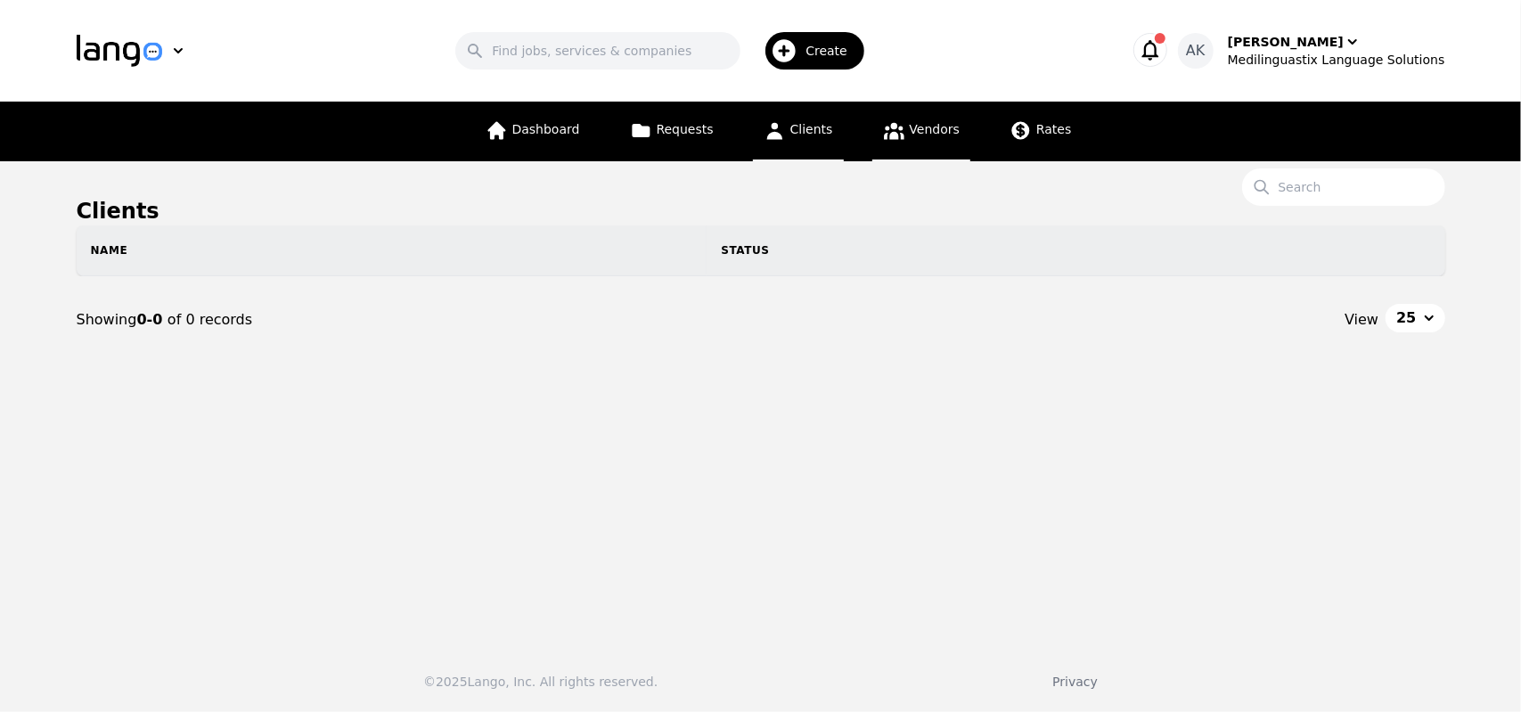
click at [937, 145] on link "Vendors" at bounding box center [921, 132] width 98 height 60
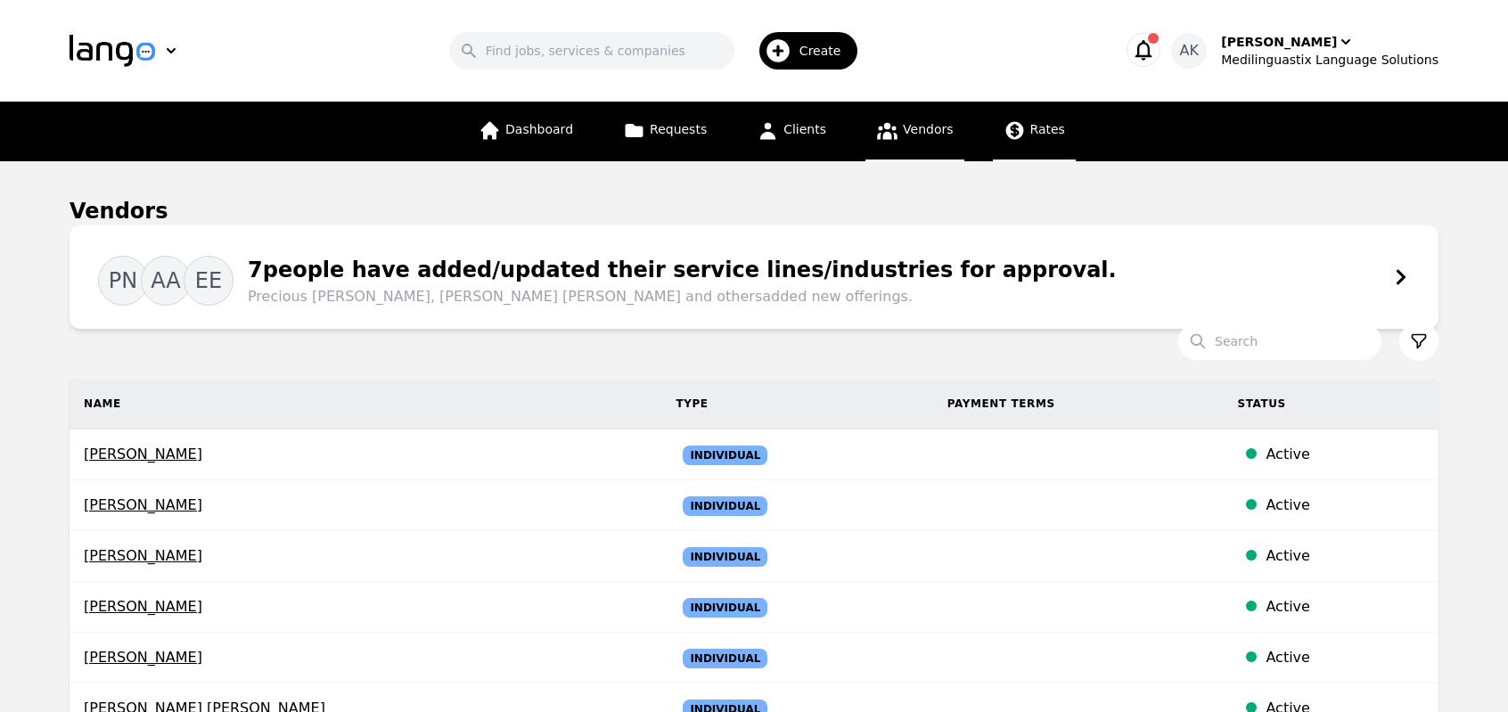
click at [1011, 138] on icon at bounding box center [1014, 130] width 22 height 22
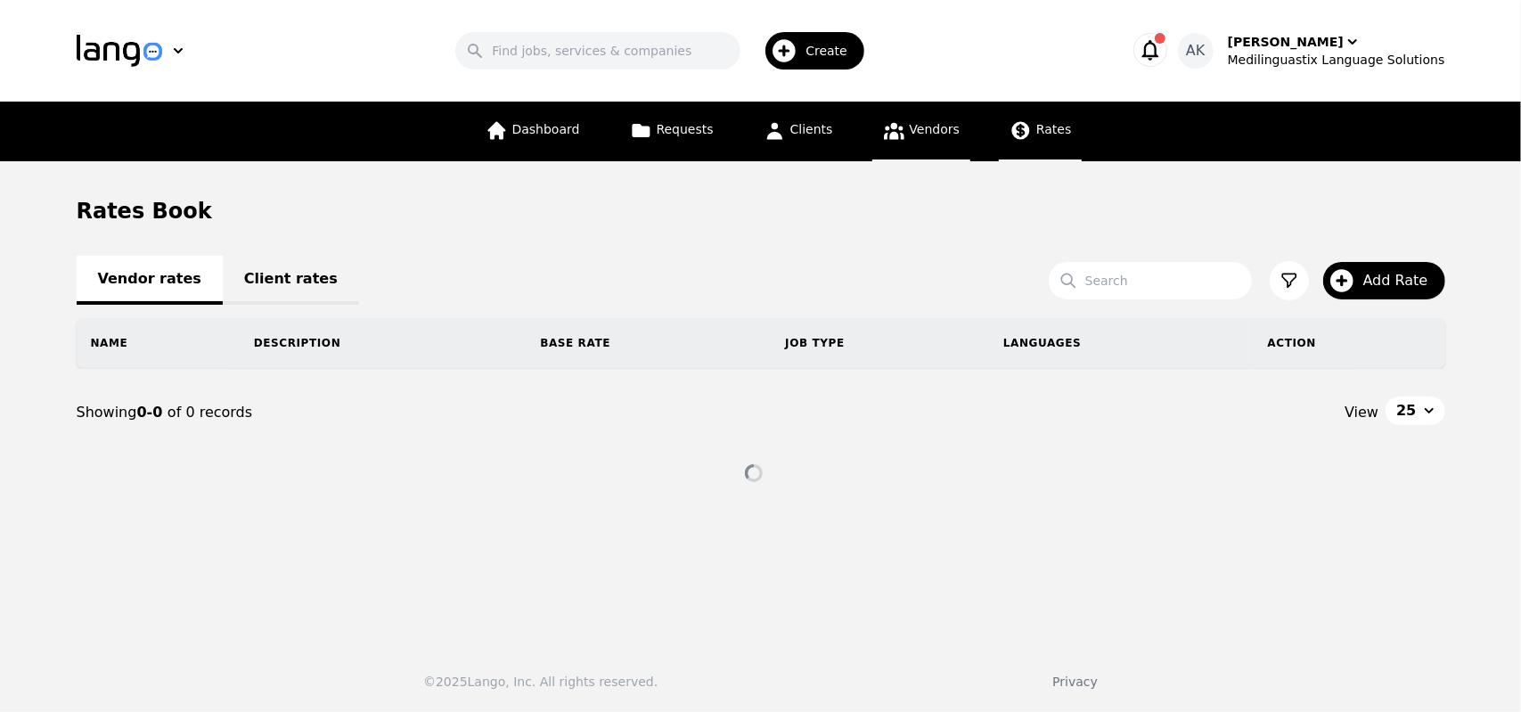
click at [909, 142] on link "Vendors" at bounding box center [921, 132] width 98 height 60
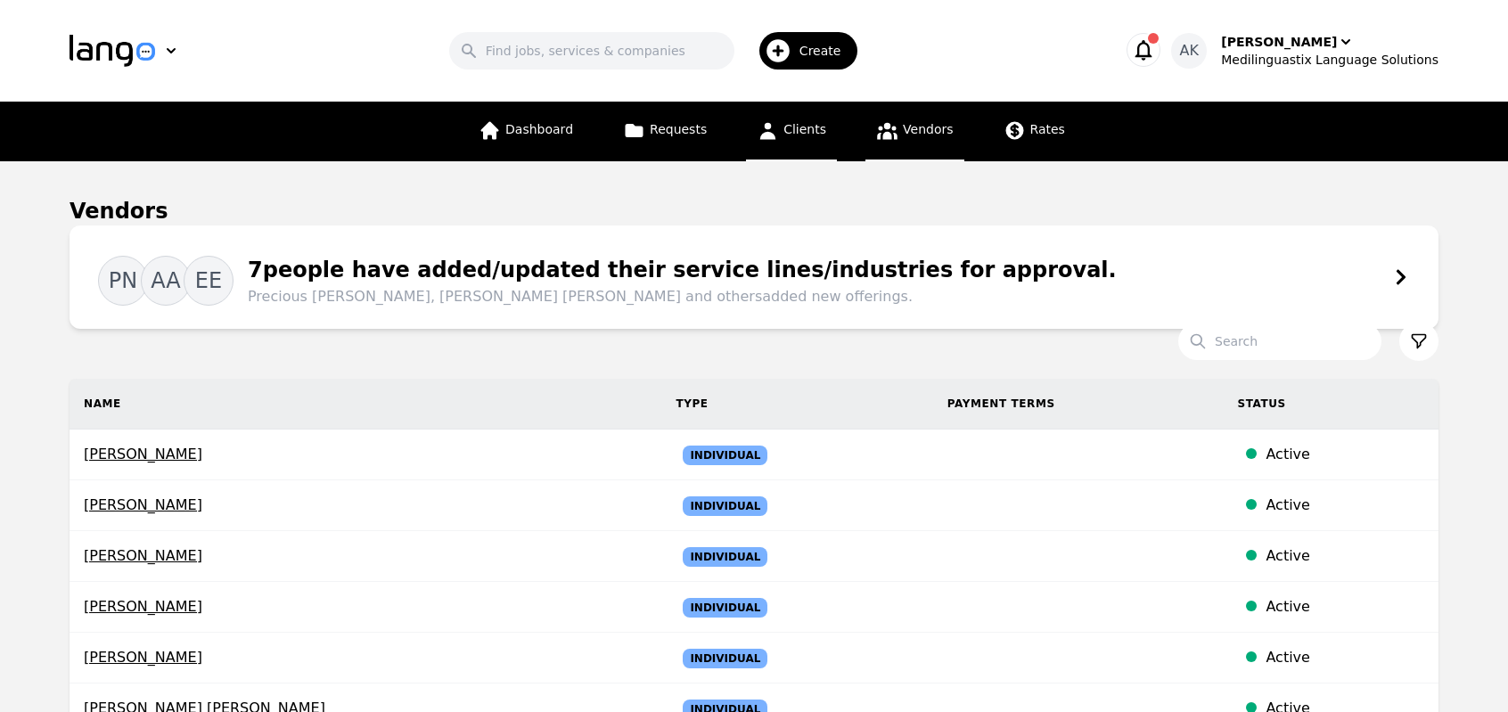
click at [804, 142] on link "Clients" at bounding box center [791, 132] width 91 height 60
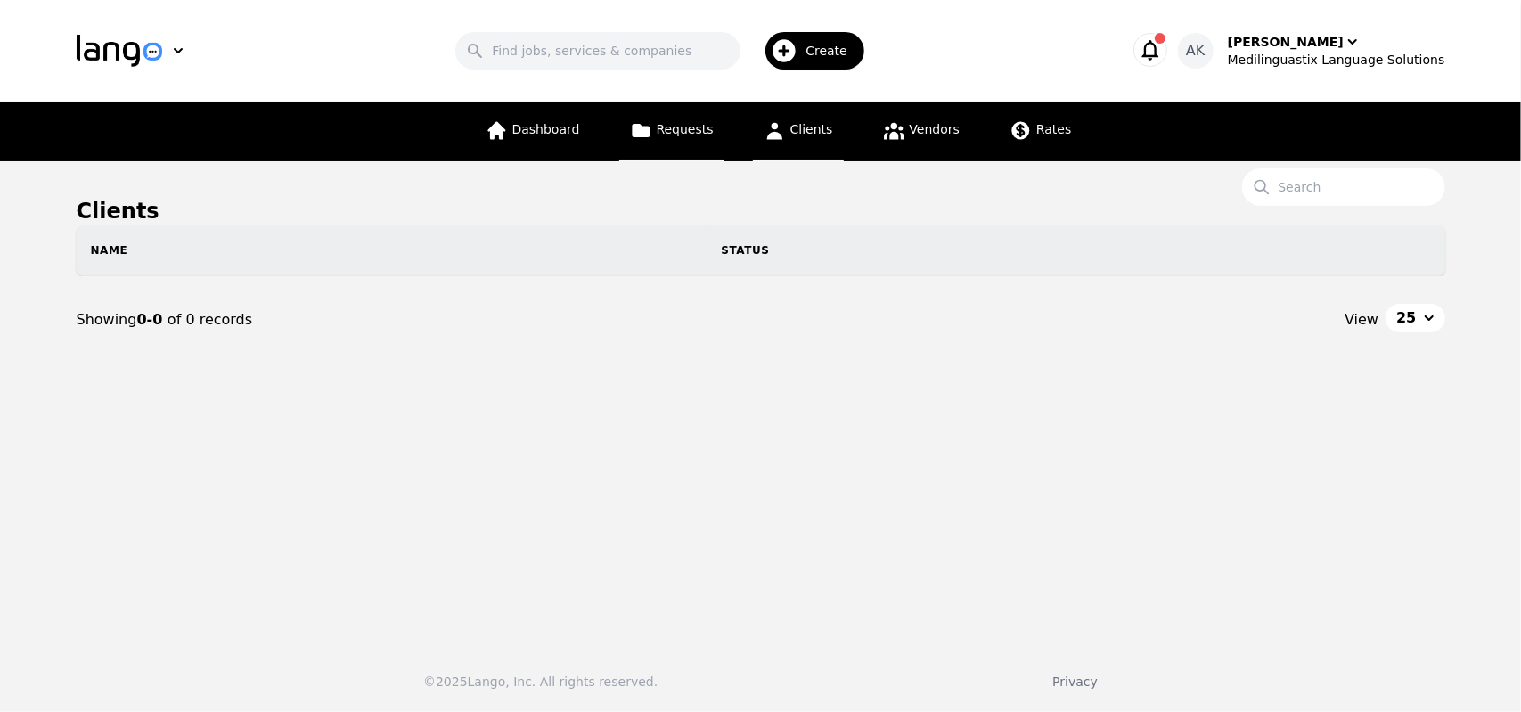
click at [669, 134] on span "Requests" at bounding box center [685, 129] width 57 height 14
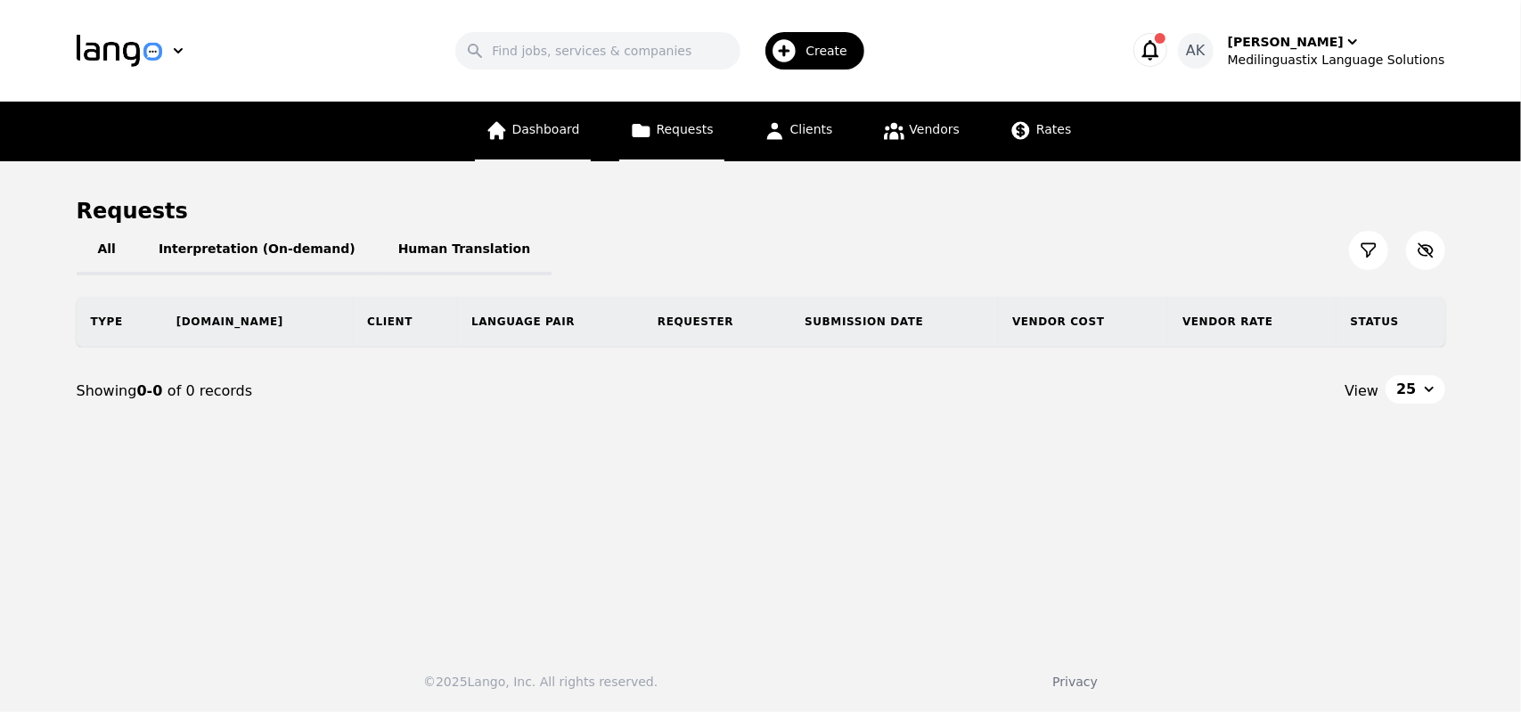
click at [553, 129] on span "Dashboard" at bounding box center [546, 129] width 68 height 14
